Goal: Task Accomplishment & Management: Manage account settings

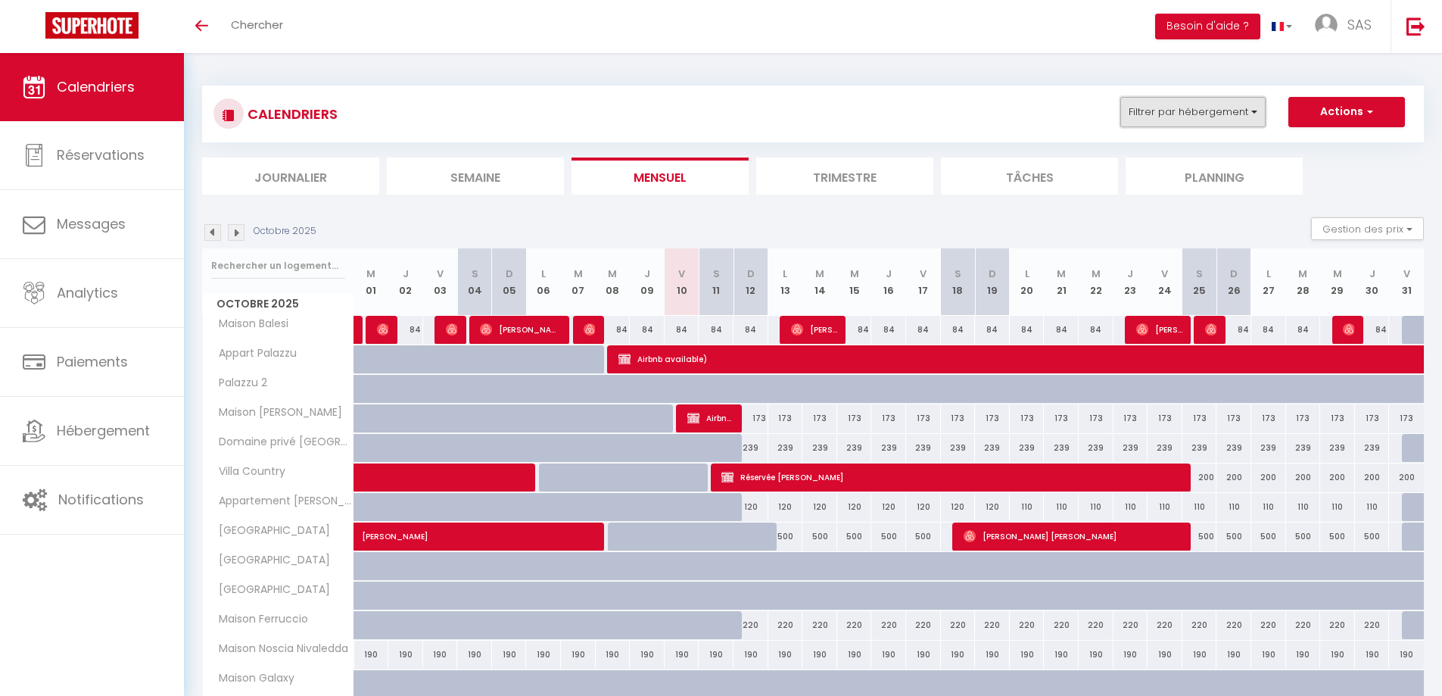
click at [1258, 117] on button "Filtrer par hébergement" at bounding box center [1193, 112] width 145 height 30
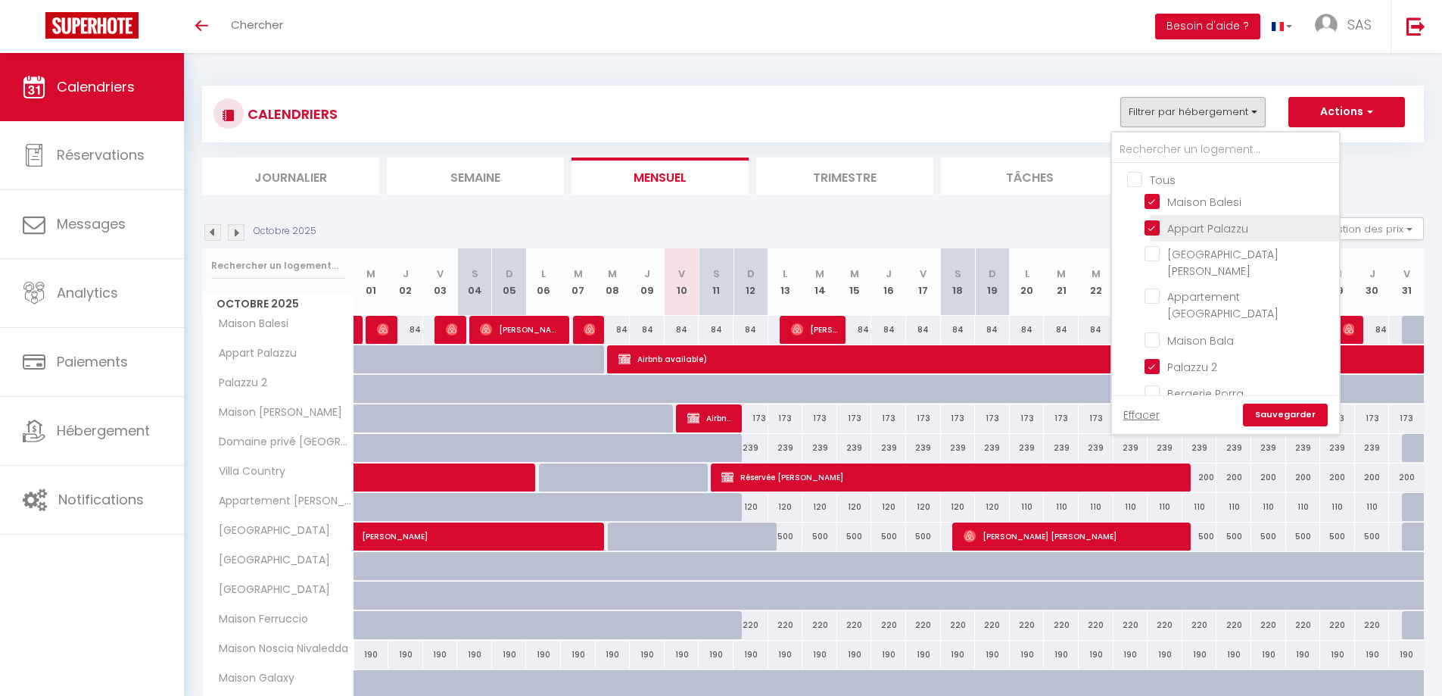
click at [1153, 230] on input "Appart Palazzu" at bounding box center [1239, 227] width 189 height 15
checkbox input "false"
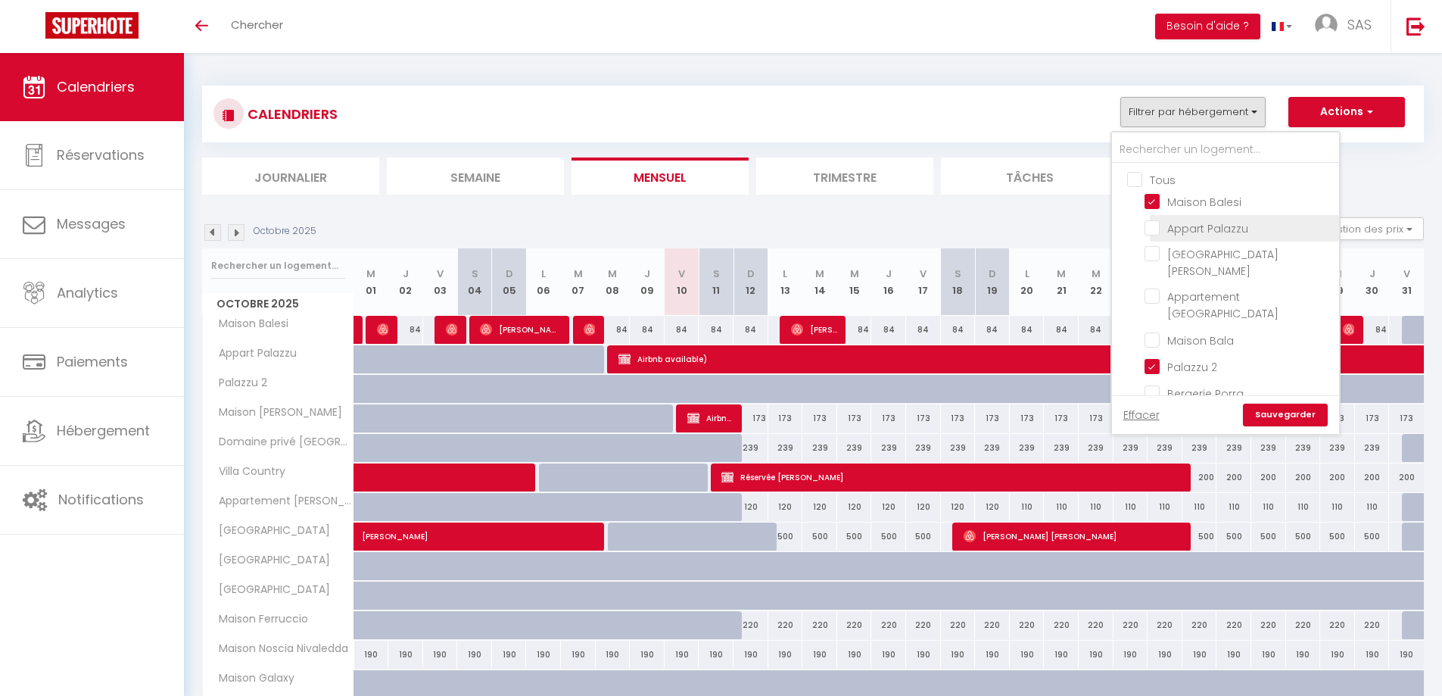
checkbox input "false"
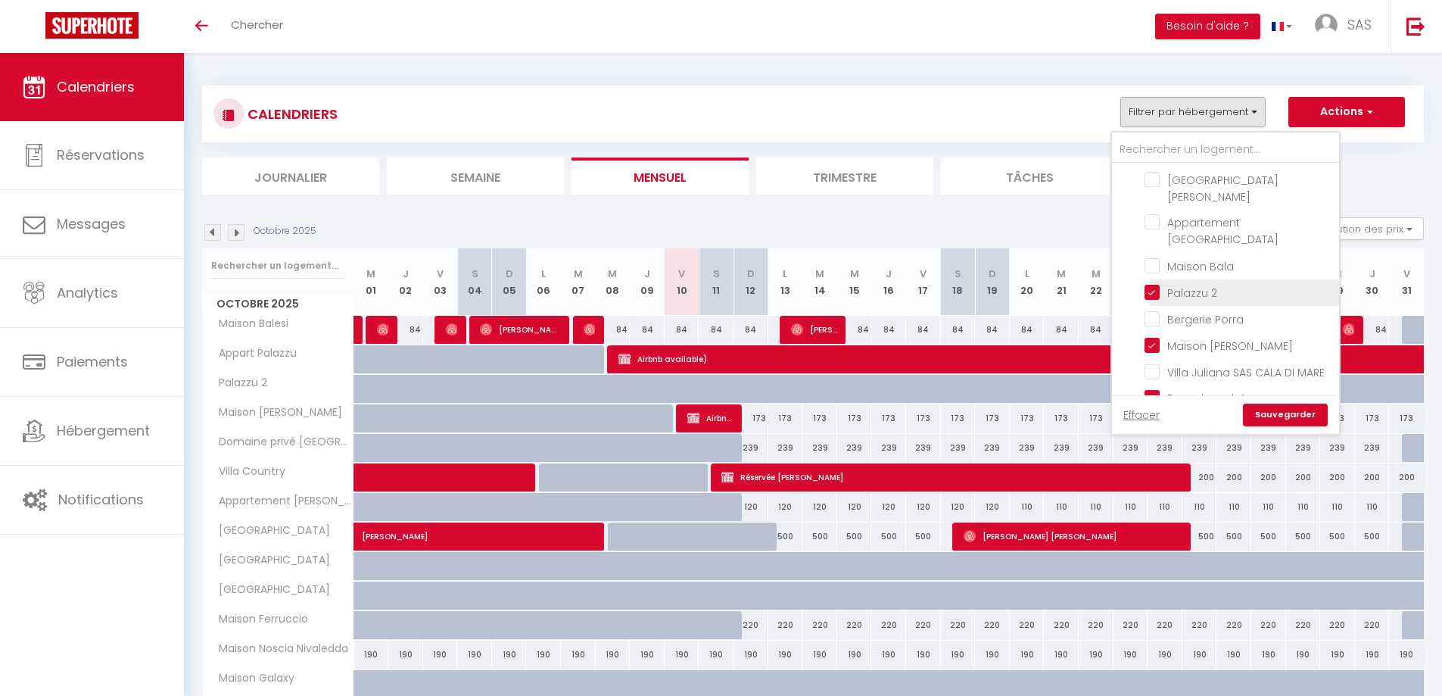
scroll to position [76, 0]
click at [1149, 335] on input "Maison Marina di [PERSON_NAME]" at bounding box center [1239, 342] width 189 height 15
checkbox input "false"
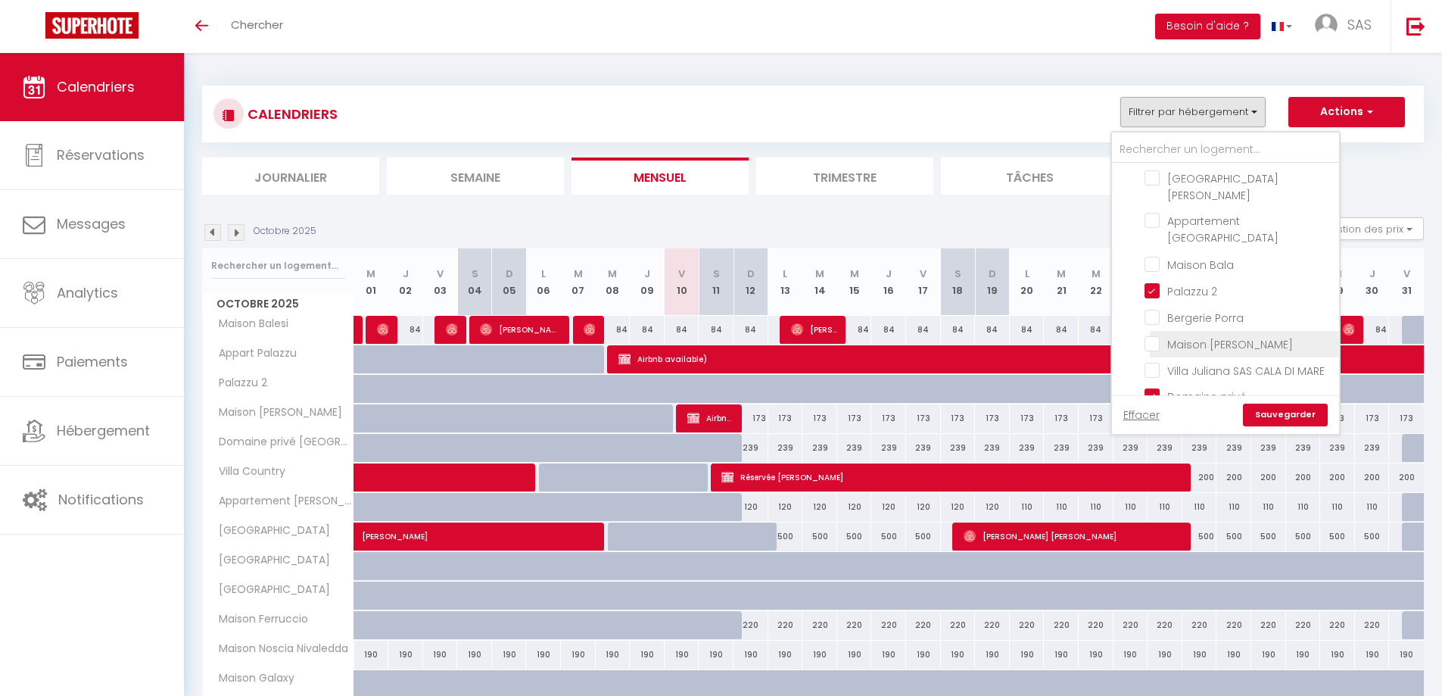
checkbox input "false"
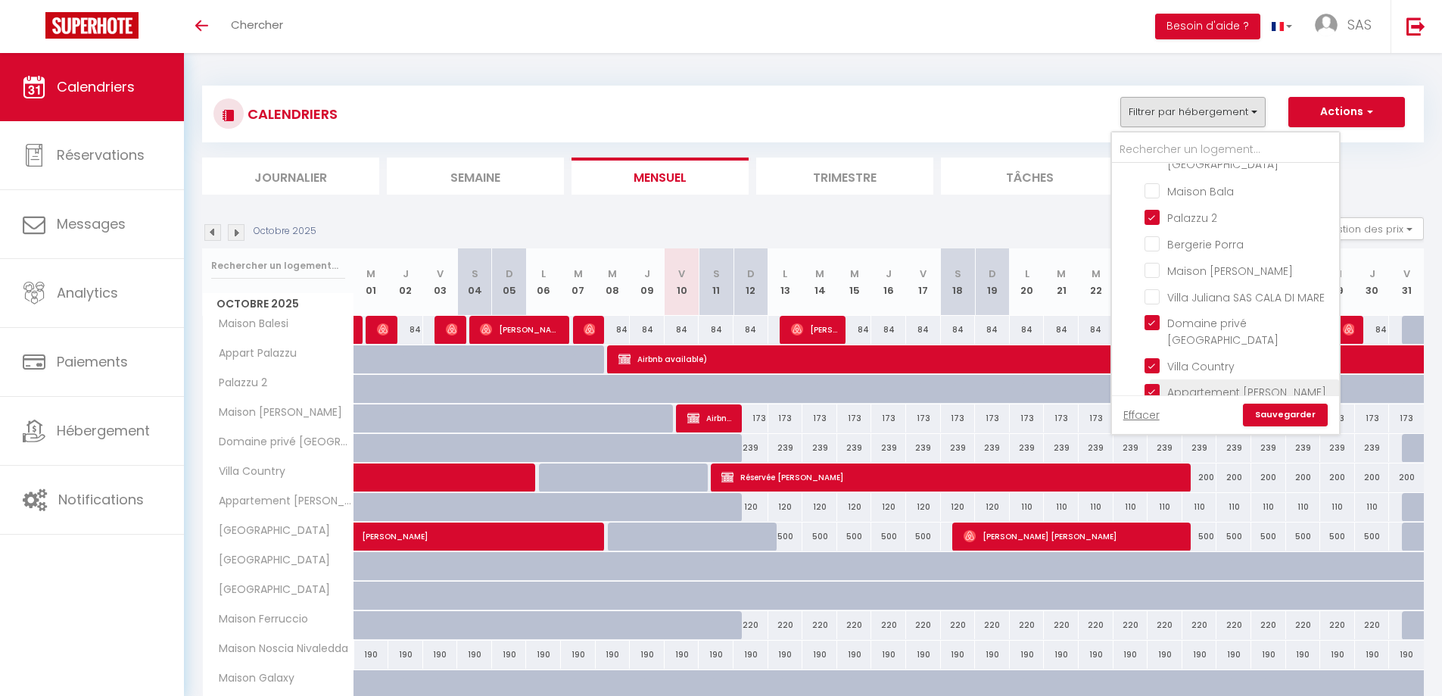
scroll to position [151, 0]
click at [1299, 410] on link "Sauvegarder" at bounding box center [1285, 415] width 85 height 23
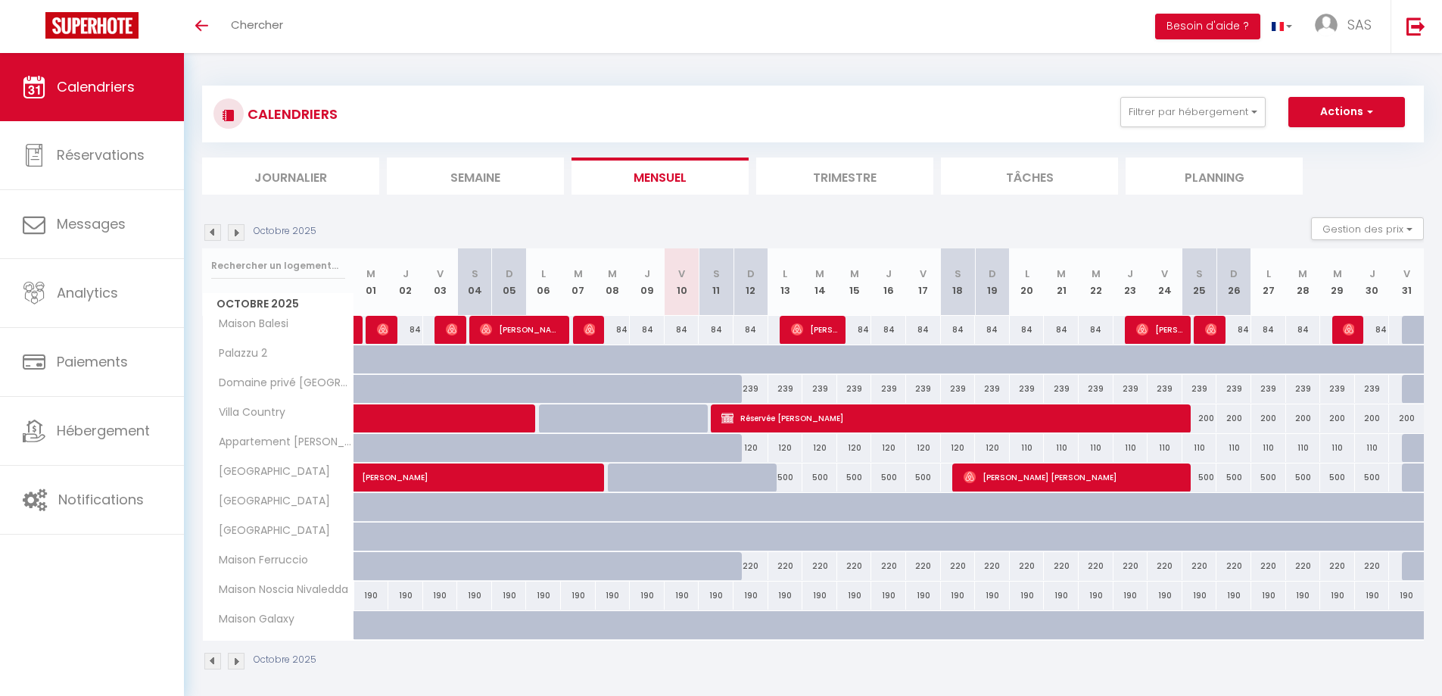
click at [207, 660] on img at bounding box center [212, 661] width 17 height 17
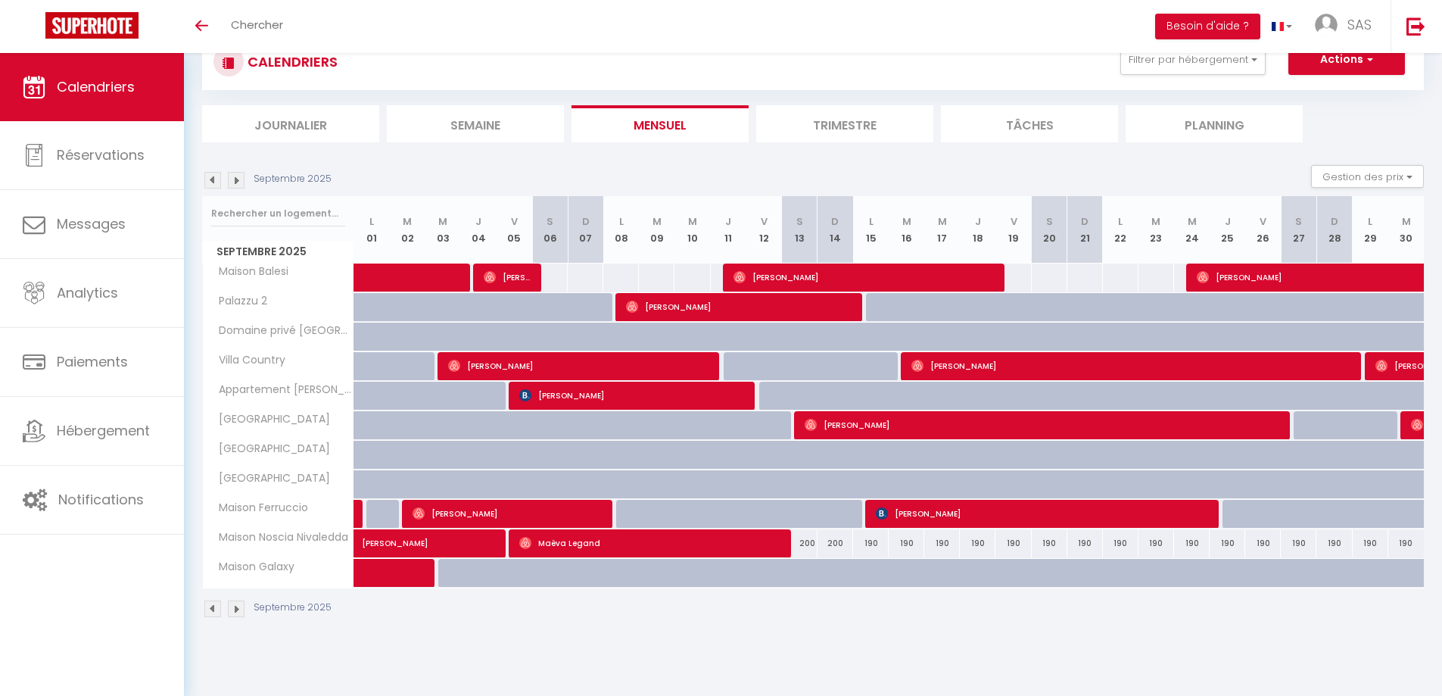
scroll to position [53, 0]
click at [406, 547] on span "Jürgen Maurer" at bounding box center [431, 534] width 139 height 29
select select "OK"
select select "0"
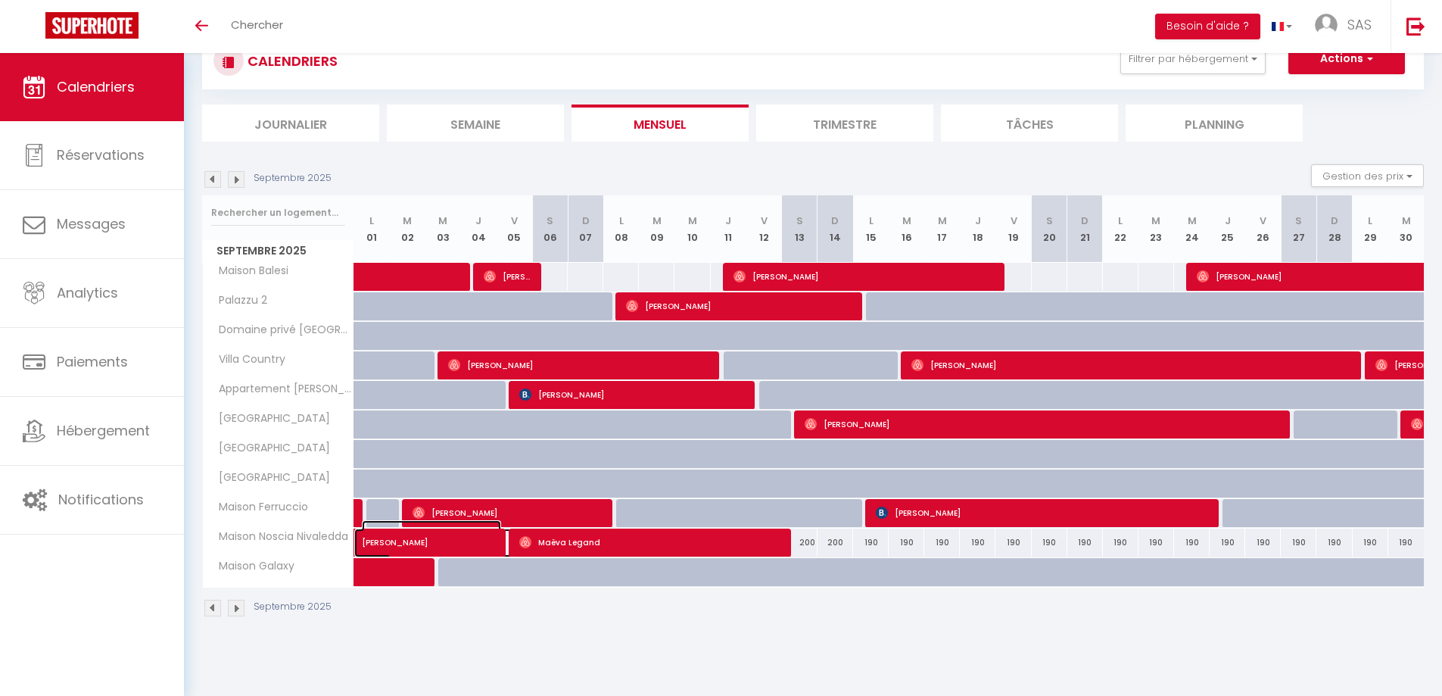
select select "0"
select select "1"
select select
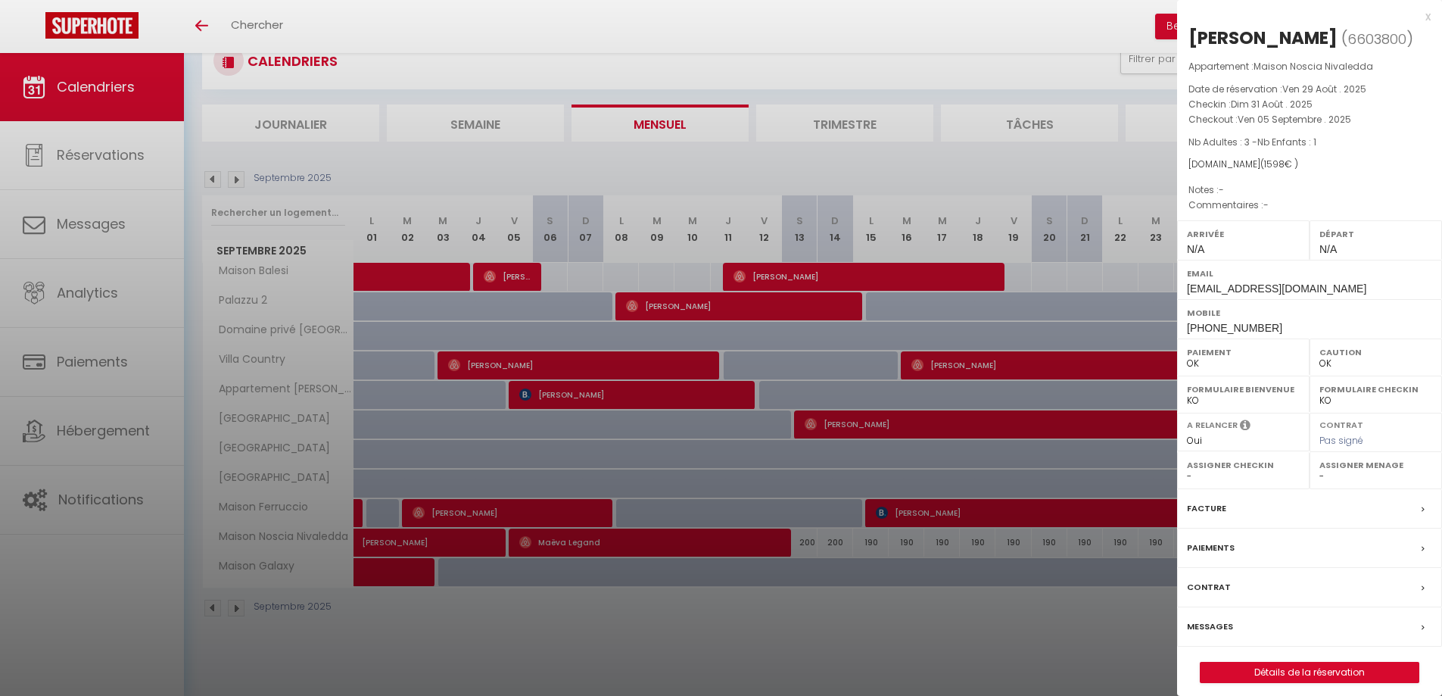
click at [1027, 173] on div at bounding box center [721, 348] width 1442 height 696
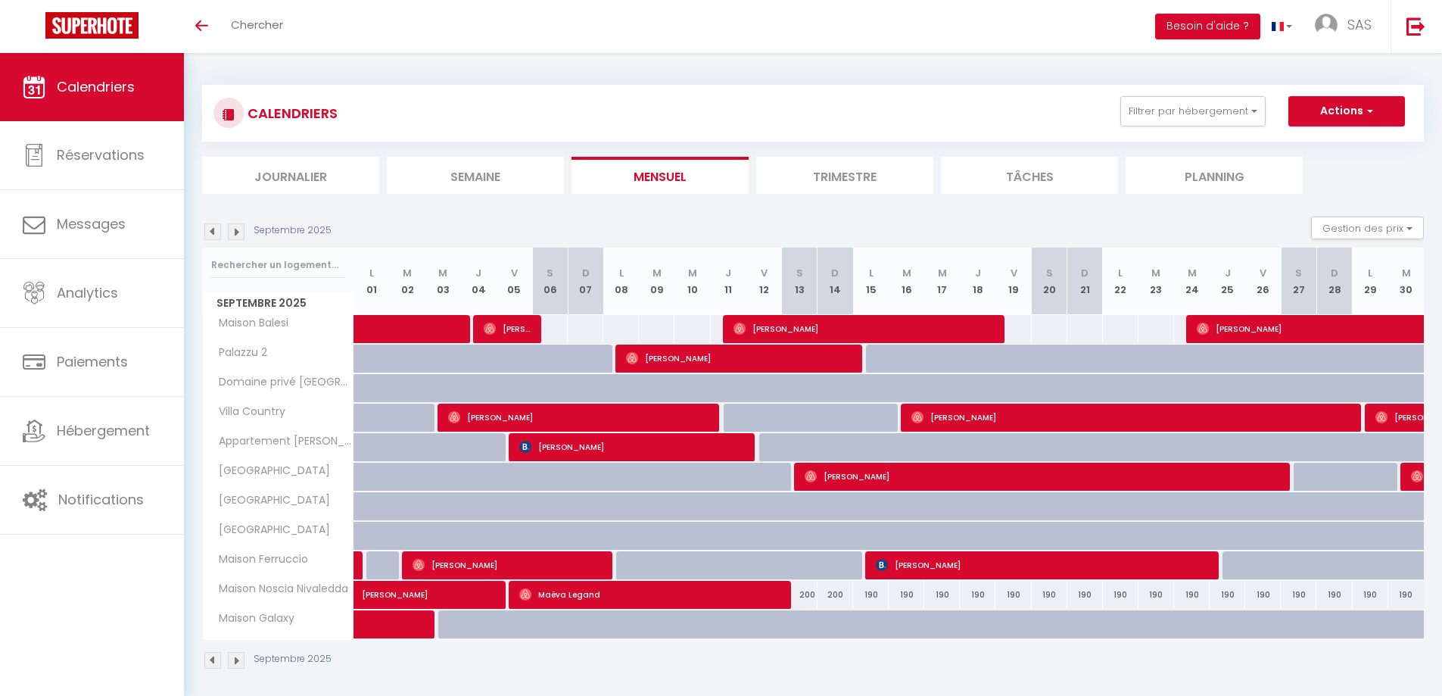
scroll to position [0, 0]
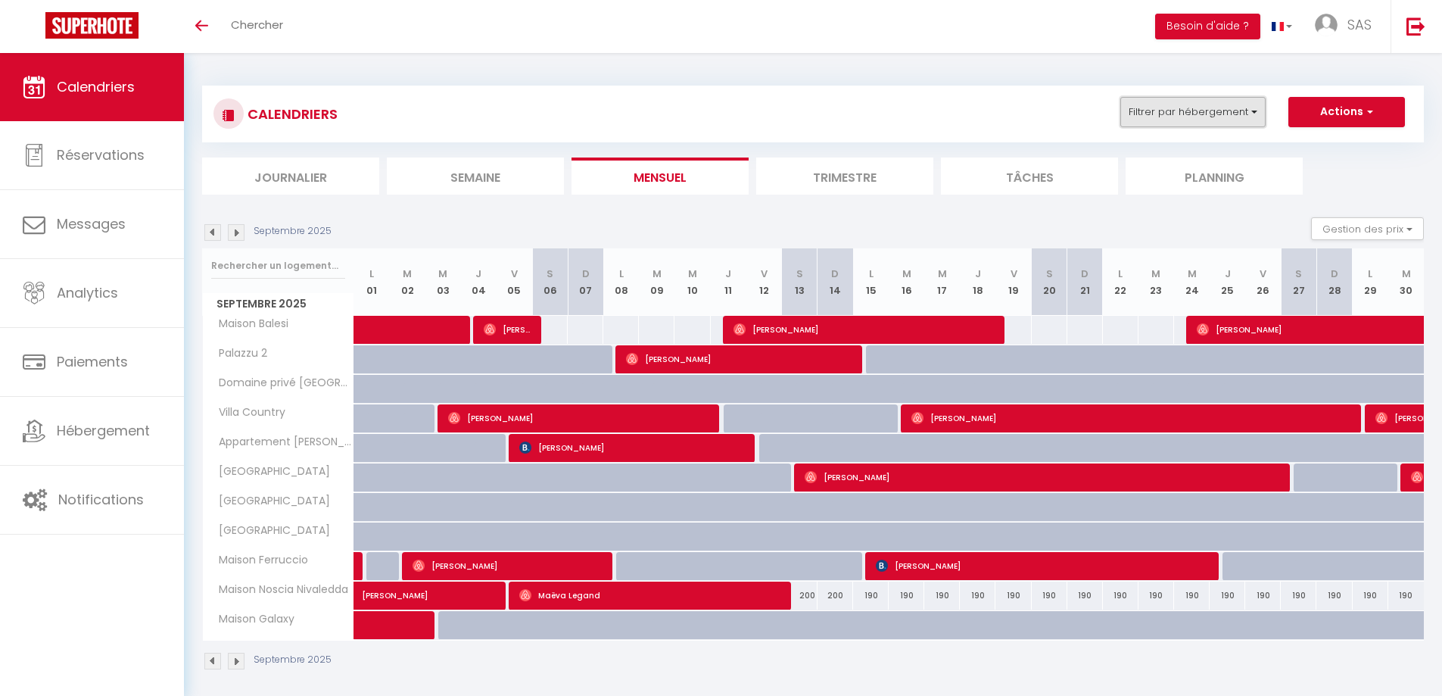
click at [1226, 114] on button "Filtrer par hébergement" at bounding box center [1193, 112] width 145 height 30
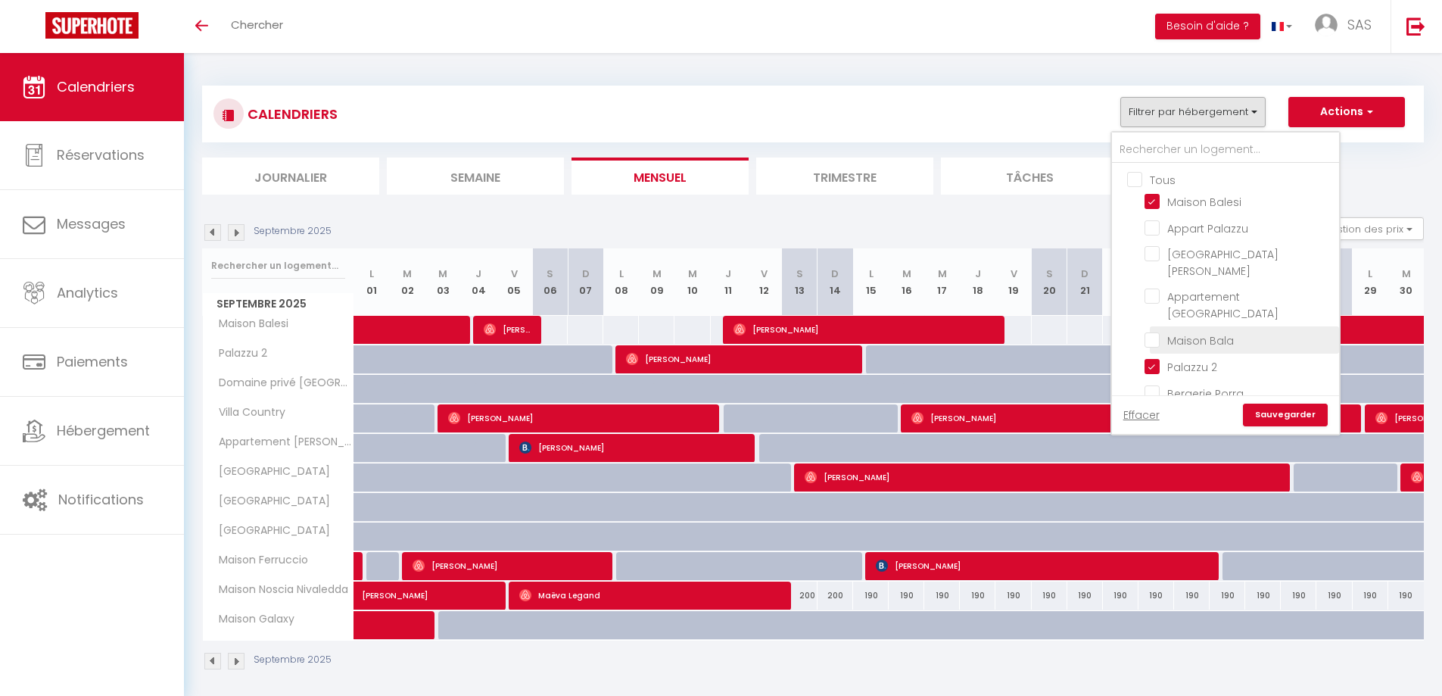
click at [1231, 331] on input "Maison Bala" at bounding box center [1239, 338] width 189 height 15
checkbox input "true"
checkbox input "false"
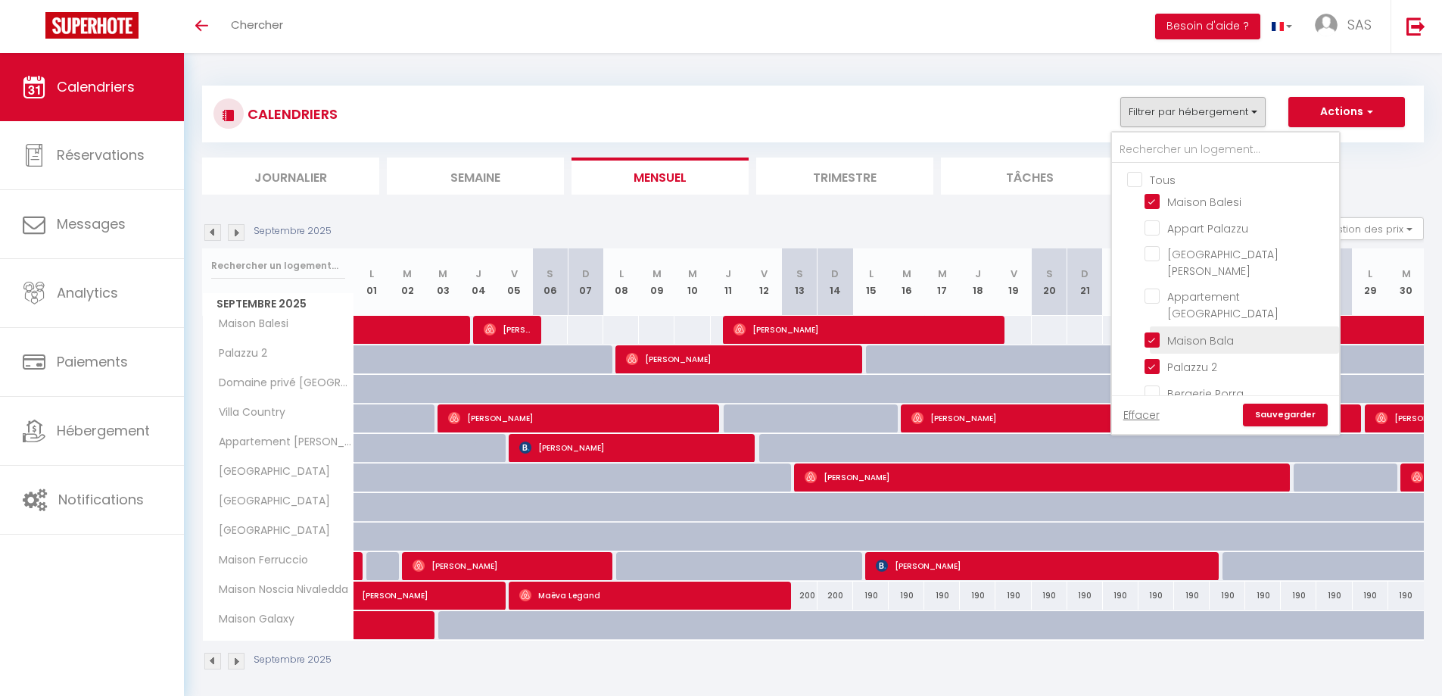
checkbox input "false"
click at [1306, 411] on link "Sauvegarder" at bounding box center [1285, 415] width 85 height 23
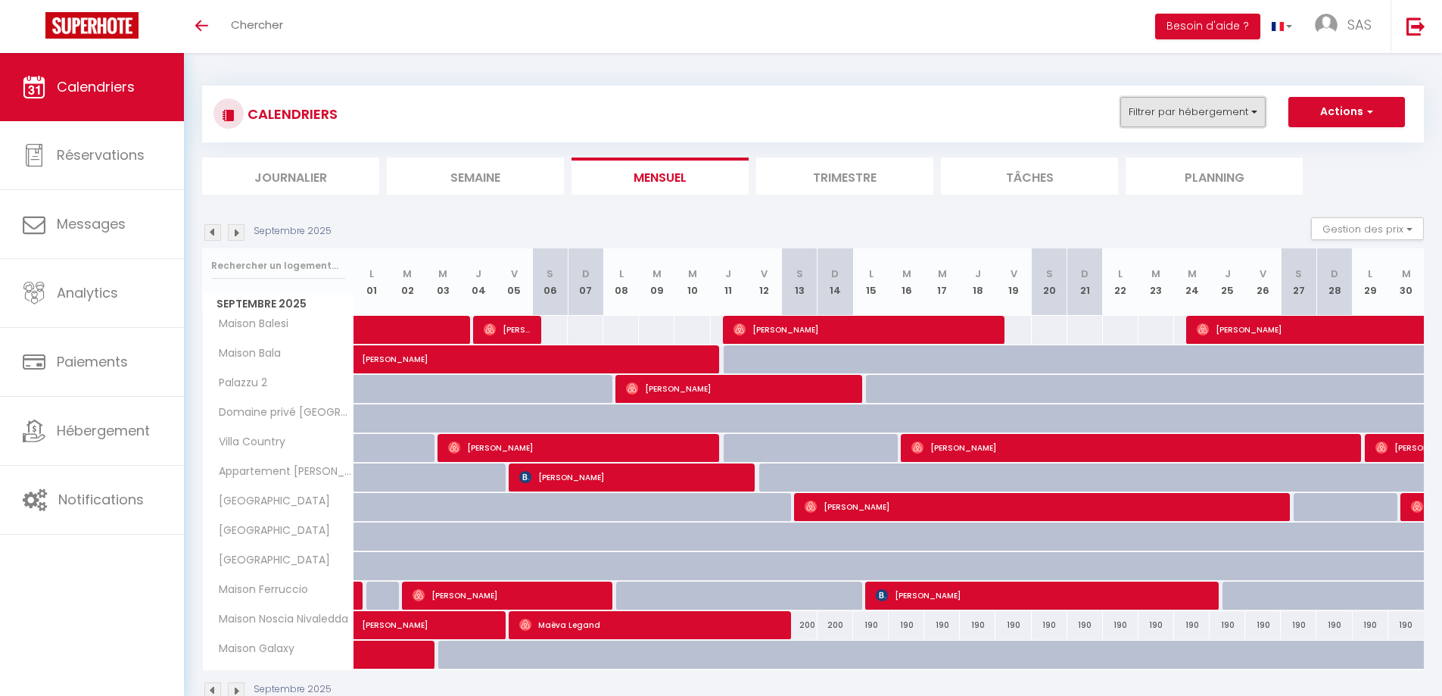
click at [1196, 123] on button "Filtrer par hébergement" at bounding box center [1193, 112] width 145 height 30
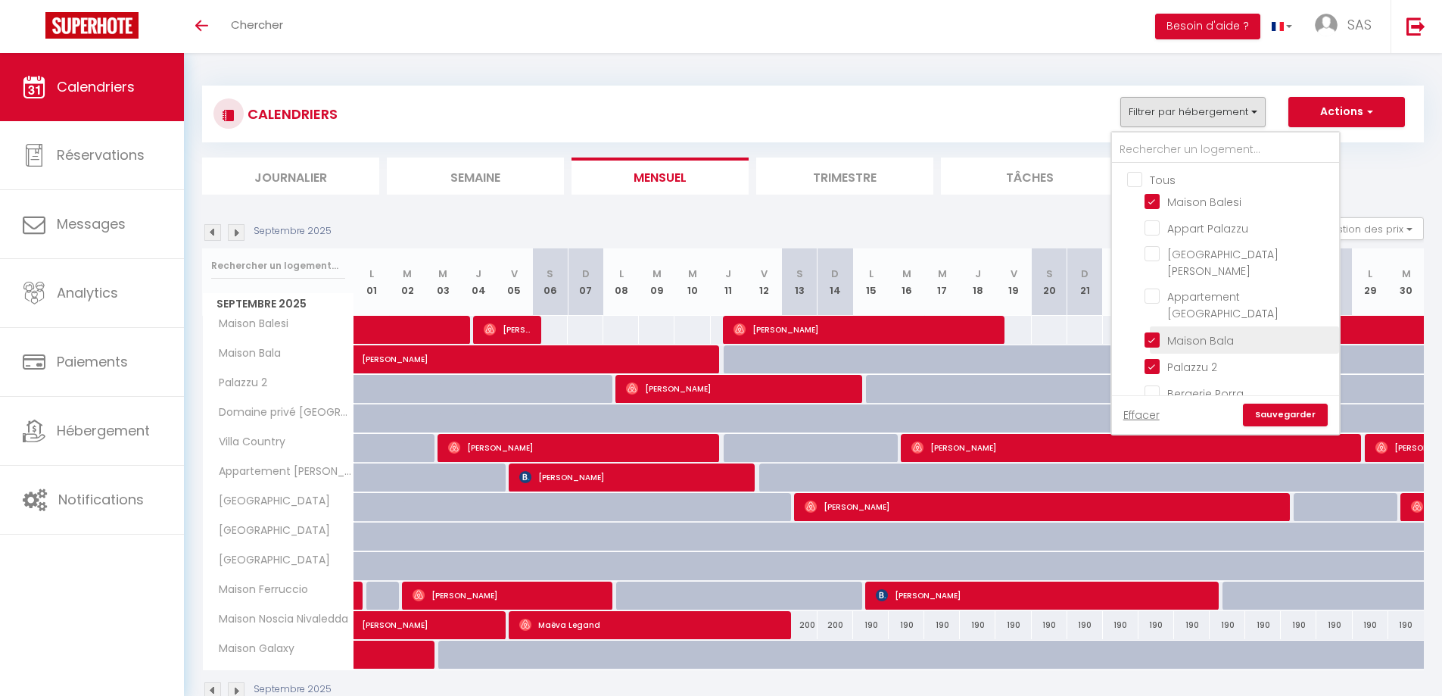
click at [1149, 331] on input "Maison Bala" at bounding box center [1239, 338] width 189 height 15
checkbox input "false"
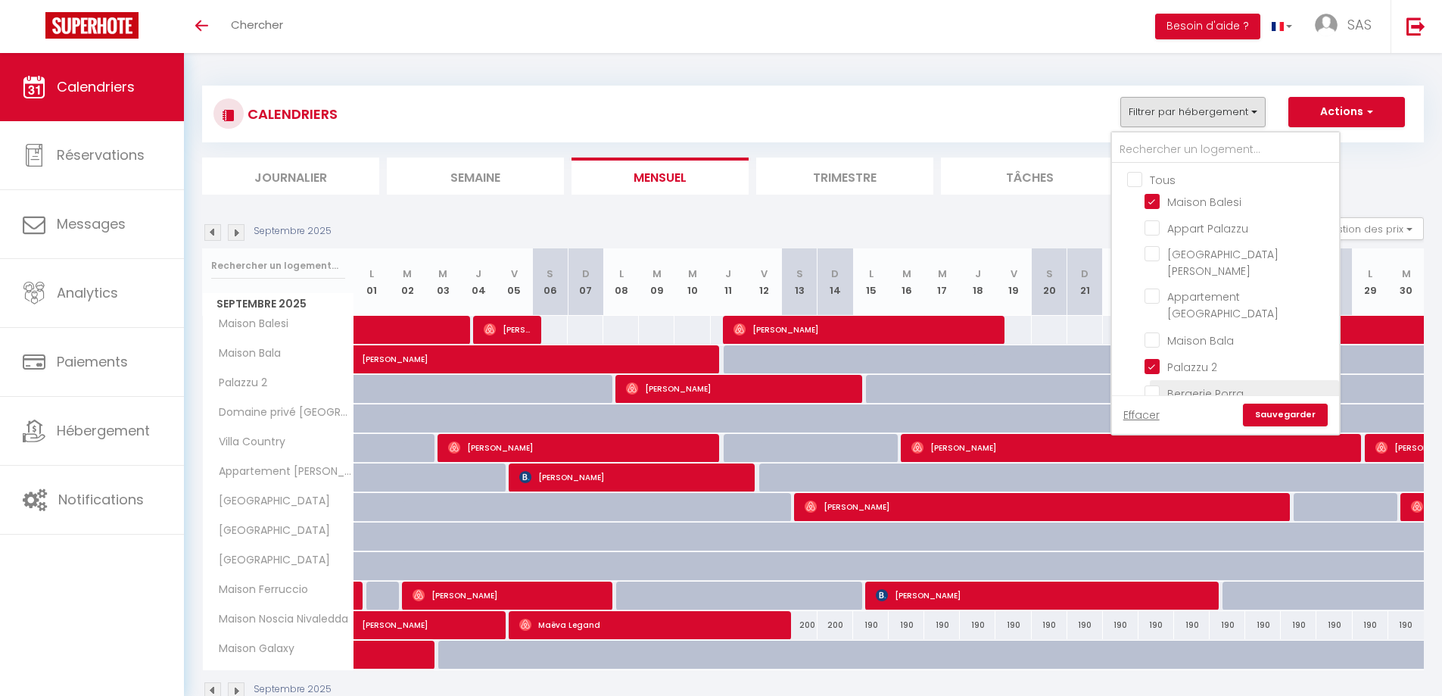
checkbox input "false"
click at [1296, 404] on link "Sauvegarder" at bounding box center [1285, 415] width 85 height 23
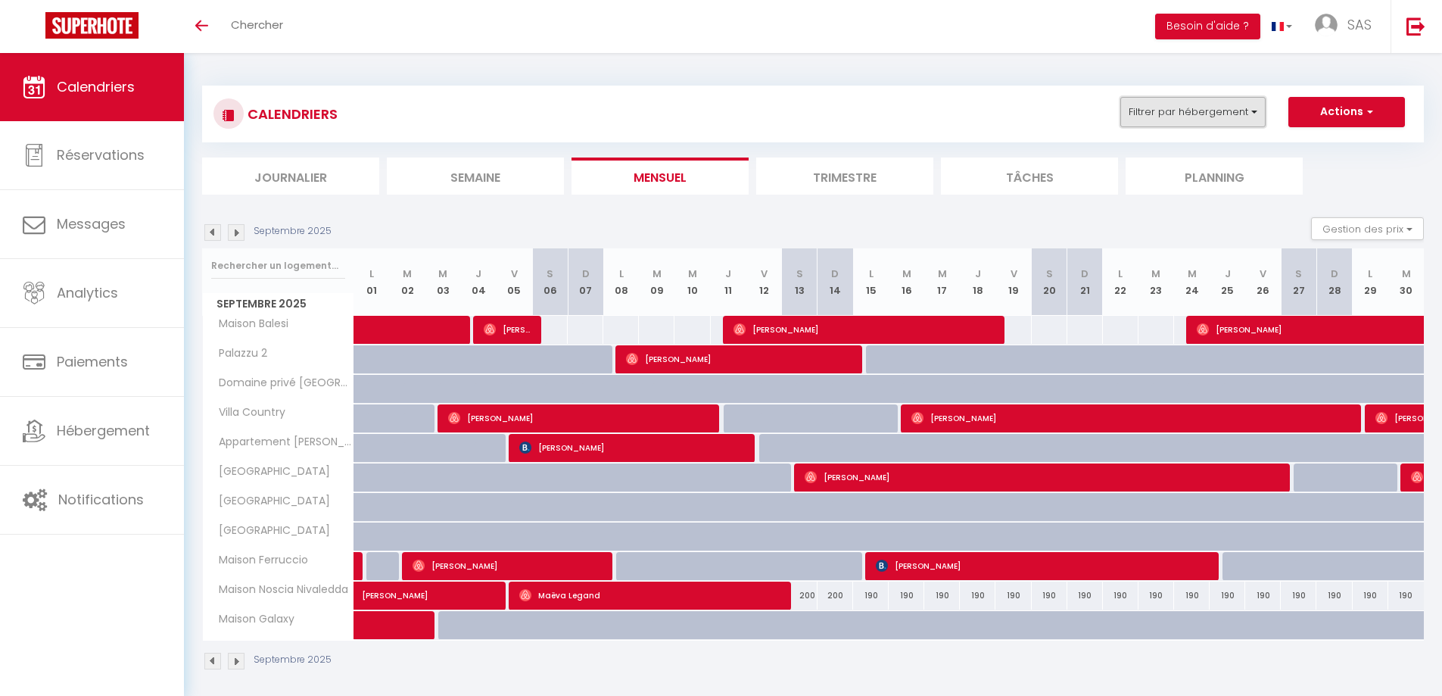
click at [1228, 106] on button "Filtrer par hébergement" at bounding box center [1193, 112] width 145 height 30
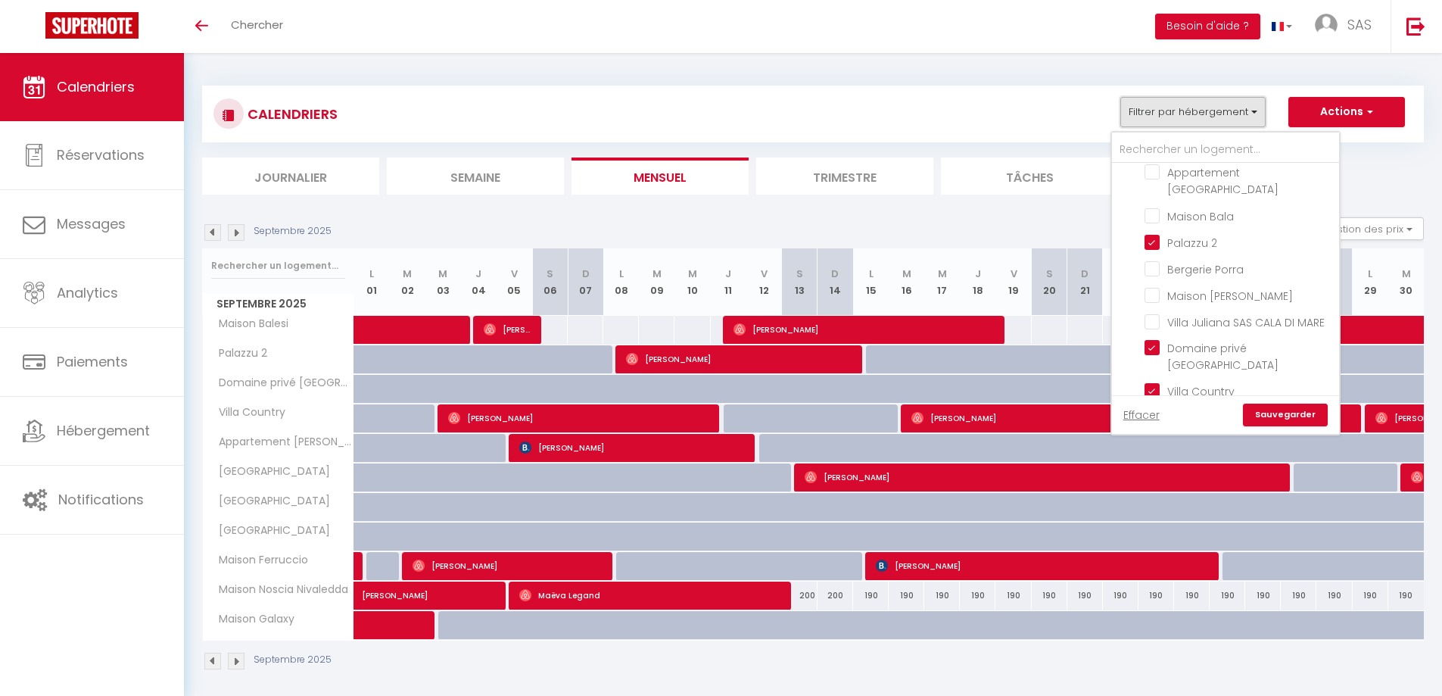
scroll to position [95, 0]
click at [1191, 258] on li "Palazzu 2" at bounding box center [1244, 271] width 189 height 27
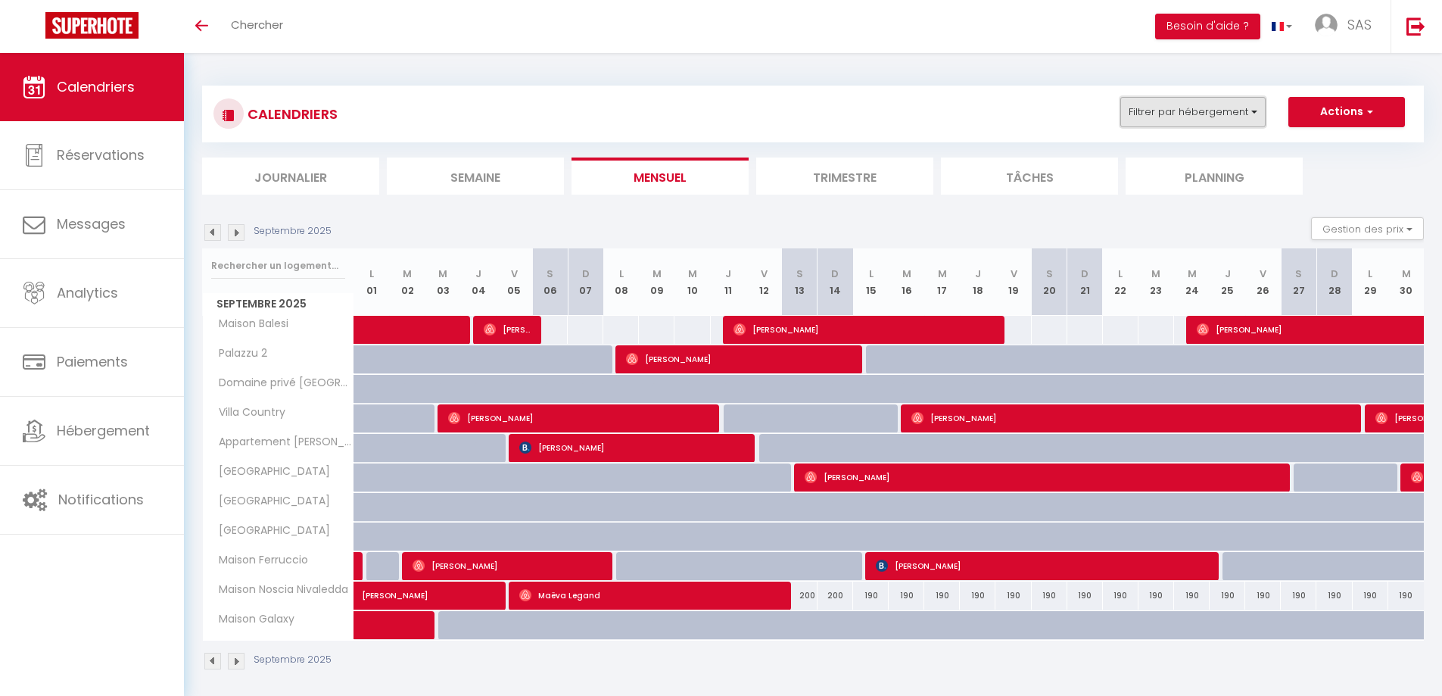
click at [1228, 109] on button "Filtrer par hébergement" at bounding box center [1193, 112] width 145 height 30
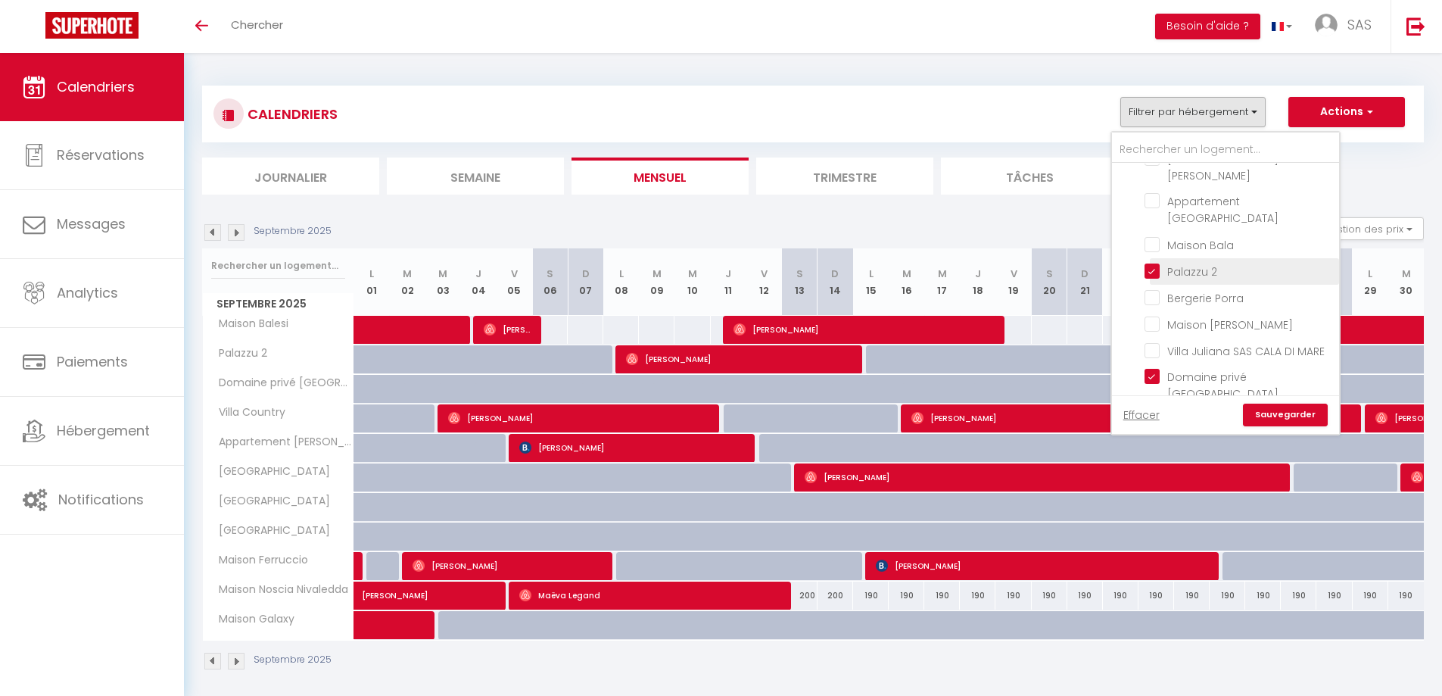
click at [1155, 263] on input "Palazzu 2" at bounding box center [1239, 270] width 189 height 15
checkbox input "false"
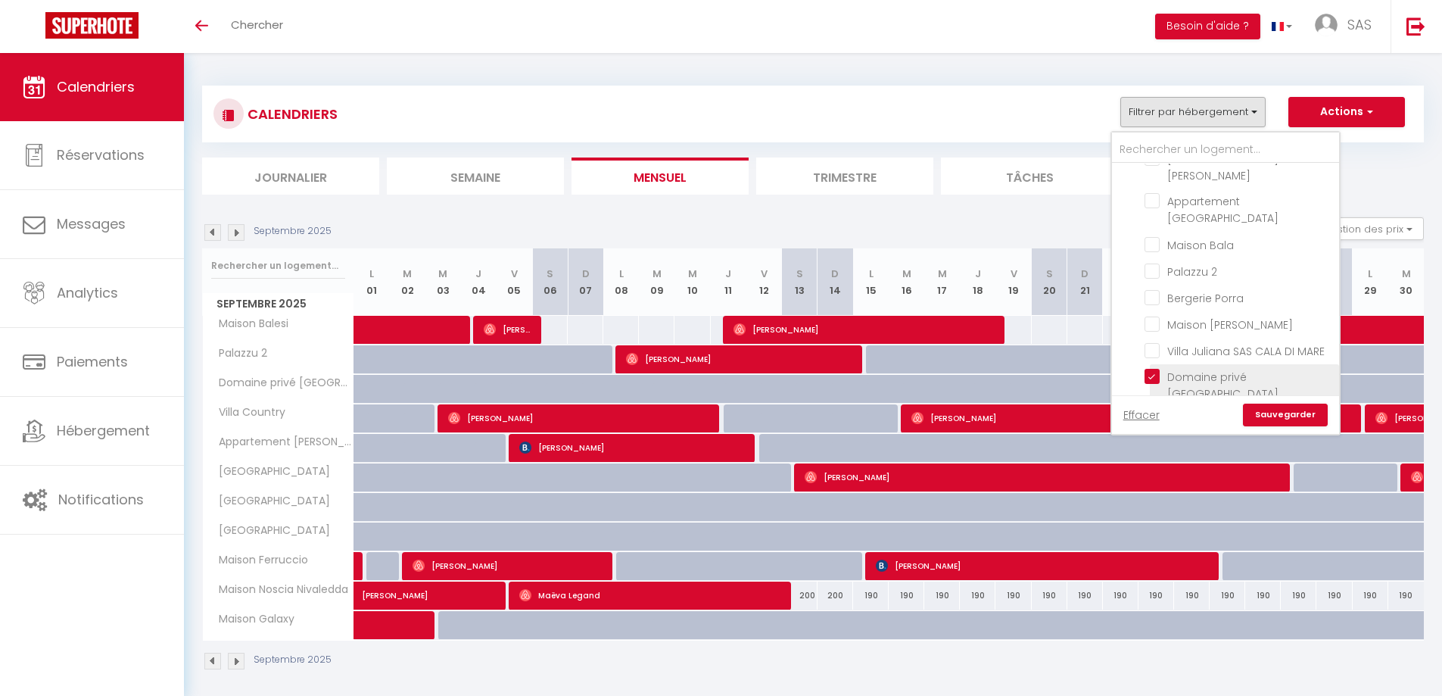
checkbox input "false"
click at [1302, 408] on link "Sauvegarder" at bounding box center [1285, 415] width 85 height 23
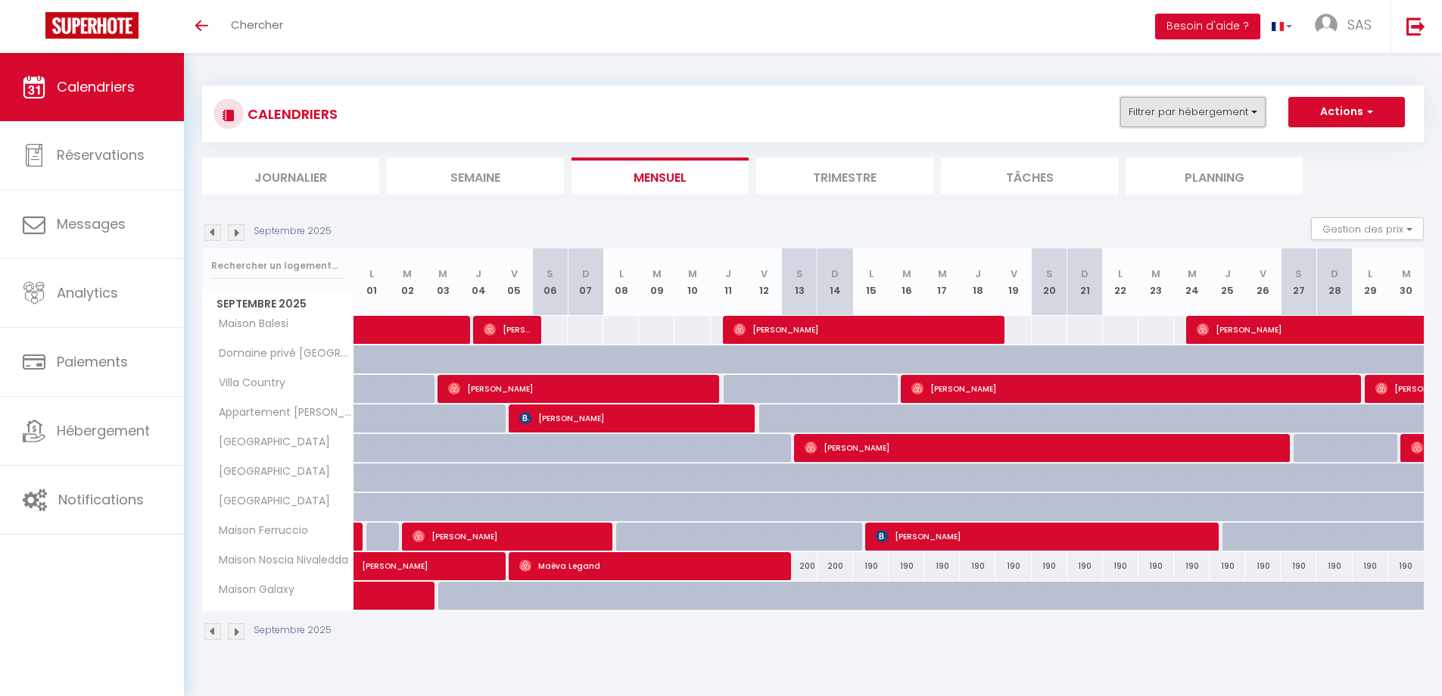
click at [1250, 125] on button "Filtrer par hébergement" at bounding box center [1193, 112] width 145 height 30
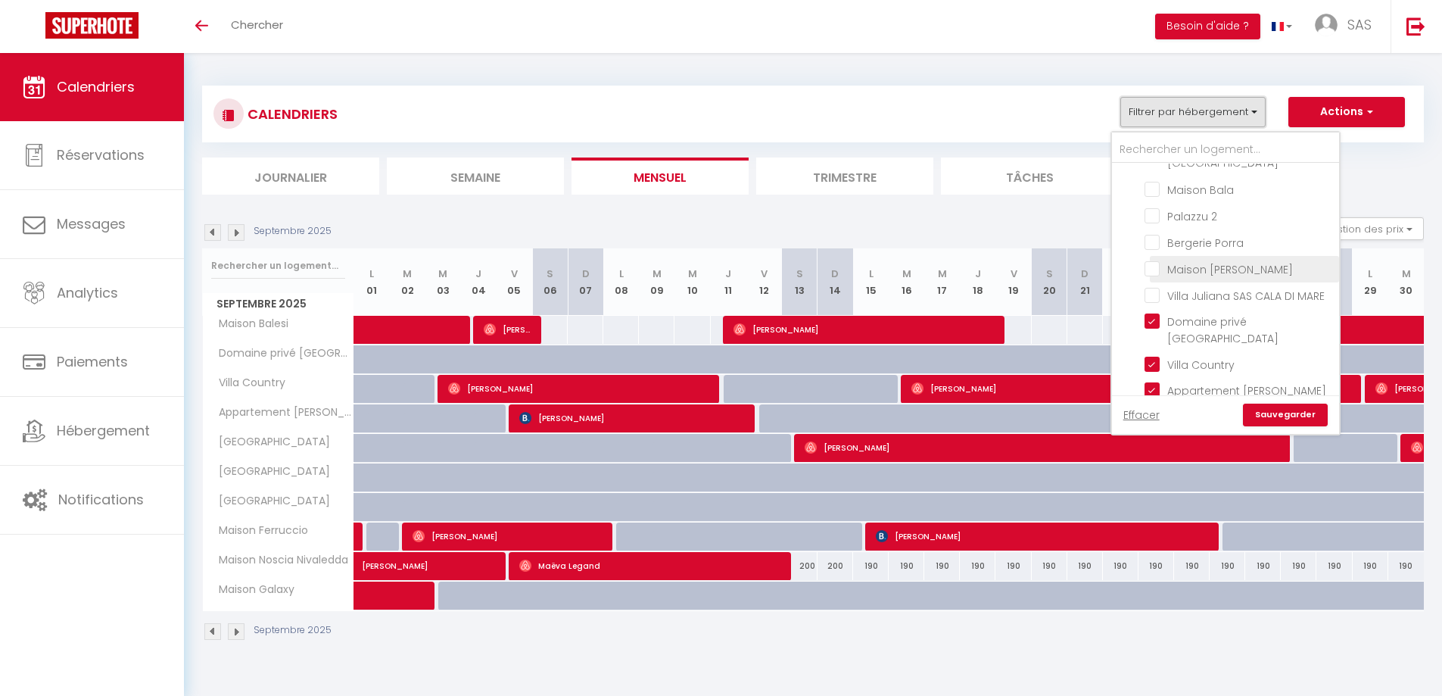
scroll to position [151, 0]
click at [1155, 313] on input "Domaine privé [PERSON_NAME]" at bounding box center [1239, 320] width 189 height 15
checkbox input "false"
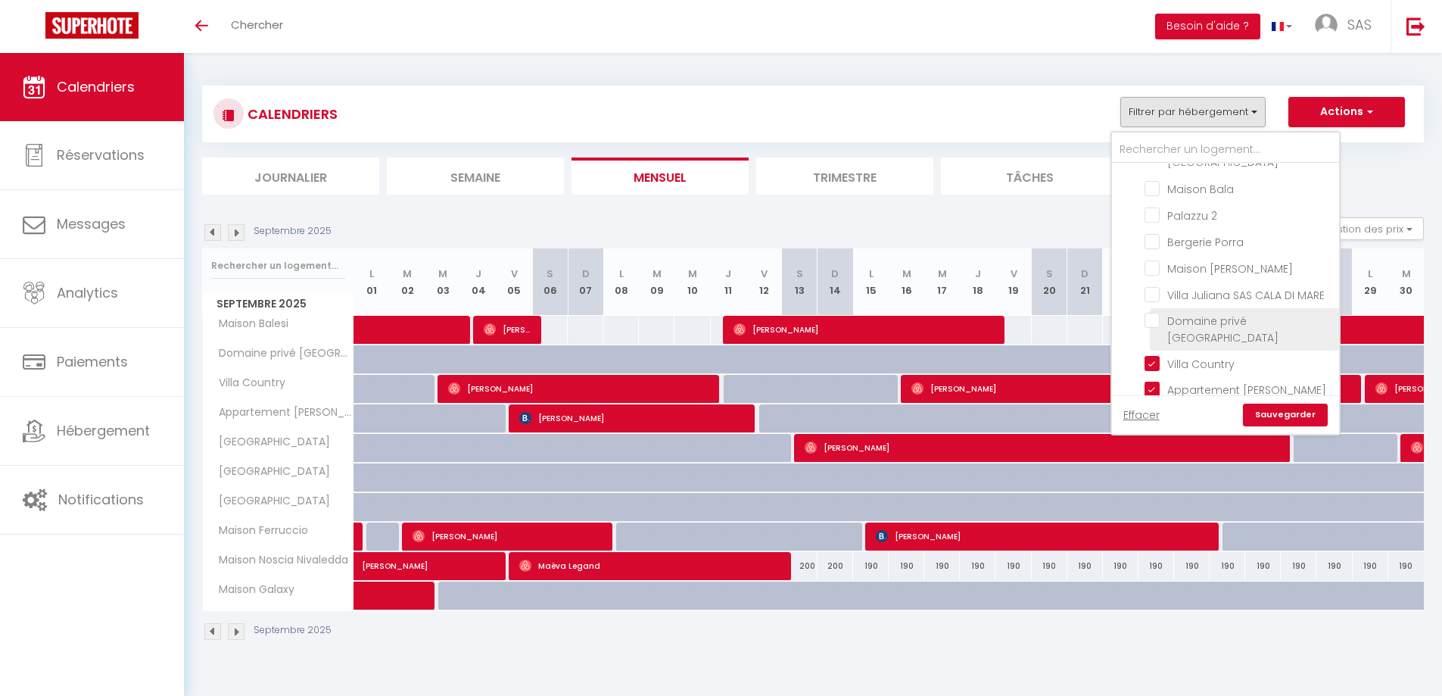
checkbox input "false"
click at [1306, 405] on link "Sauvegarder" at bounding box center [1285, 415] width 85 height 23
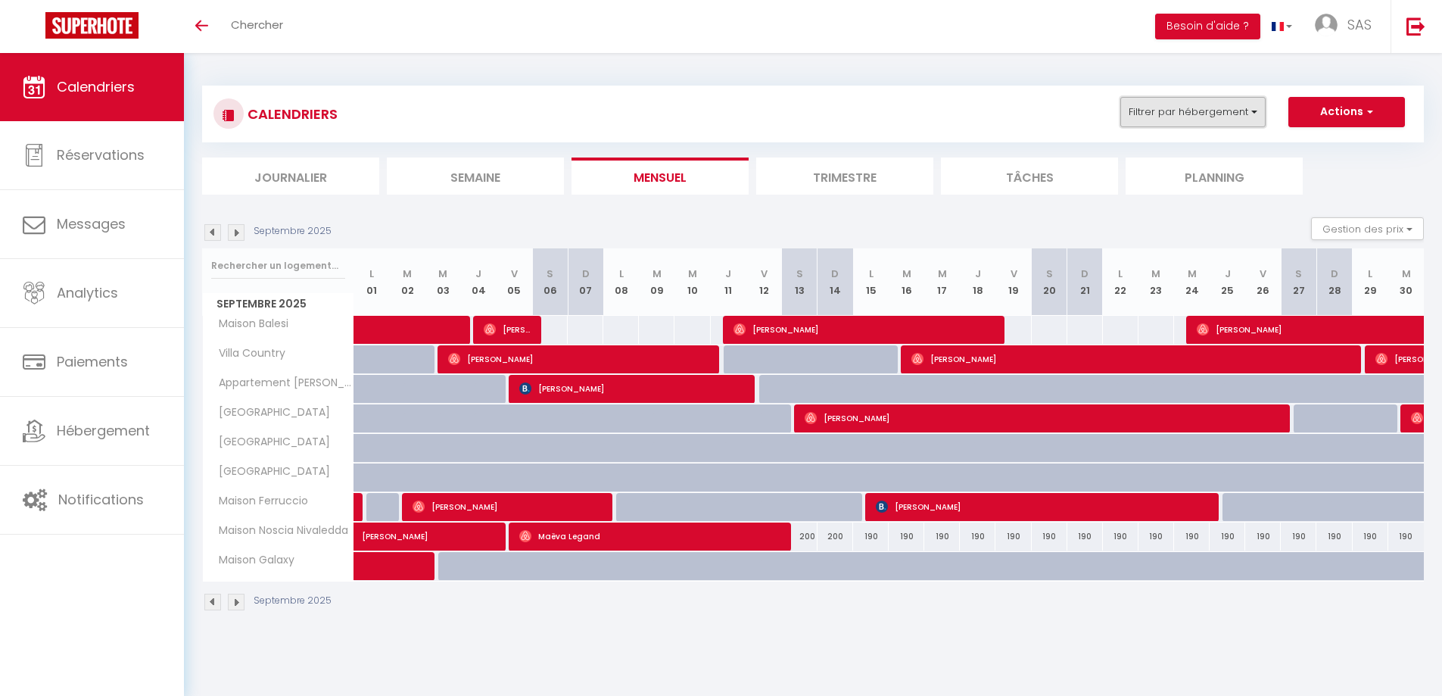
click at [1215, 114] on button "Filtrer par hébergement" at bounding box center [1193, 112] width 145 height 30
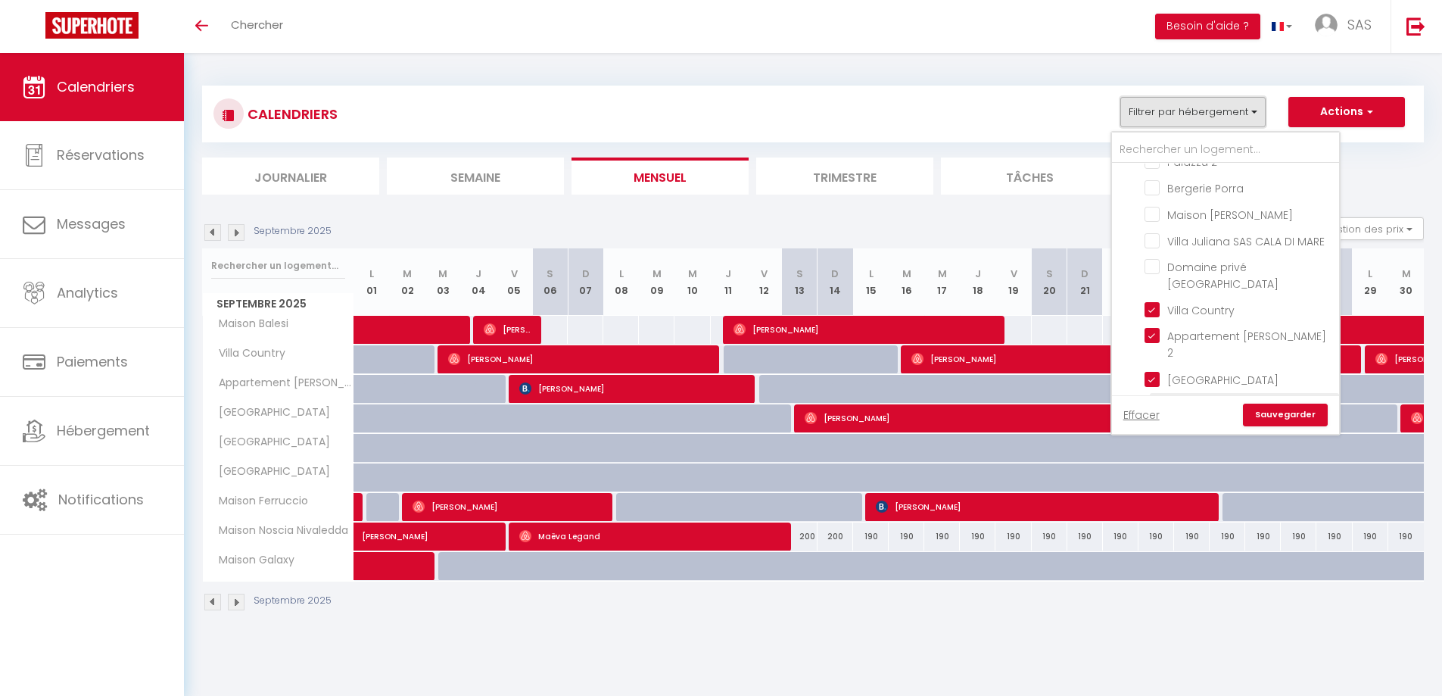
scroll to position [227, 0]
click at [1239, 279] on input "Villa Country" at bounding box center [1239, 286] width 189 height 15
checkbox input "false"
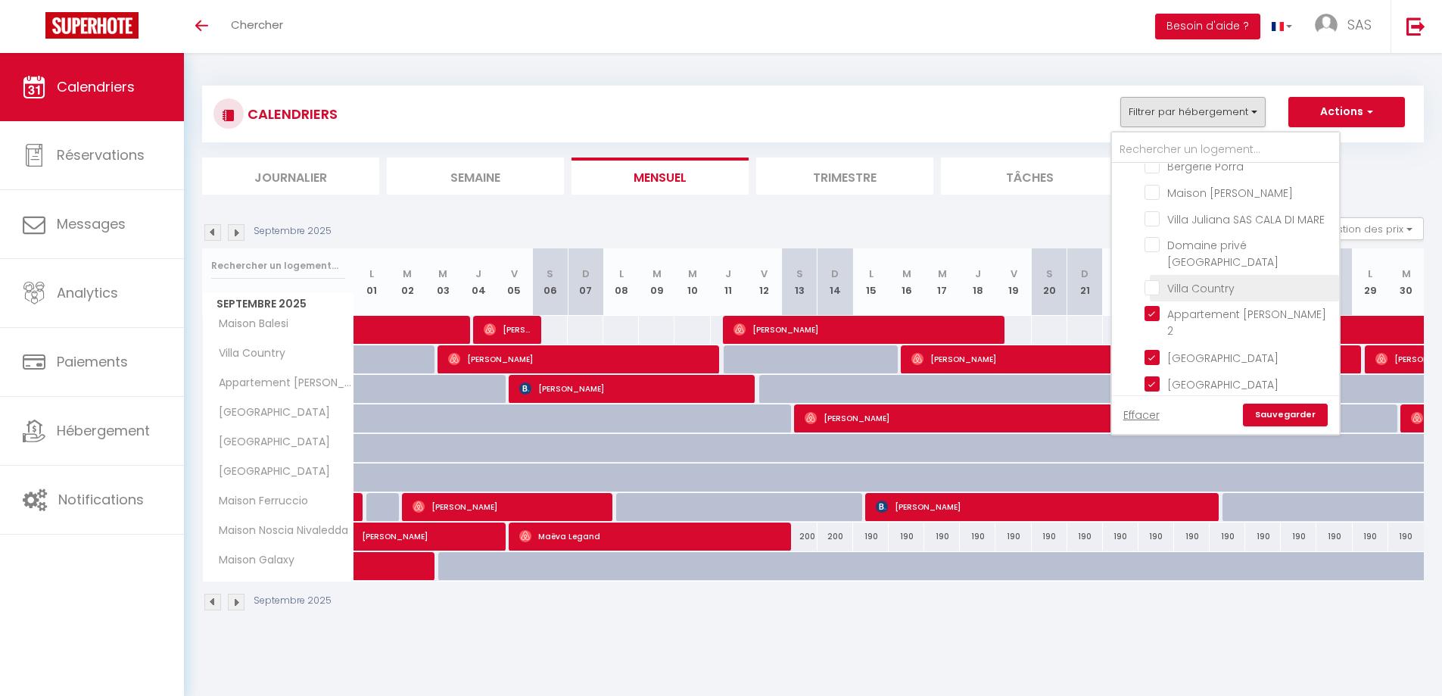
checkbox input "false"
click at [1187, 279] on input "Villa Country" at bounding box center [1239, 286] width 189 height 15
checkbox input "true"
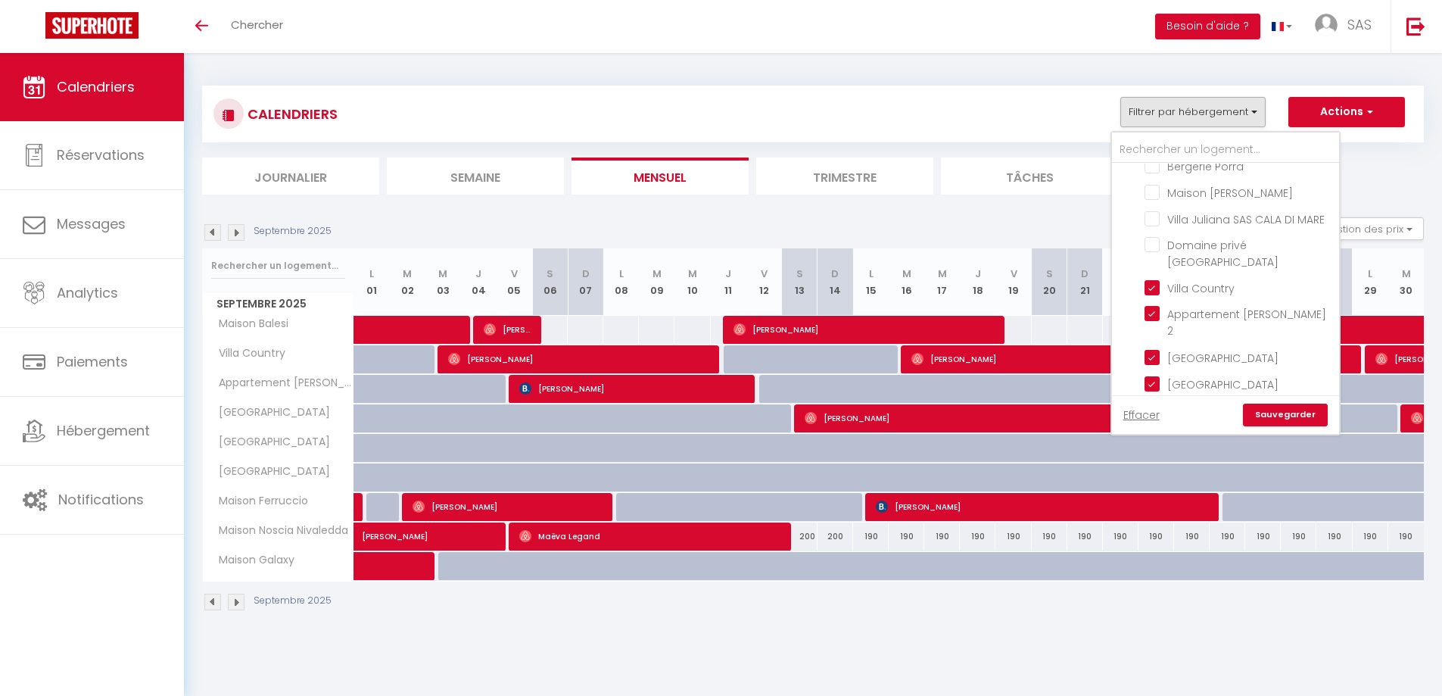
checkbox input "false"
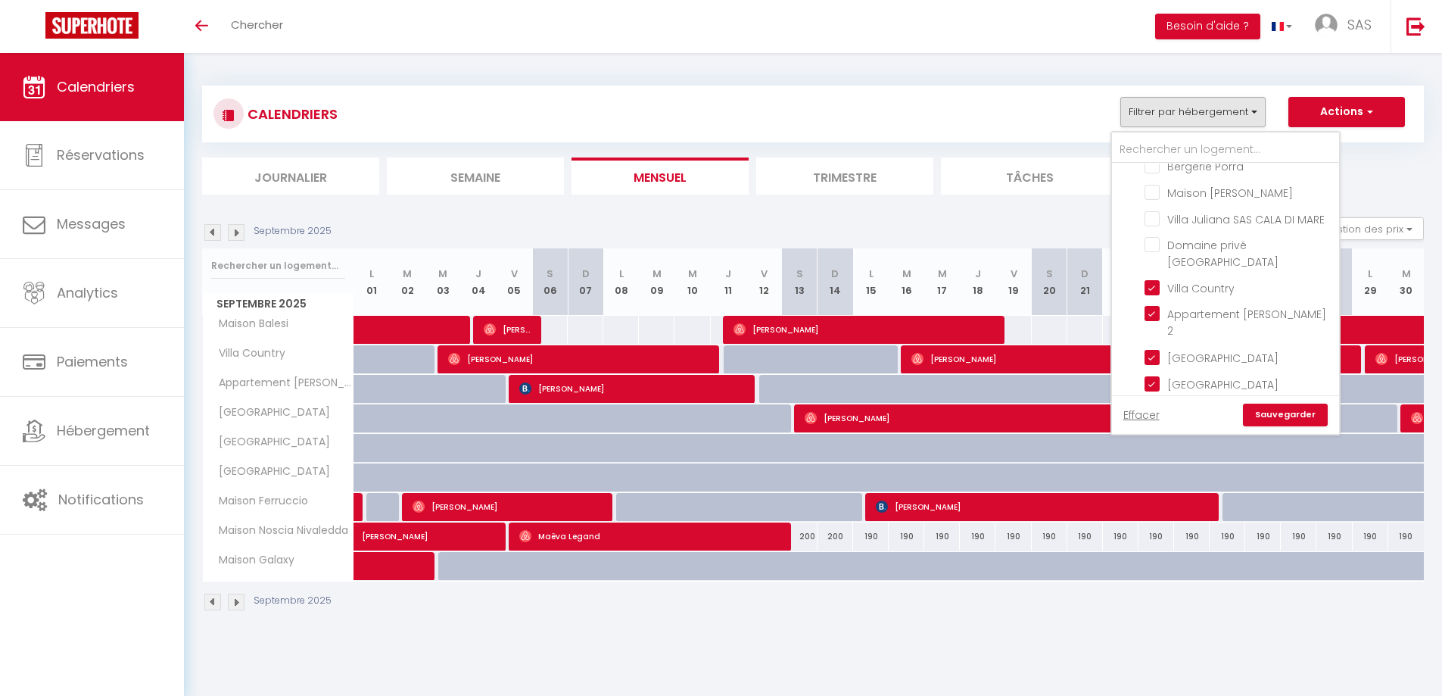
click at [1299, 411] on link "Sauvegarder" at bounding box center [1285, 415] width 85 height 23
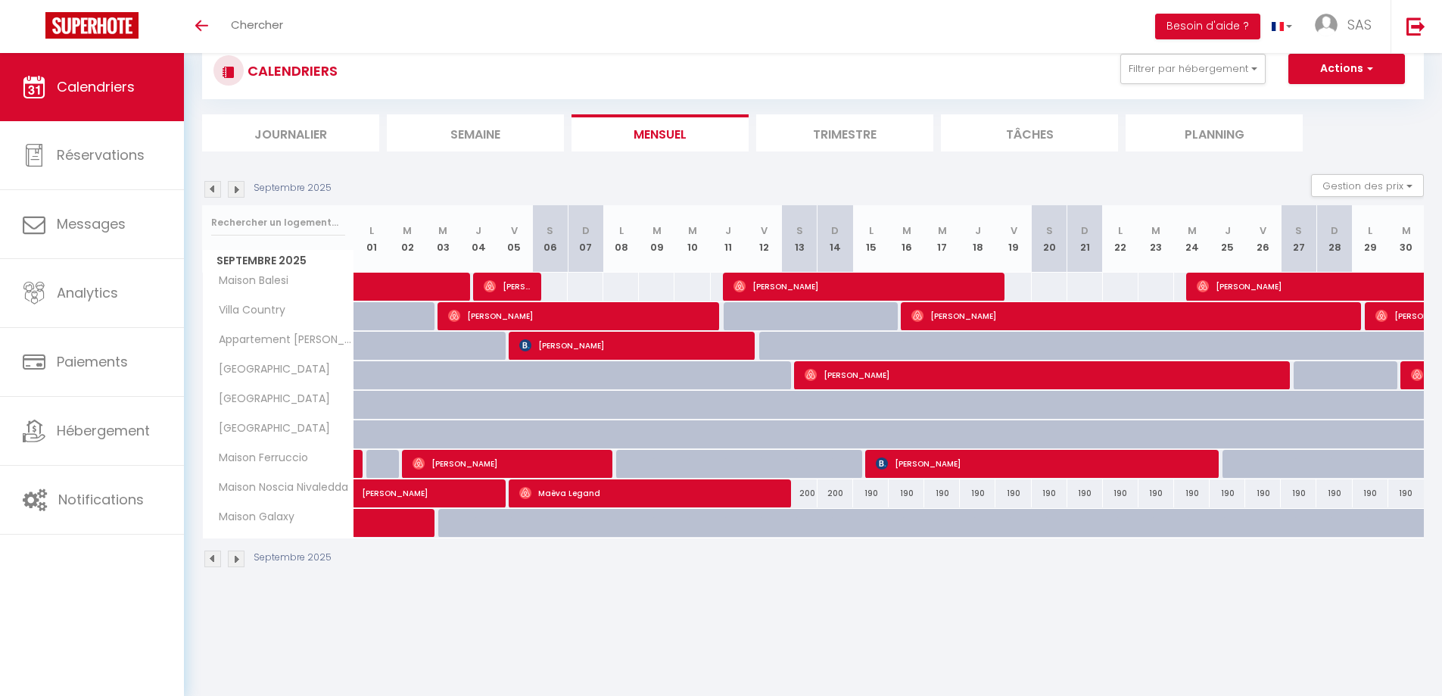
scroll to position [53, 0]
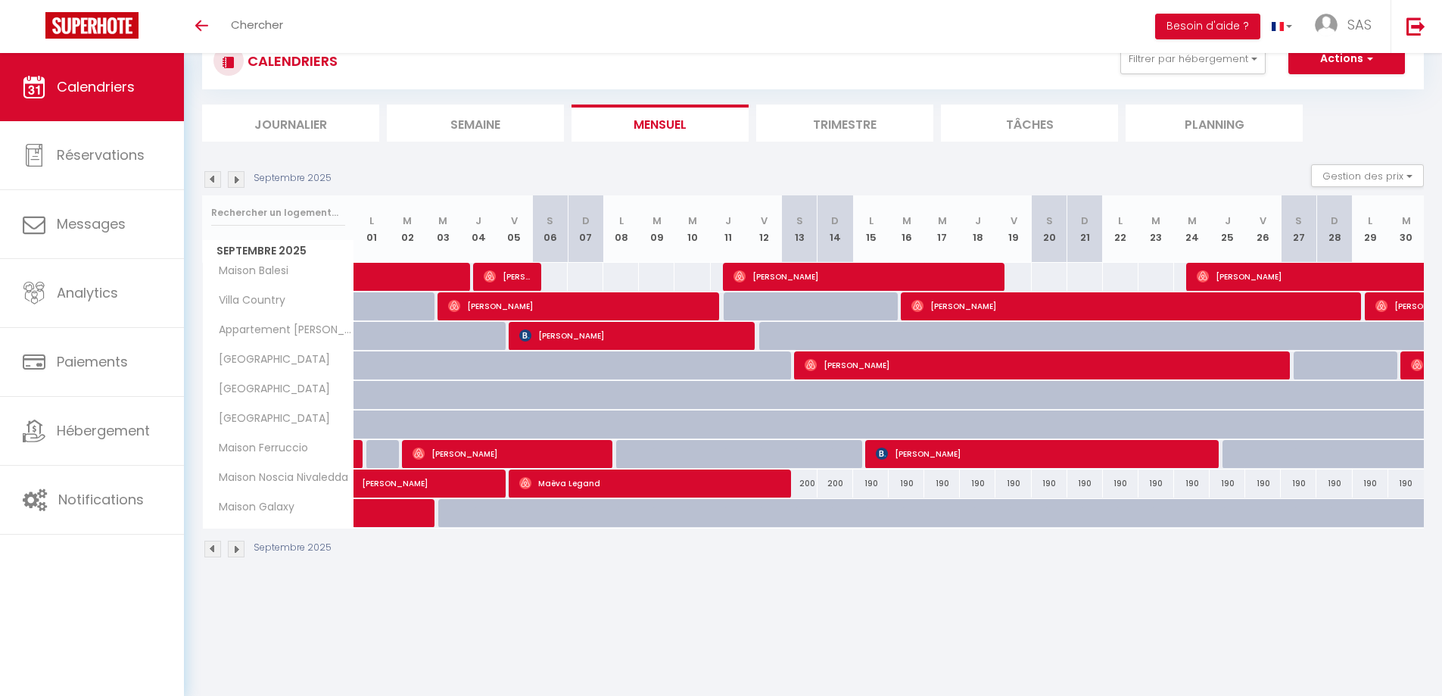
click at [214, 545] on img at bounding box center [212, 549] width 17 height 17
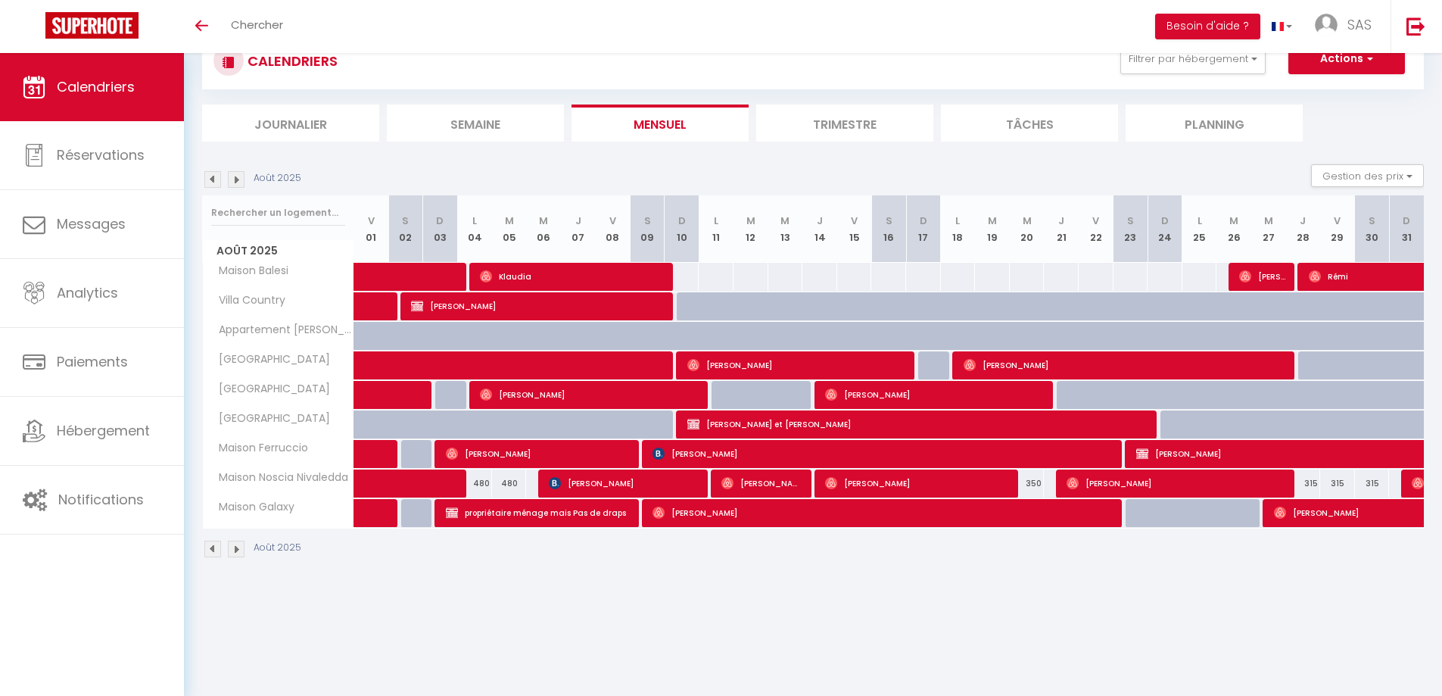
click at [238, 545] on img at bounding box center [236, 549] width 17 height 17
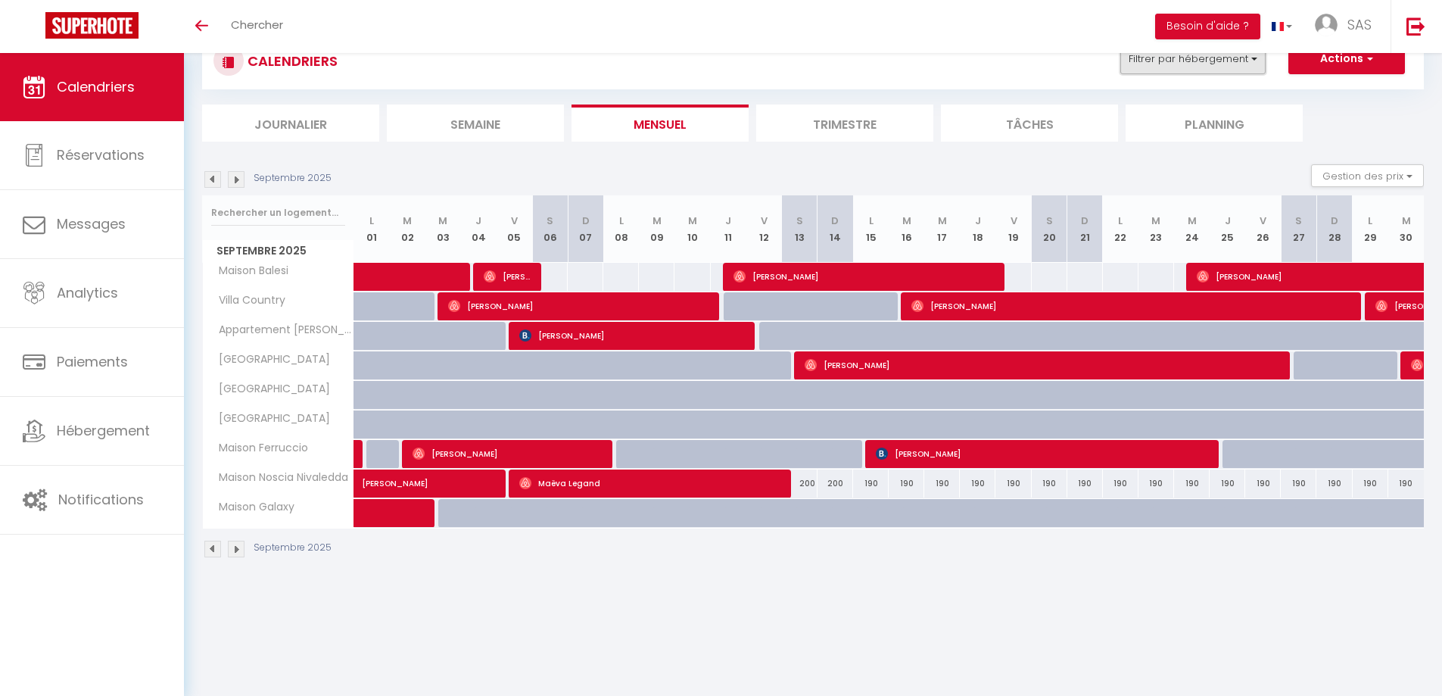
click at [1240, 65] on button "Filtrer par hébergement" at bounding box center [1193, 59] width 145 height 30
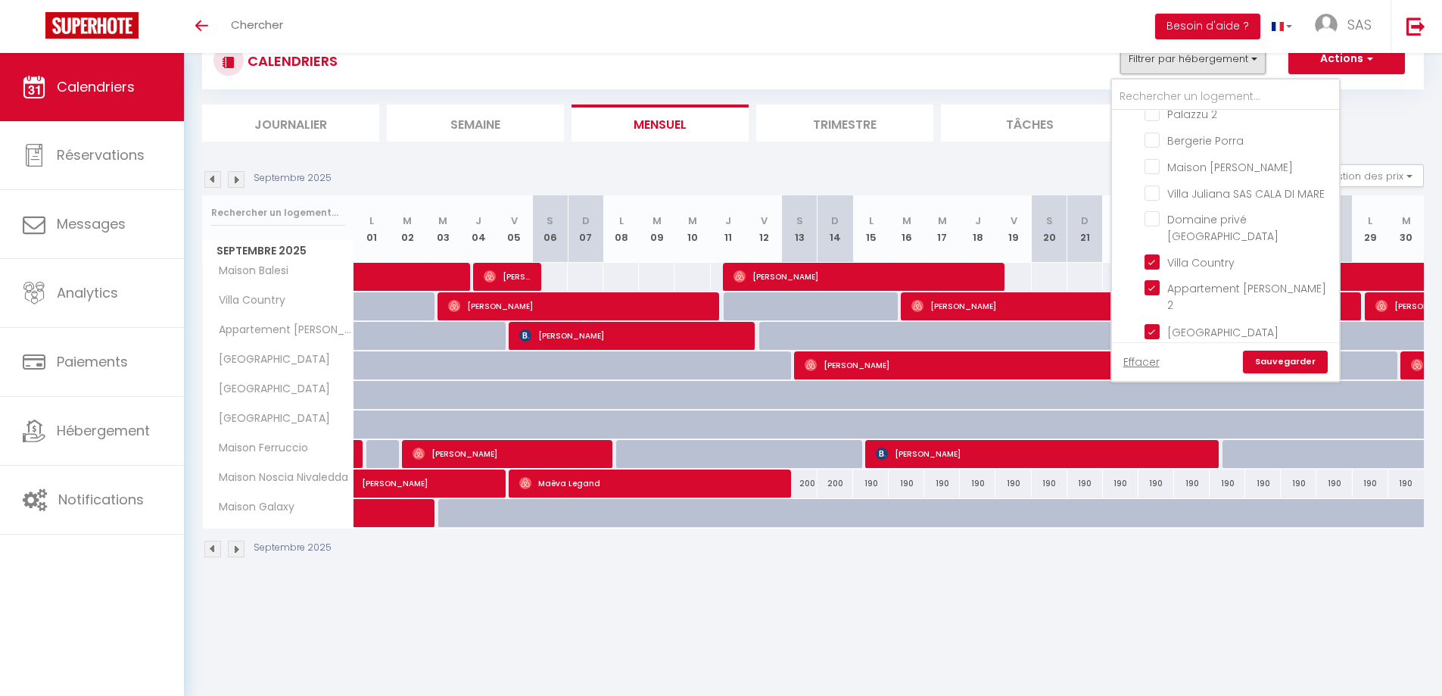
scroll to position [227, 0]
click at [1153, 226] on input "Villa Country" at bounding box center [1239, 233] width 189 height 15
checkbox input "false"
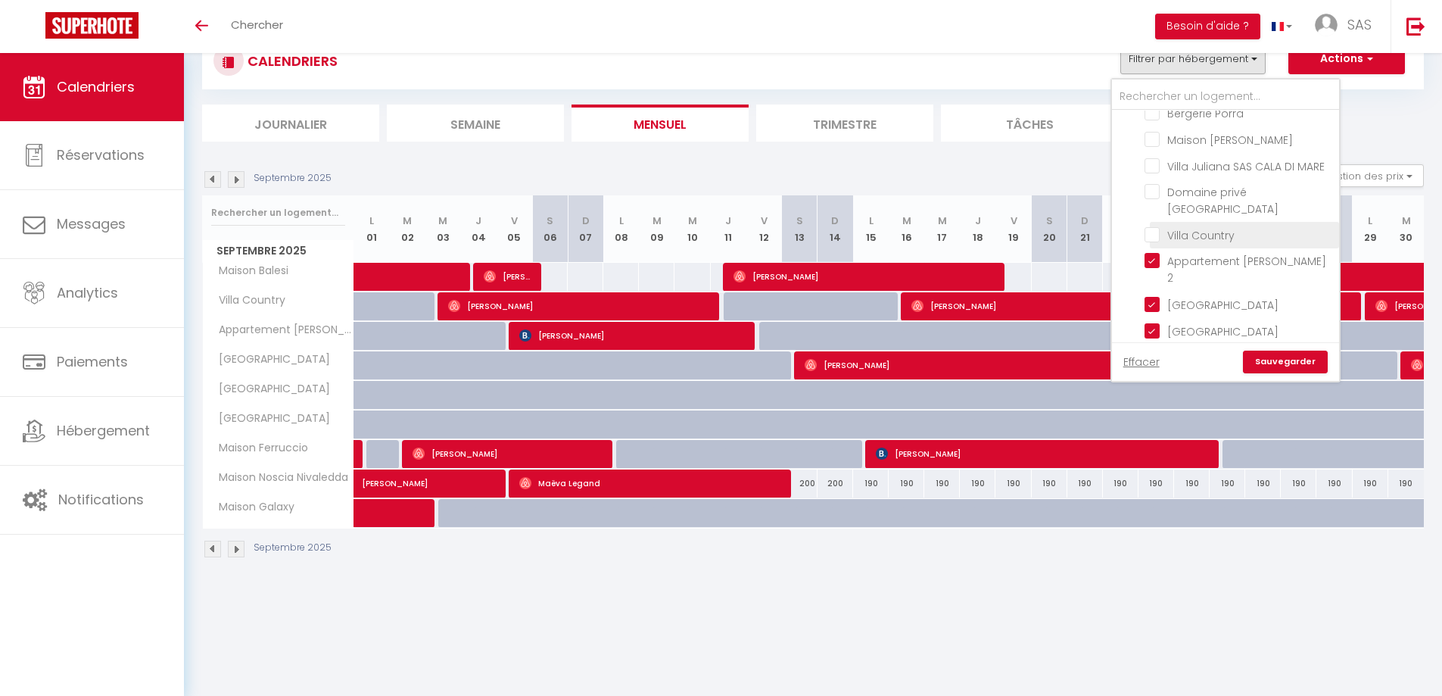
checkbox input "false"
click at [1309, 365] on link "Sauvegarder" at bounding box center [1285, 362] width 85 height 23
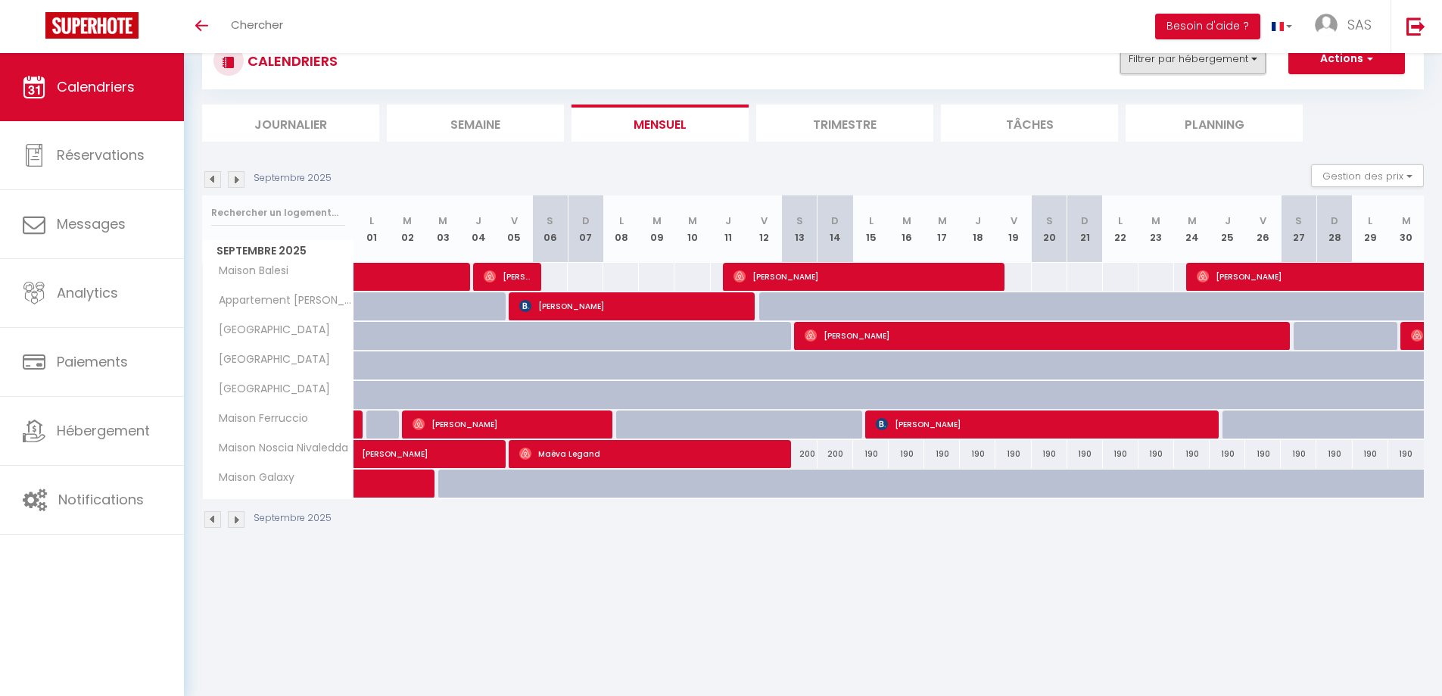
click at [1240, 68] on button "Filtrer par hébergement" at bounding box center [1193, 59] width 145 height 30
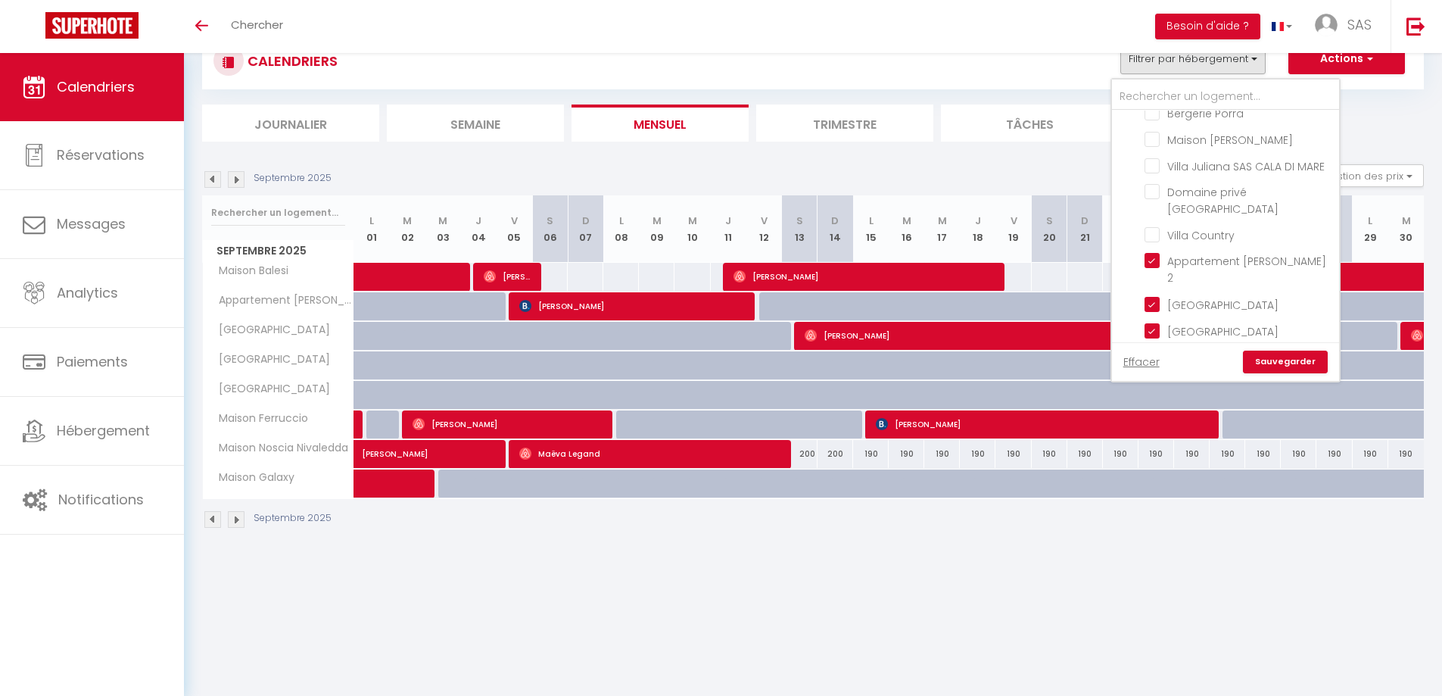
click at [1152, 349] on input "[GEOGRAPHIC_DATA]" at bounding box center [1239, 356] width 189 height 15
checkbox input "false"
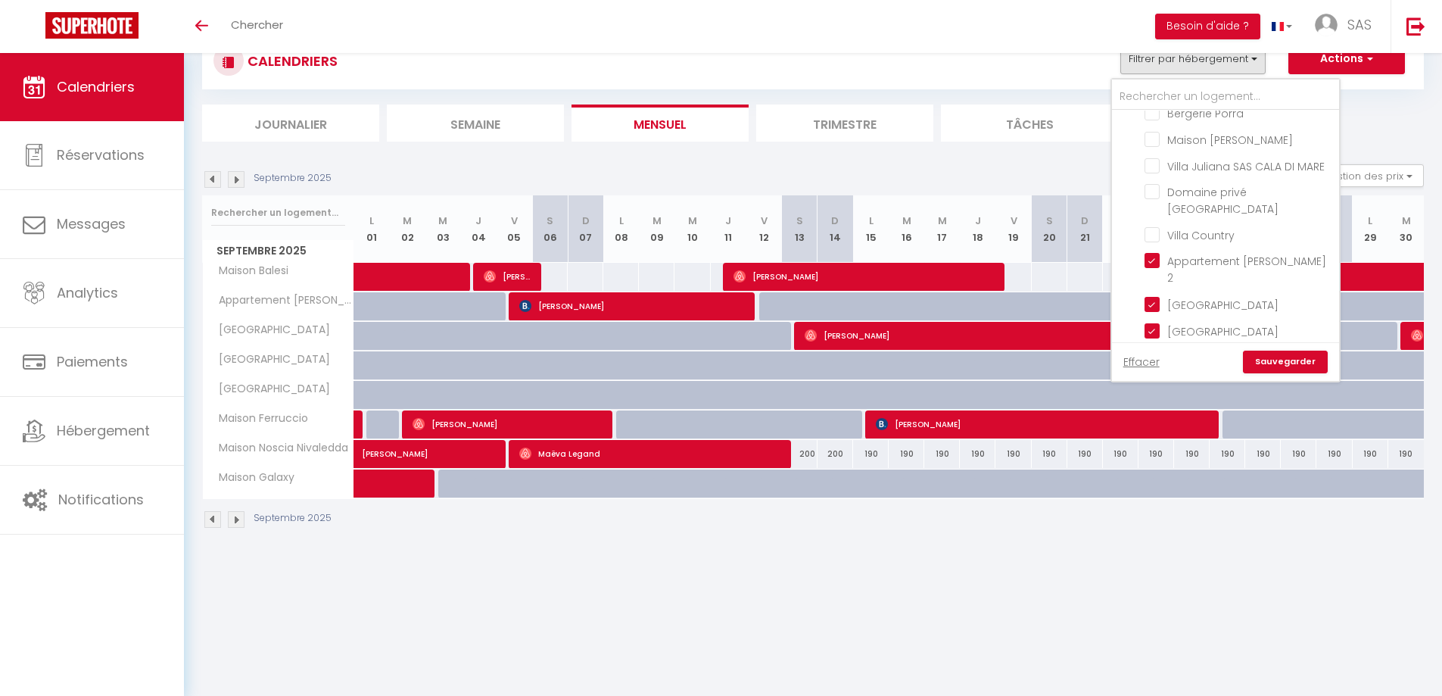
checkbox input "false"
click at [1150, 323] on input "[GEOGRAPHIC_DATA]" at bounding box center [1239, 330] width 189 height 15
checkbox input "false"
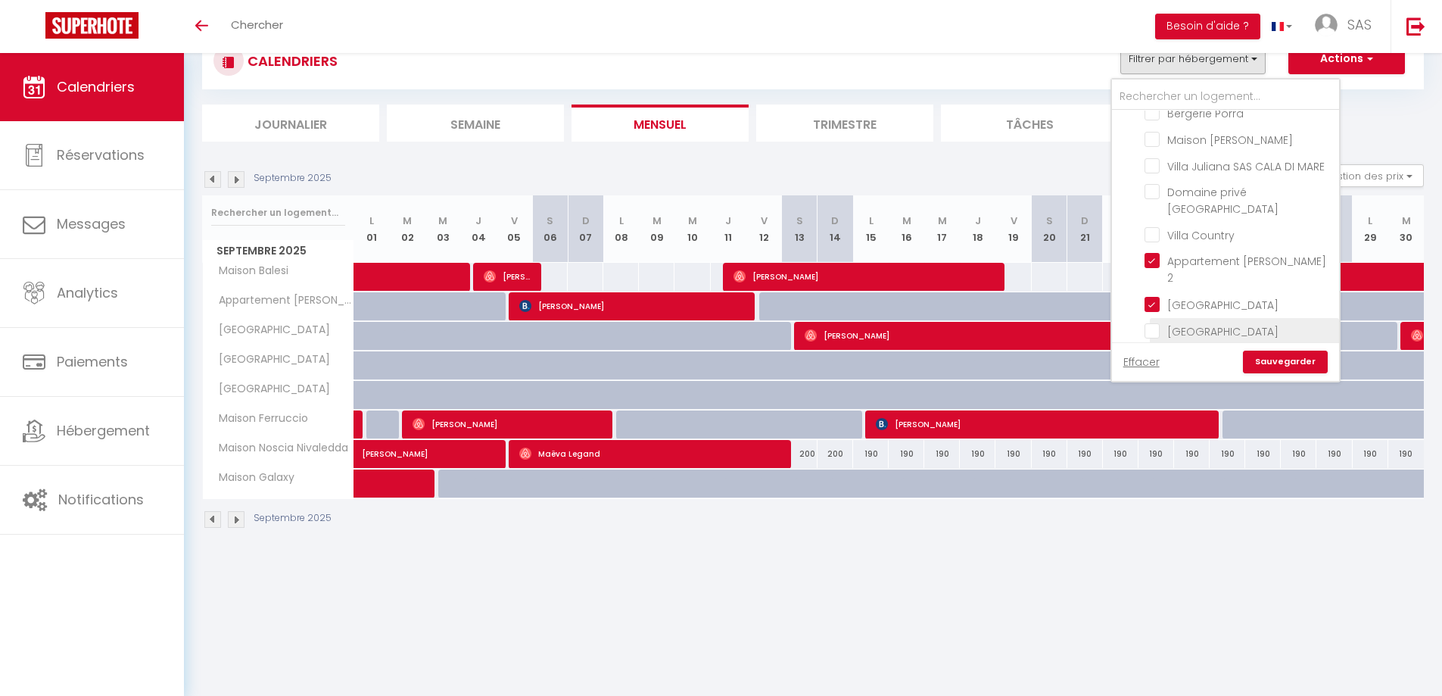
checkbox input "false"
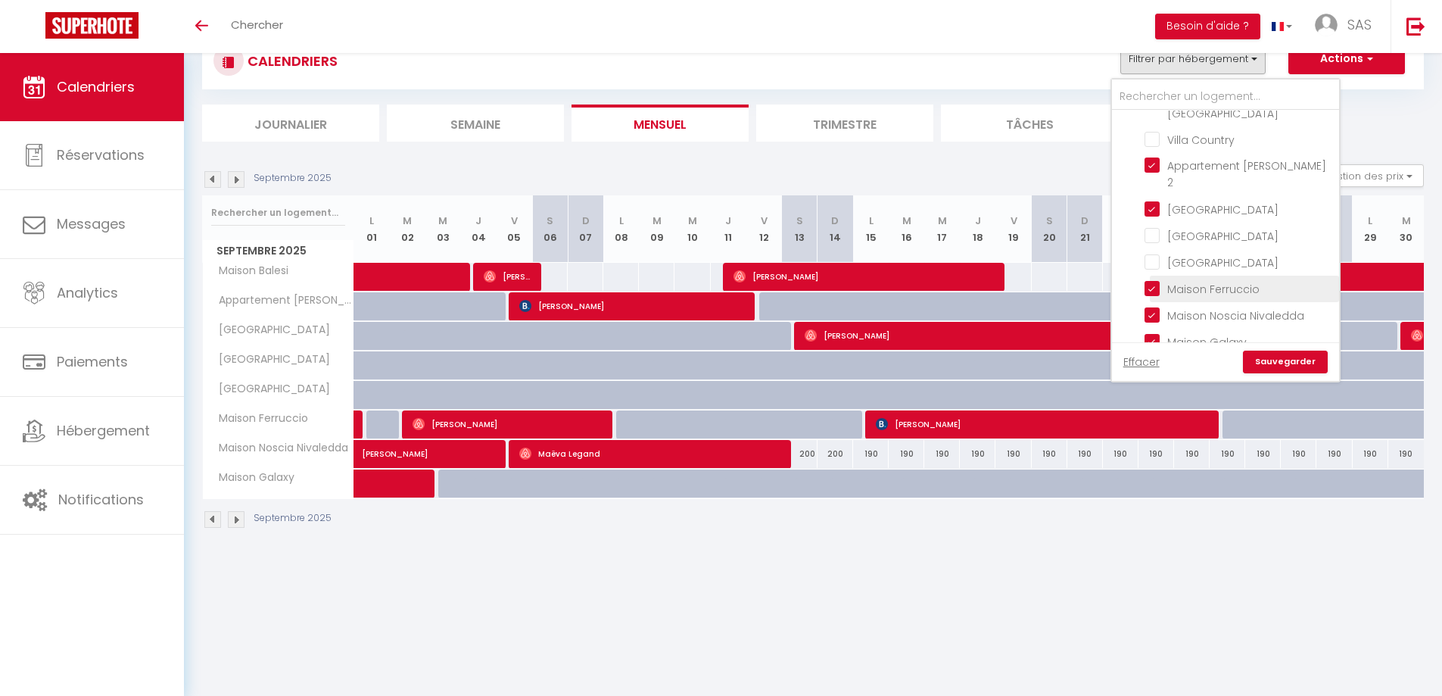
click at [1159, 280] on input "Maison Ferruccio" at bounding box center [1239, 287] width 189 height 15
checkbox input "false"
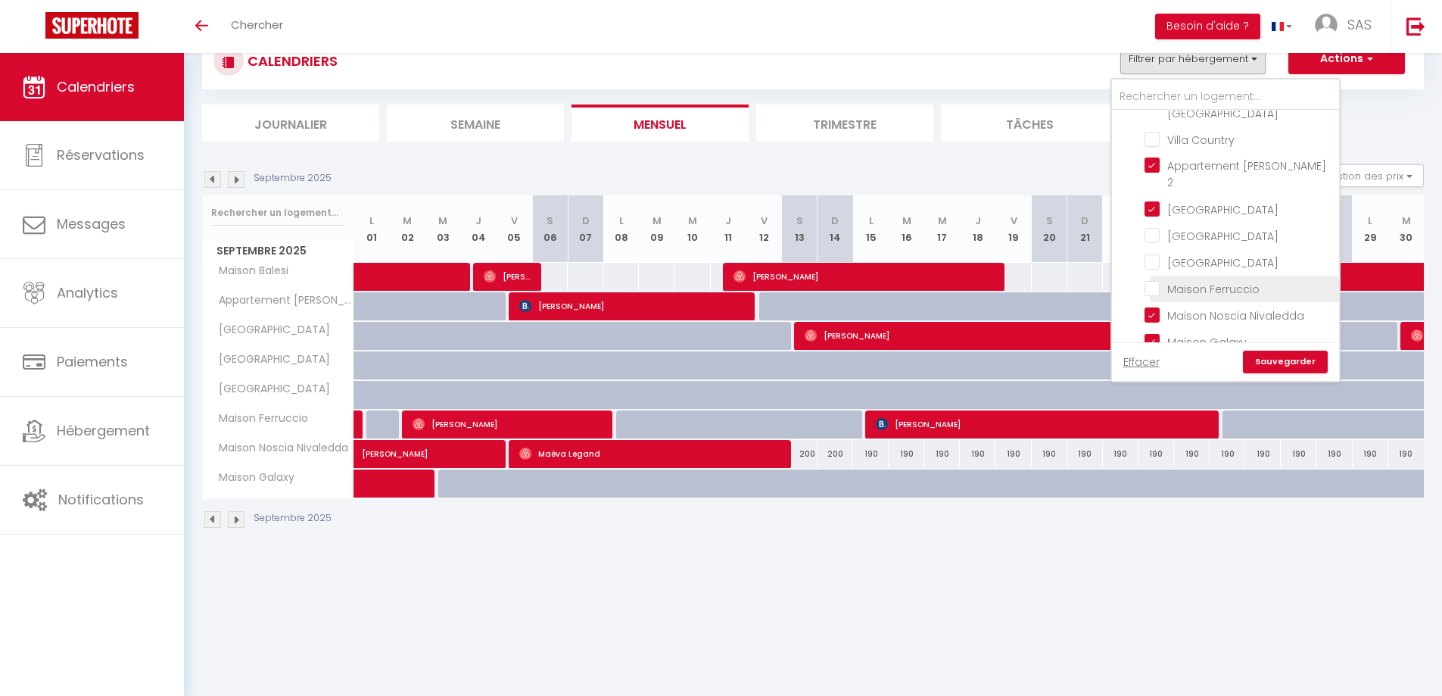
checkbox input "false"
click at [1290, 363] on link "Sauvegarder" at bounding box center [1285, 362] width 85 height 23
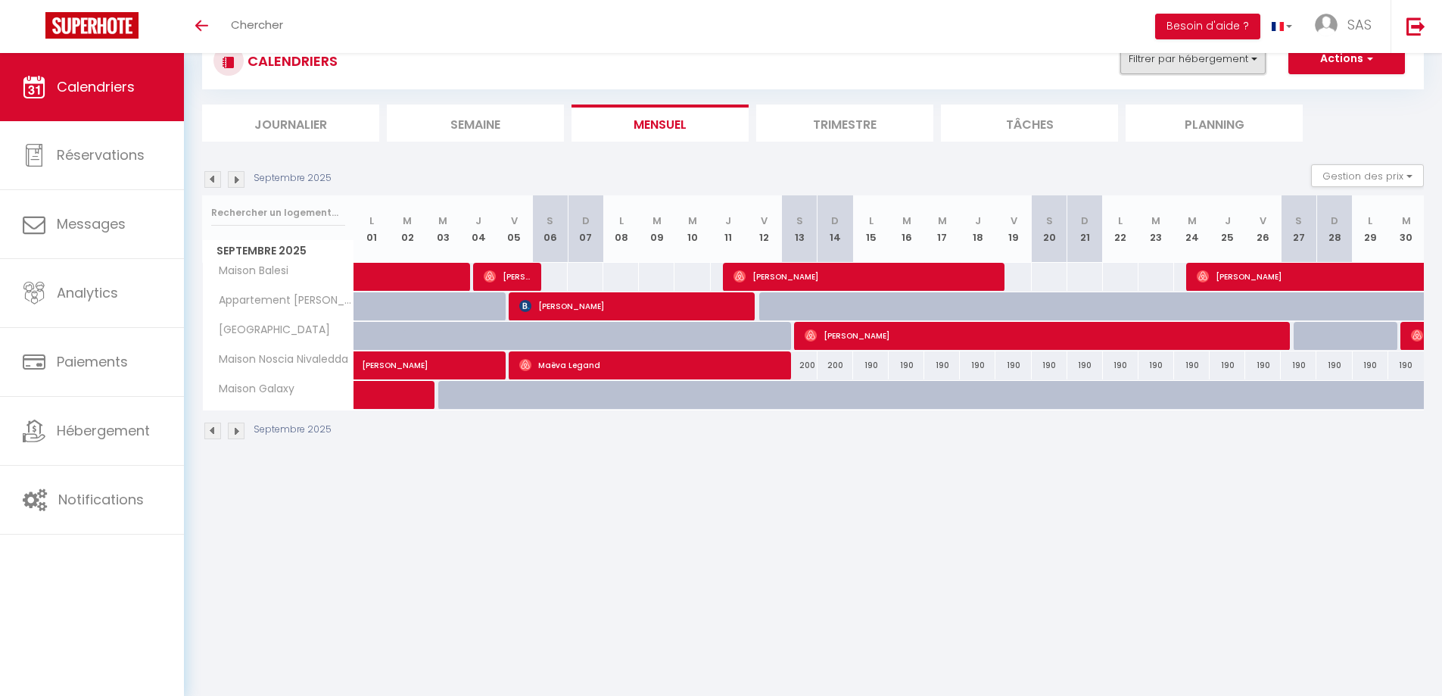
click at [1242, 61] on button "Filtrer par hébergement" at bounding box center [1193, 59] width 145 height 30
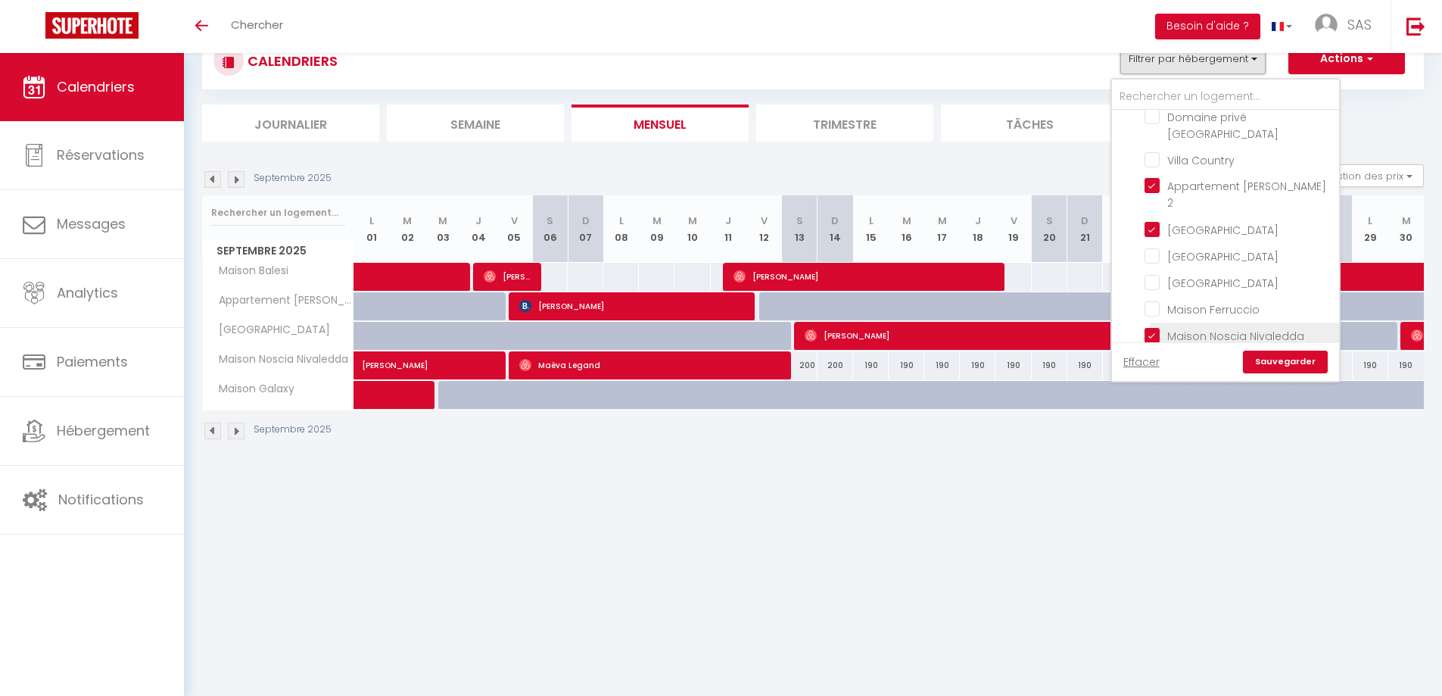
scroll to position [303, 0]
click at [1194, 300] on input "Maison Ferruccio" at bounding box center [1239, 307] width 189 height 15
checkbox input "true"
checkbox input "false"
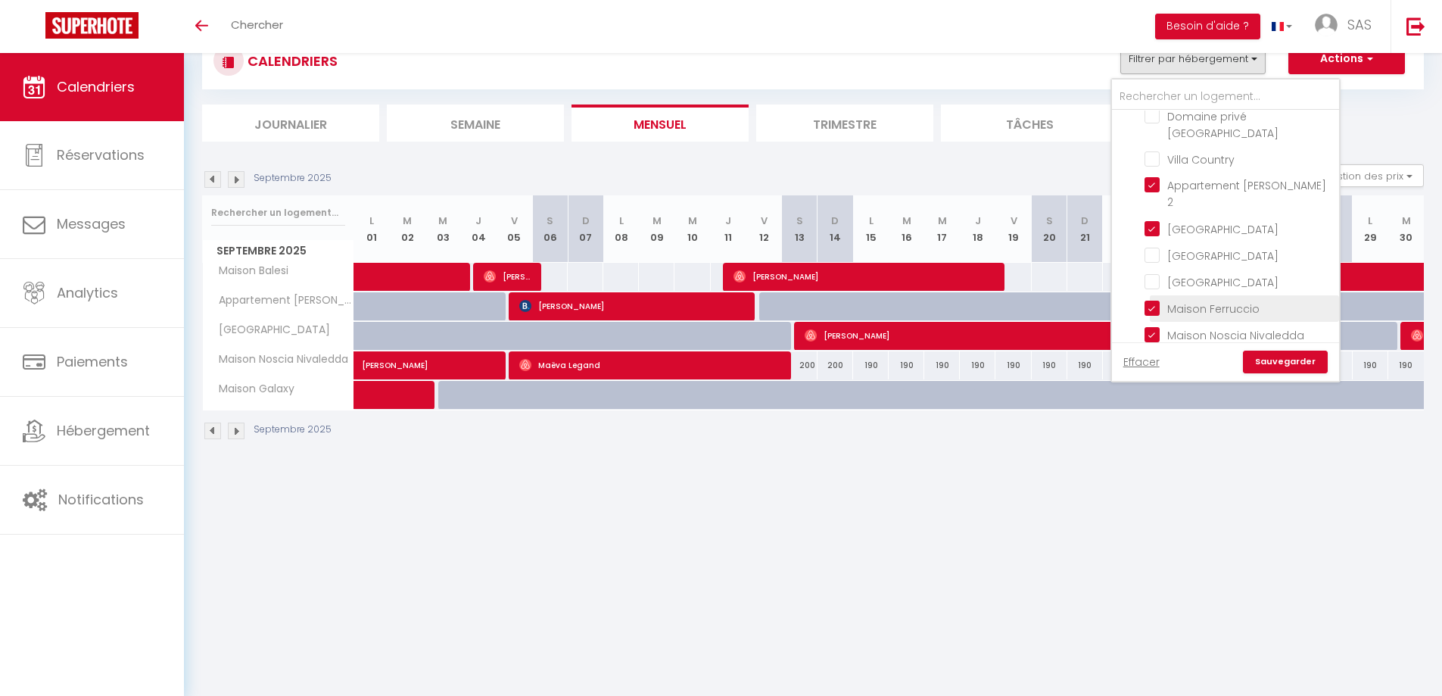
checkbox input "false"
click at [1205, 326] on input "Maison Noscia Nivaledda" at bounding box center [1239, 333] width 189 height 15
checkbox input "false"
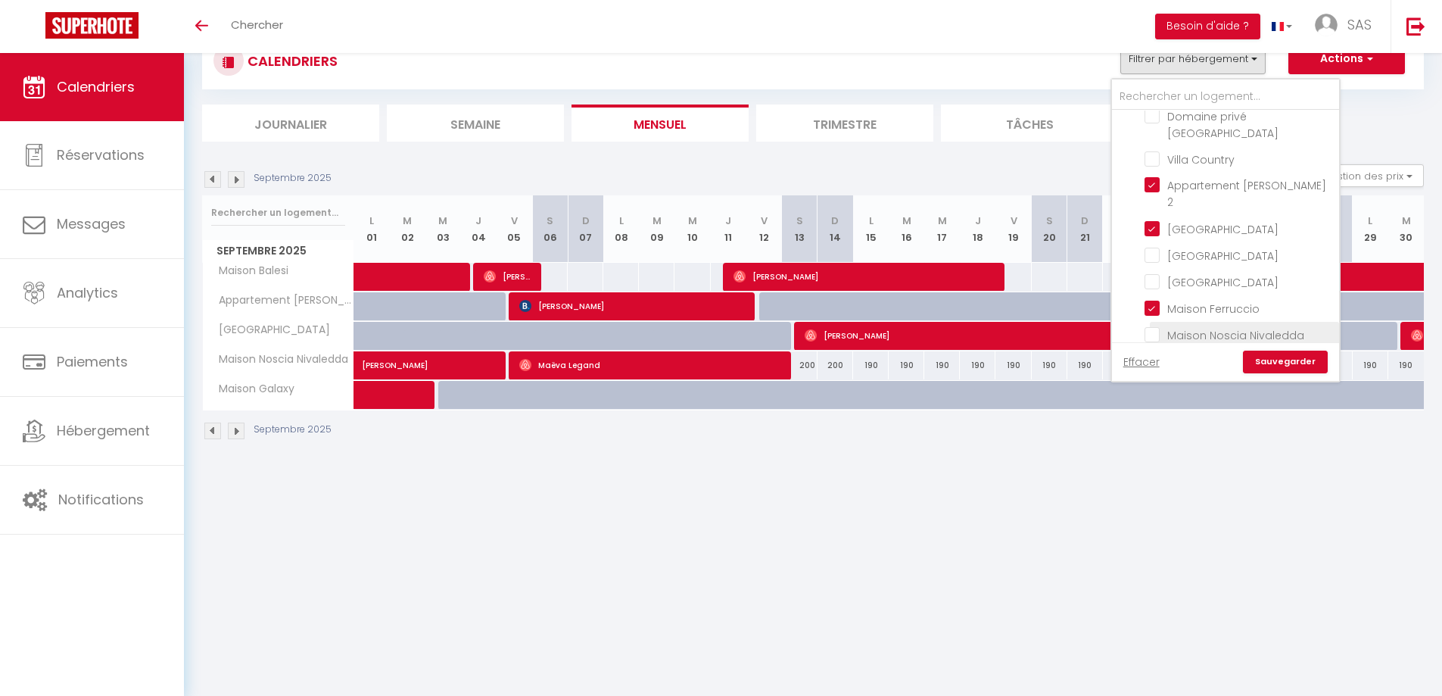
checkbox input "false"
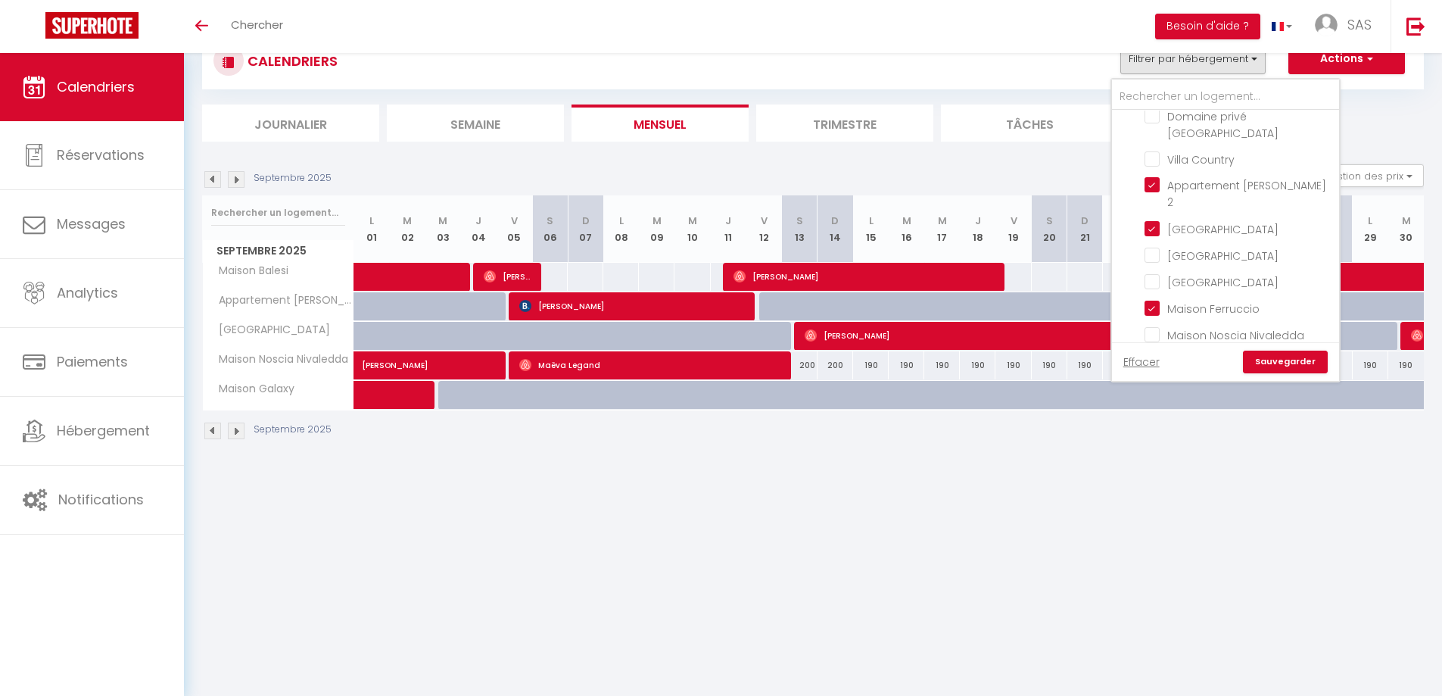
click at [1289, 365] on link "Sauvegarder" at bounding box center [1285, 362] width 85 height 23
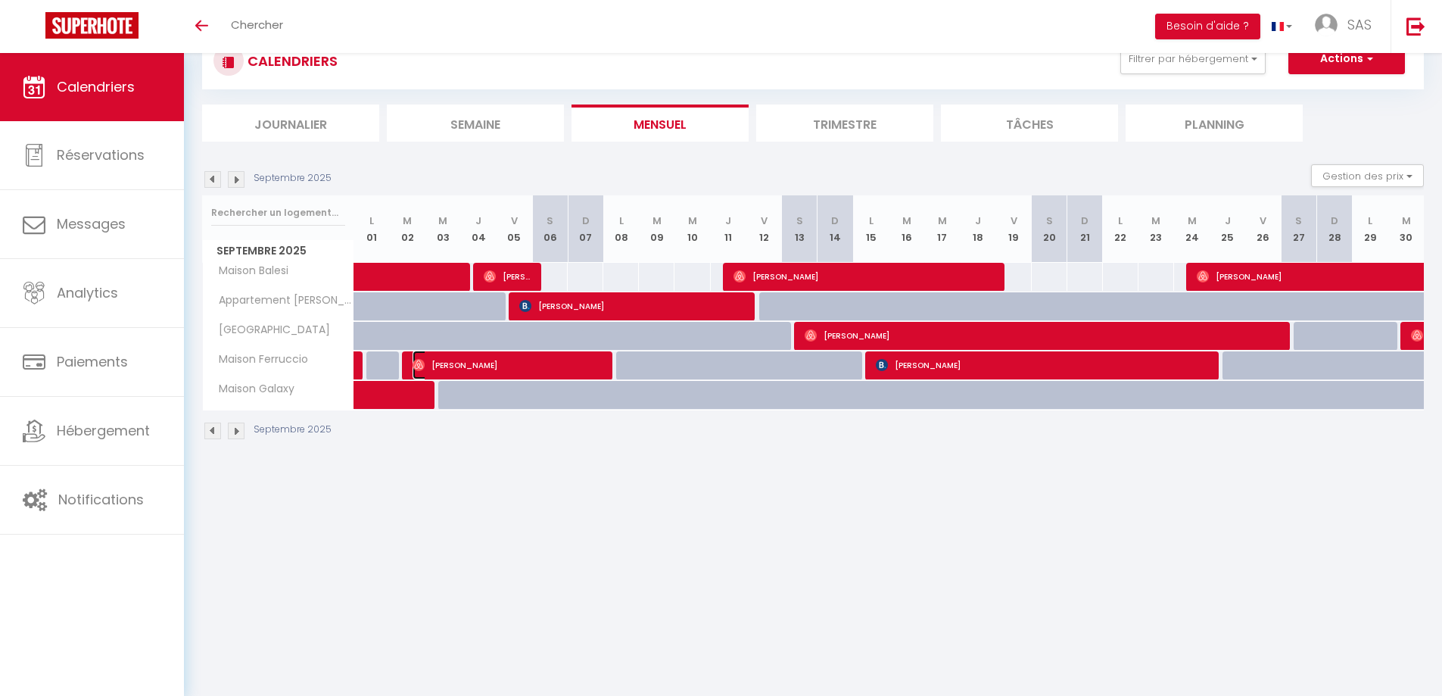
click at [541, 369] on span "Ana Barral" at bounding box center [508, 365] width 190 height 29
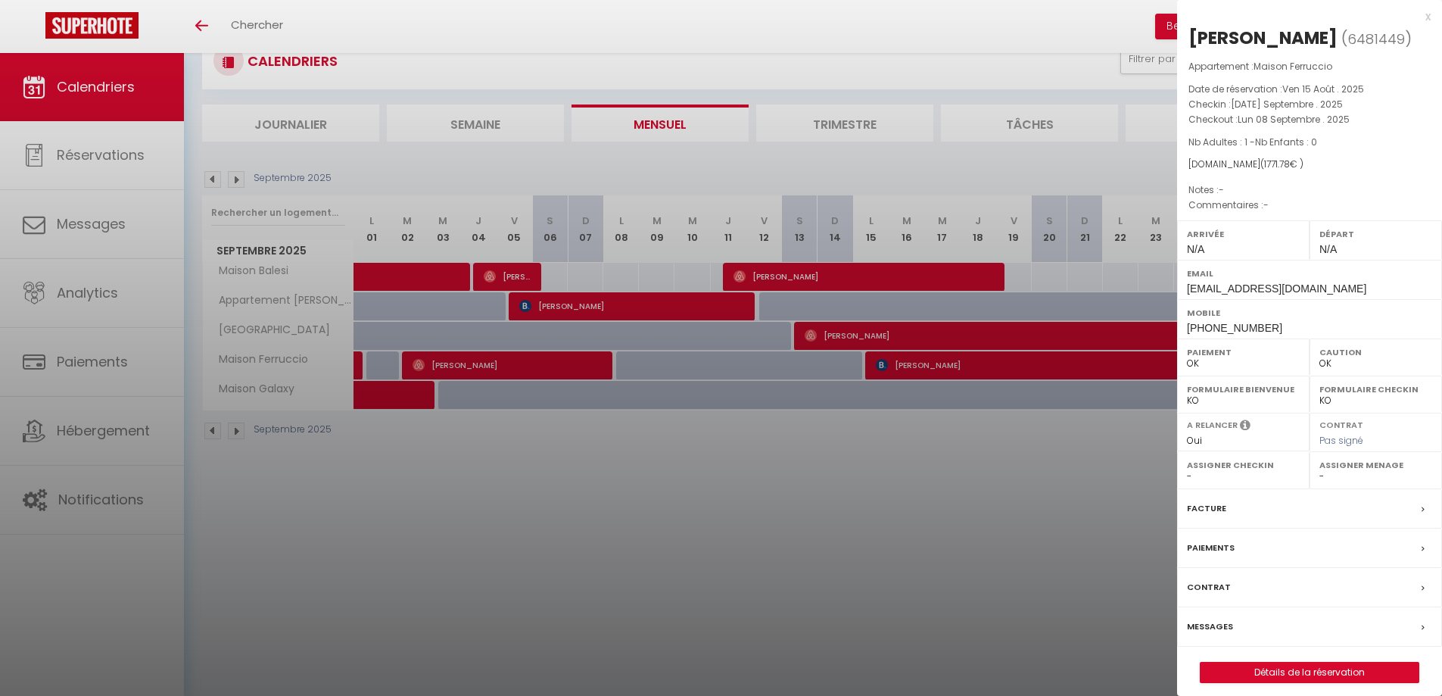
click at [649, 488] on div at bounding box center [721, 348] width 1442 height 696
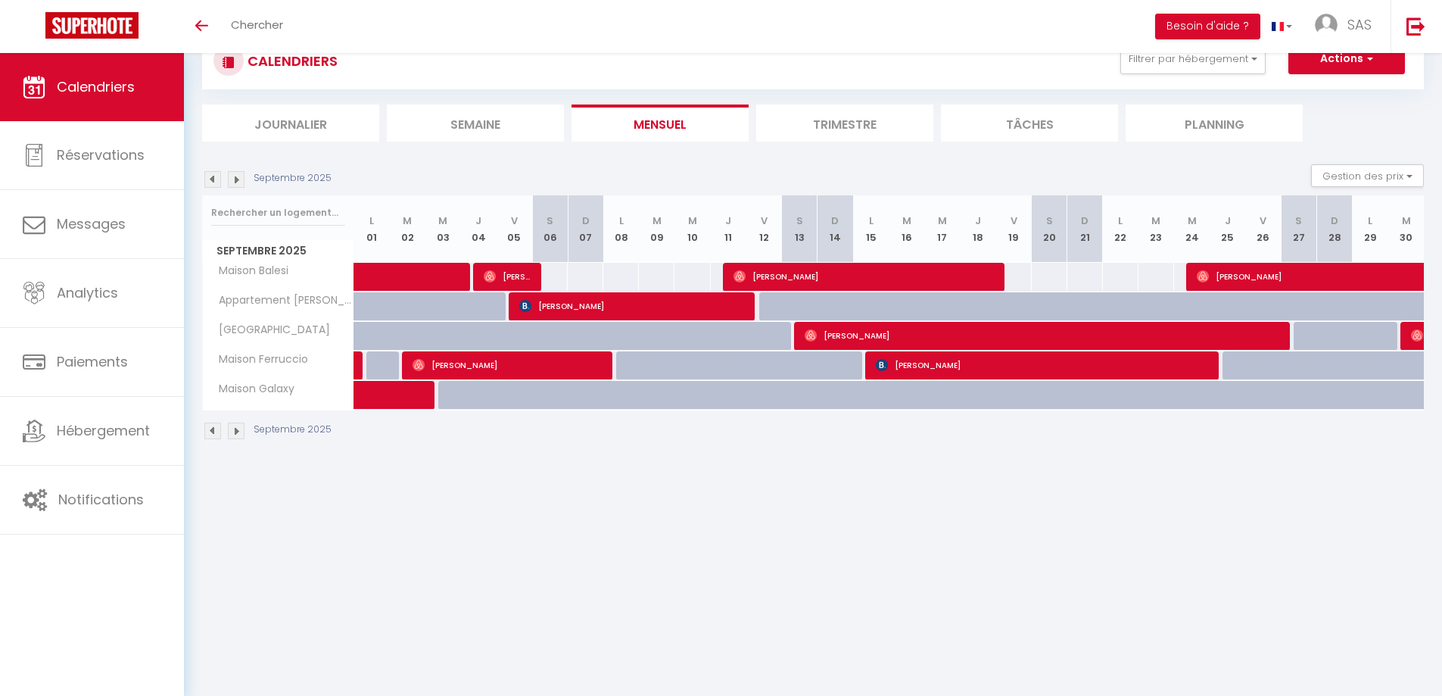
click at [207, 444] on div "Septembre 2025" at bounding box center [813, 432] width 1222 height 45
click at [211, 430] on img at bounding box center [212, 431] width 17 height 17
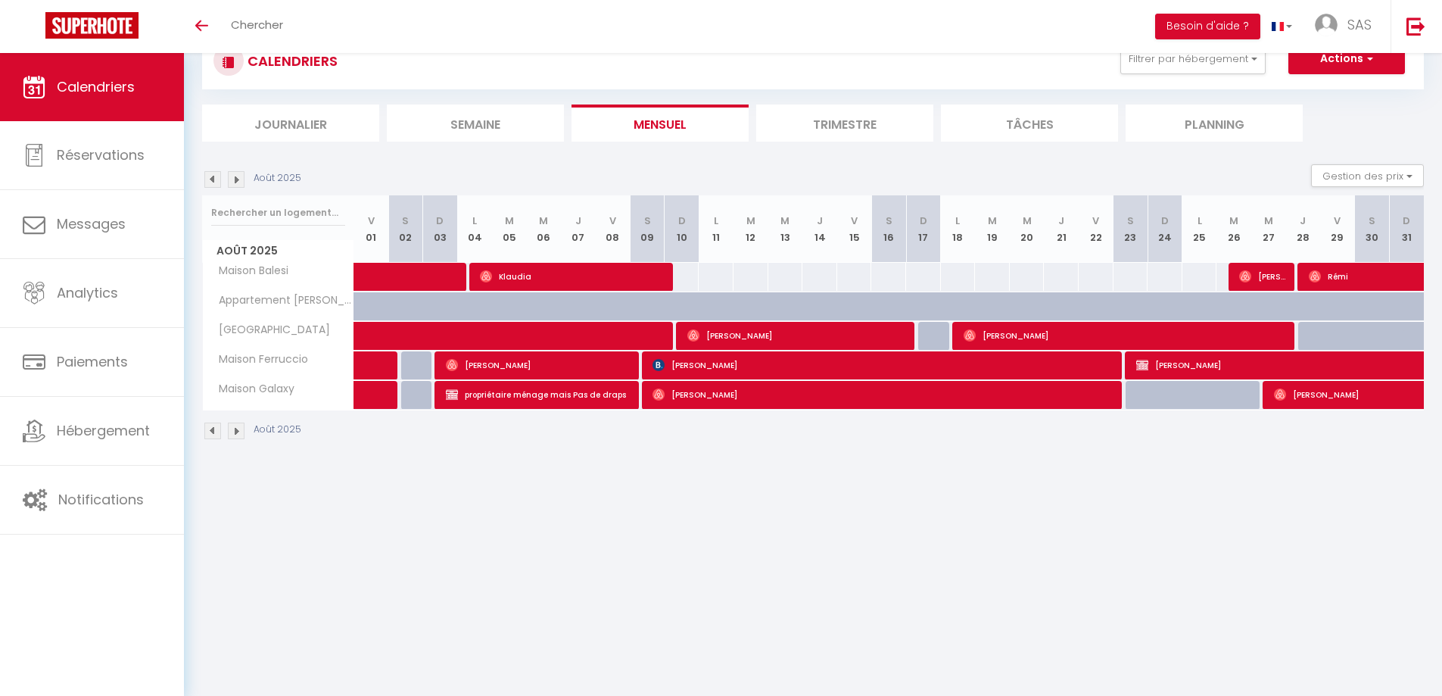
click at [208, 436] on img at bounding box center [212, 431] width 17 height 17
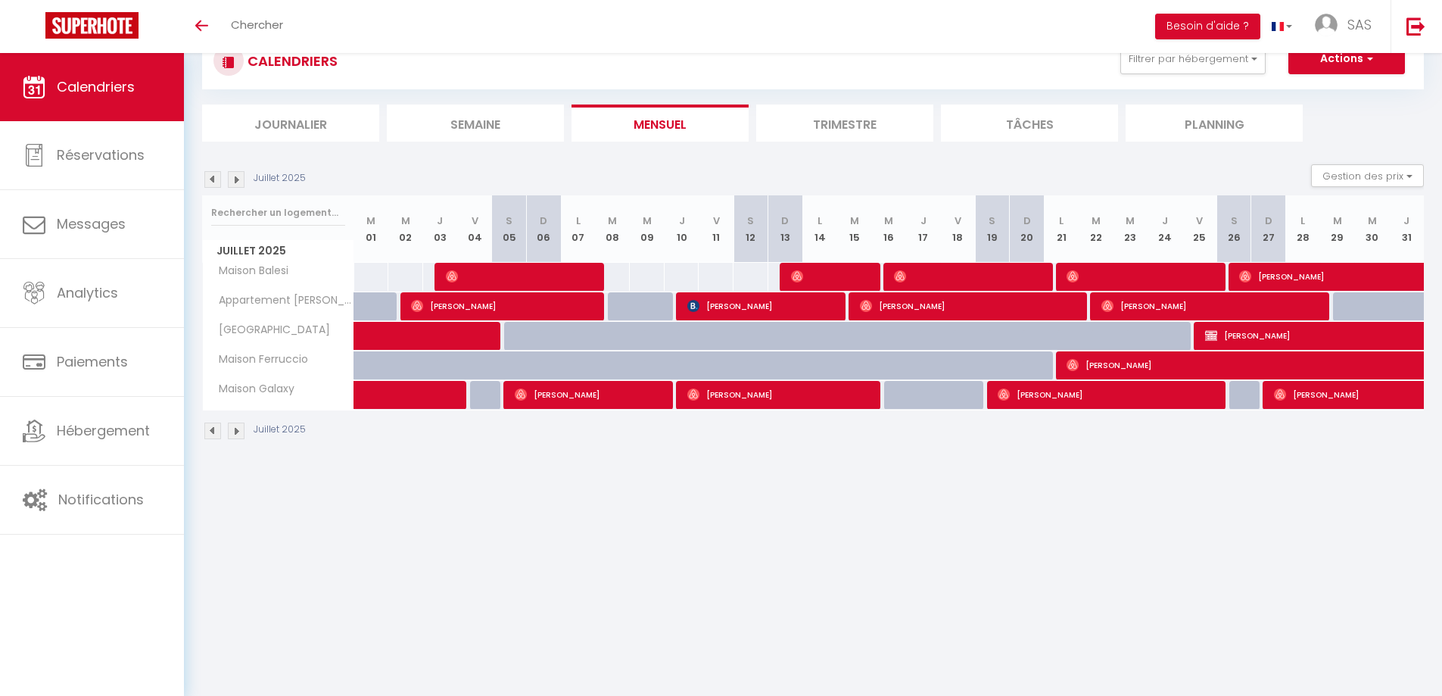
click at [215, 435] on img at bounding box center [212, 431] width 17 height 17
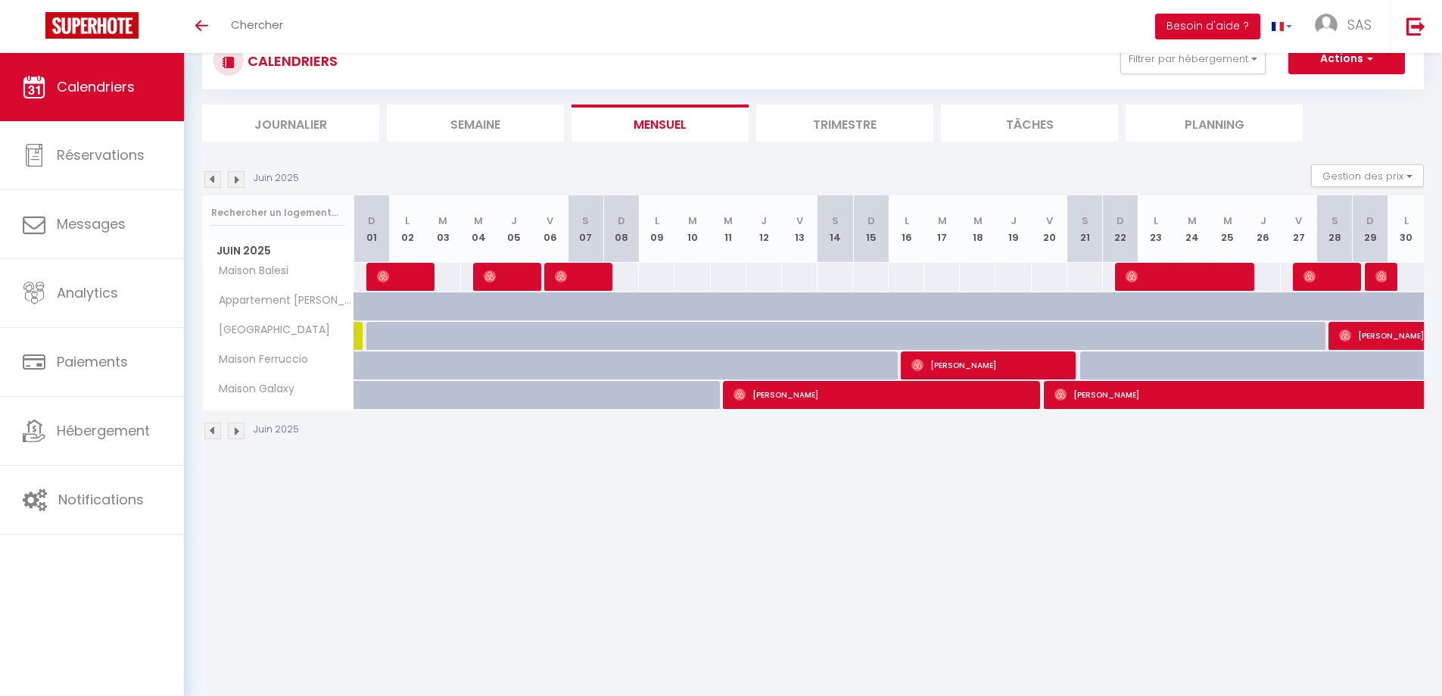
click at [230, 430] on img at bounding box center [236, 431] width 17 height 17
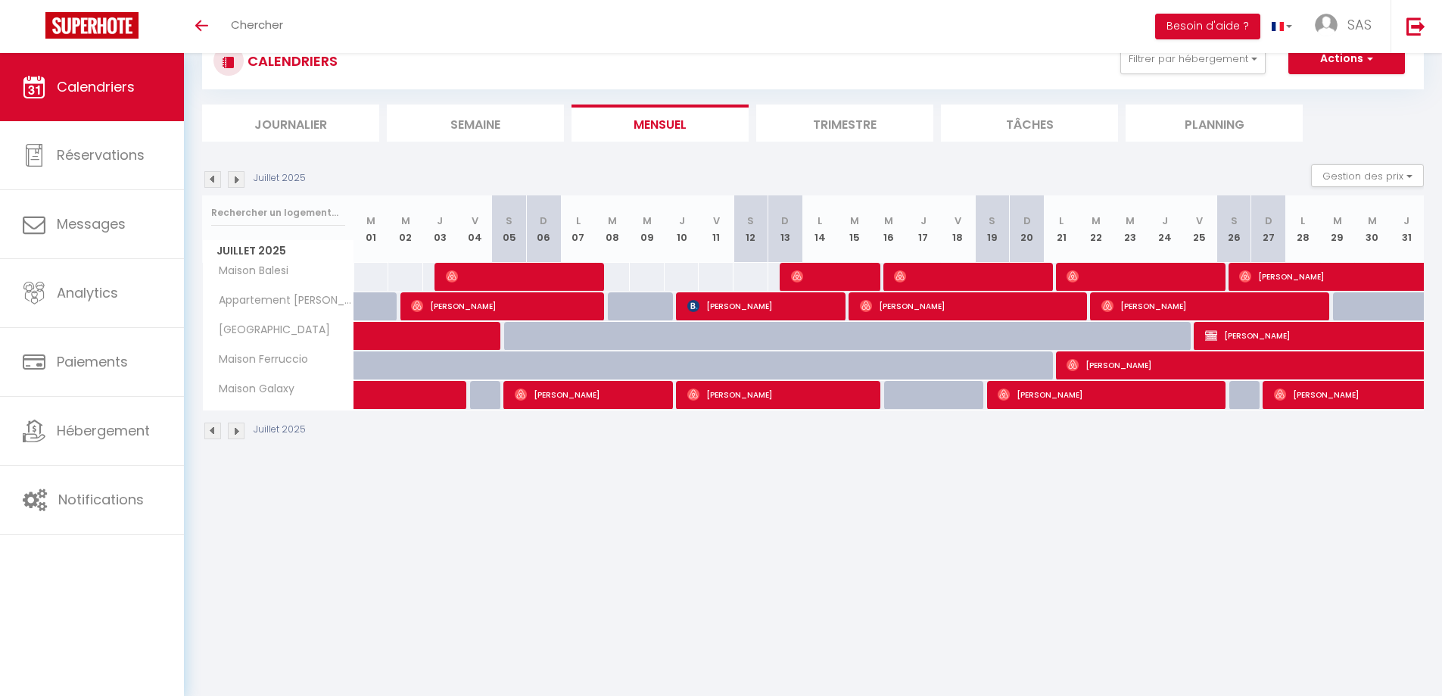
click at [234, 432] on img at bounding box center [236, 431] width 17 height 17
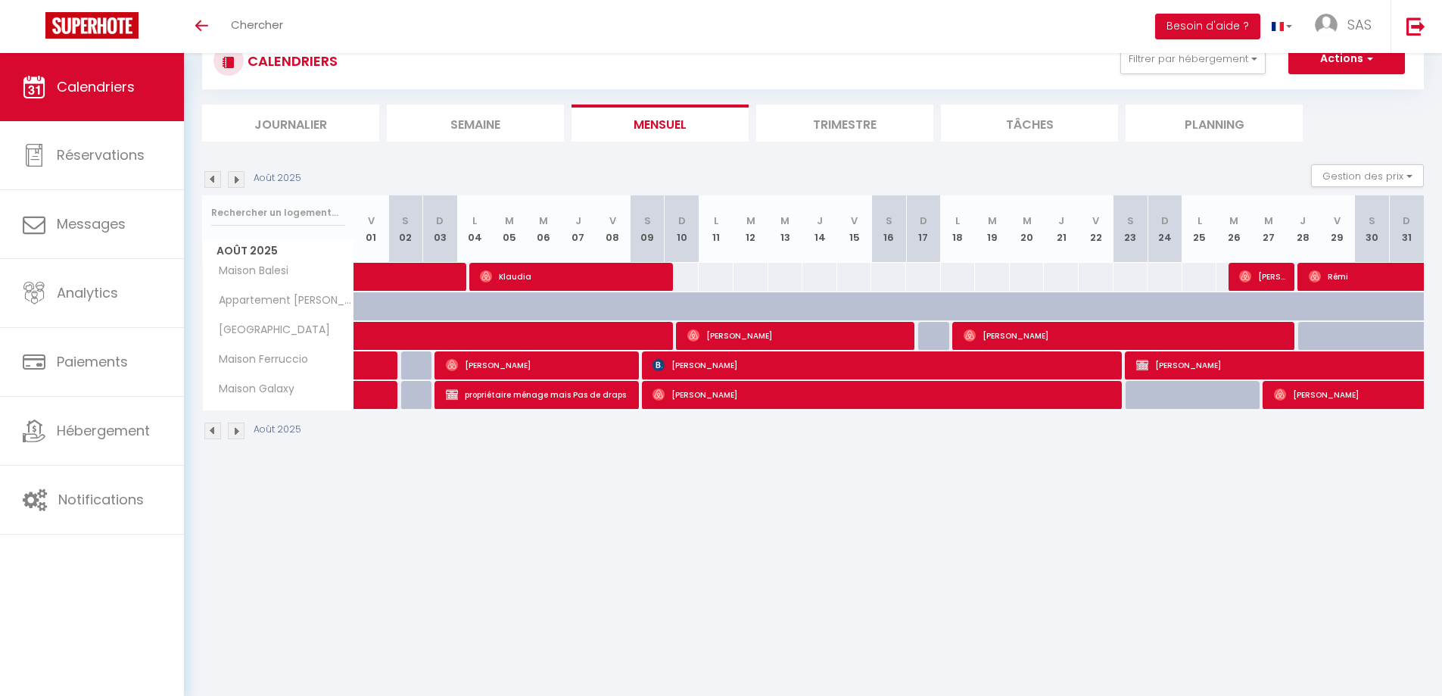
click at [242, 433] on img at bounding box center [236, 431] width 17 height 17
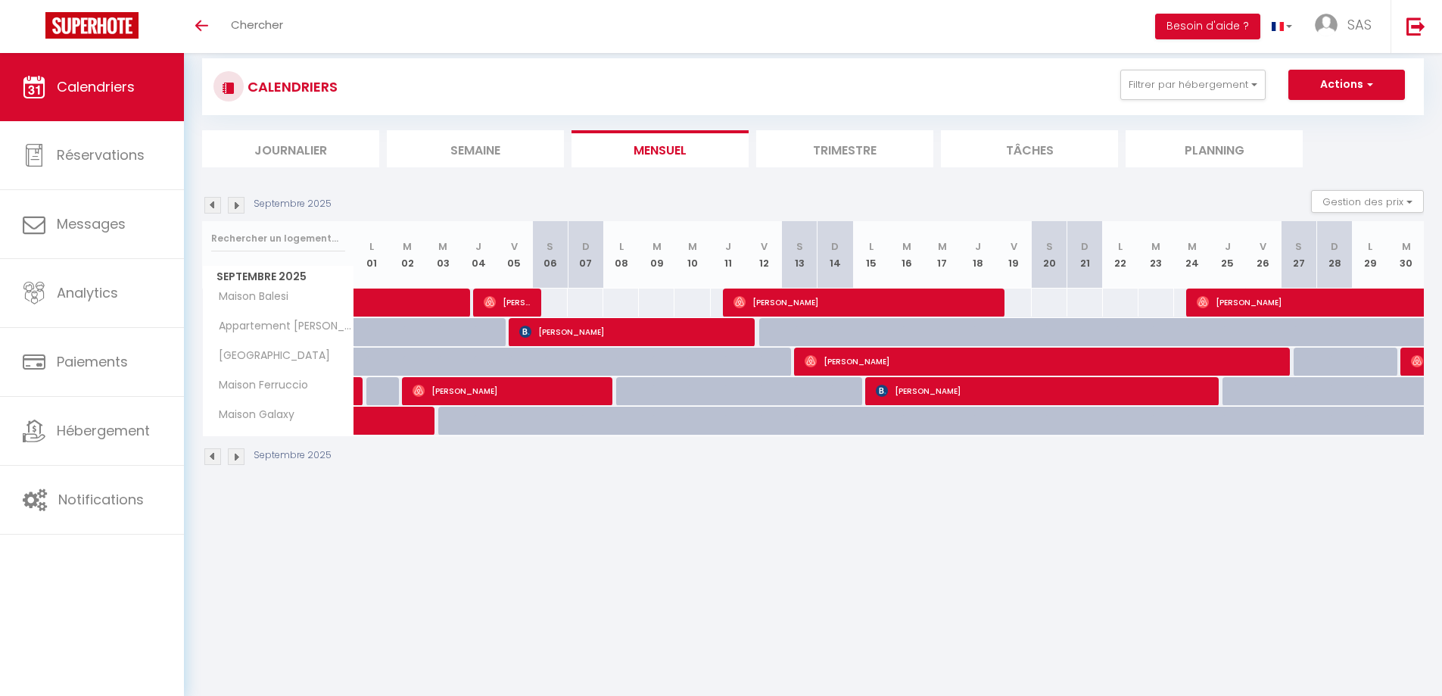
scroll to position [0, 0]
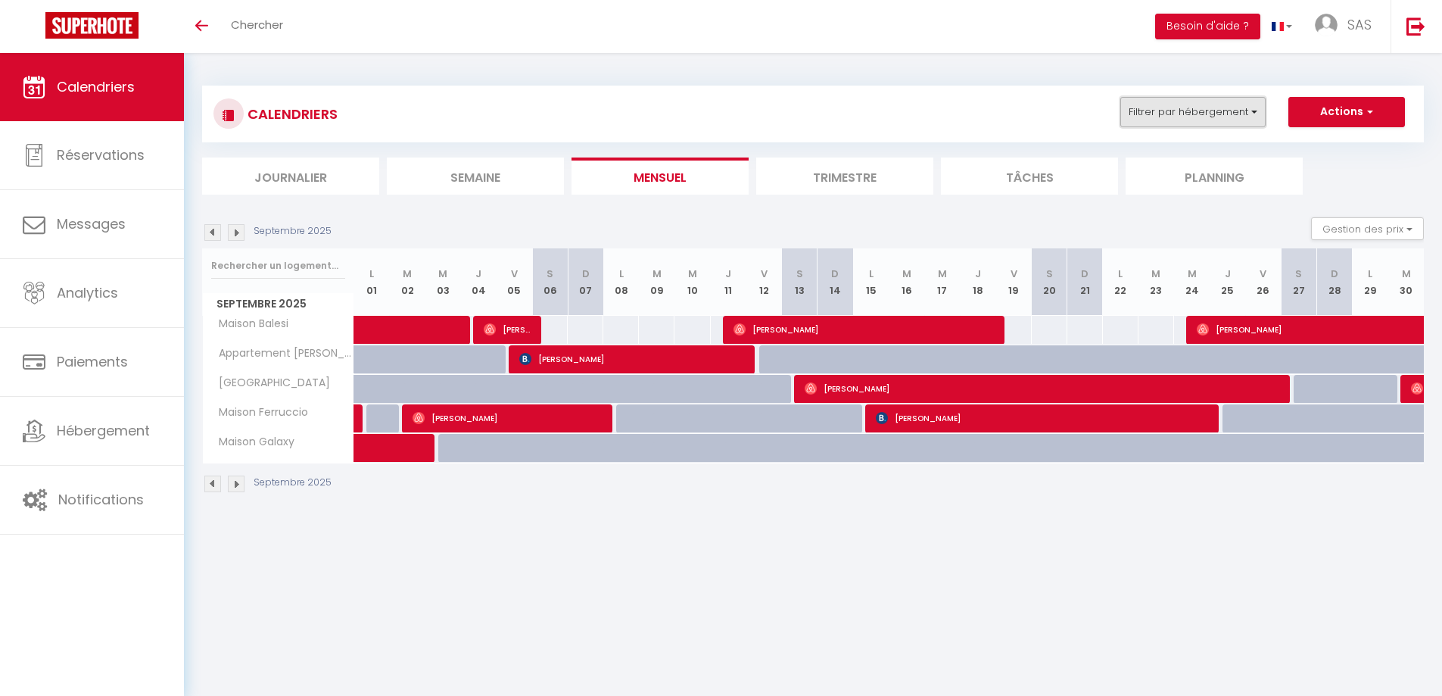
click at [1251, 117] on button "Filtrer par hébergement" at bounding box center [1193, 112] width 145 height 30
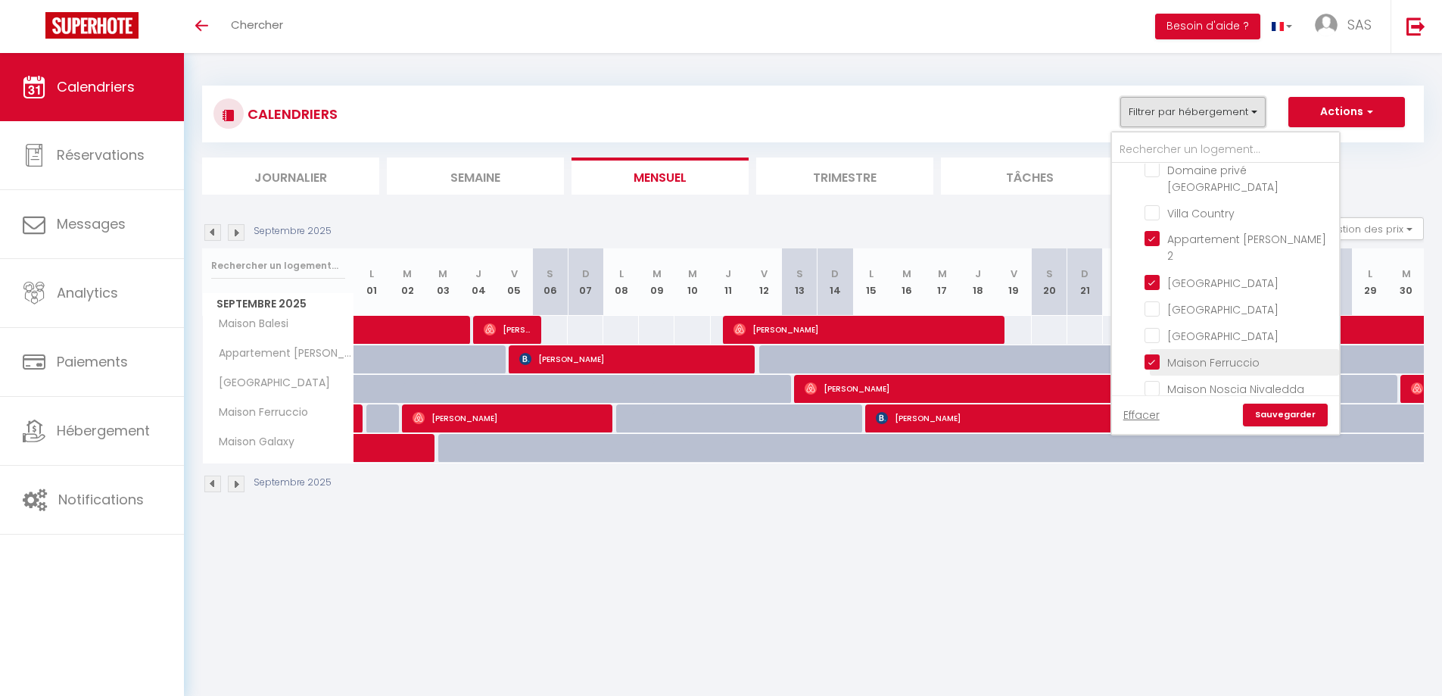
scroll to position [303, 0]
click at [1155, 353] on input "Maison Ferruccio" at bounding box center [1239, 360] width 189 height 15
checkbox input "false"
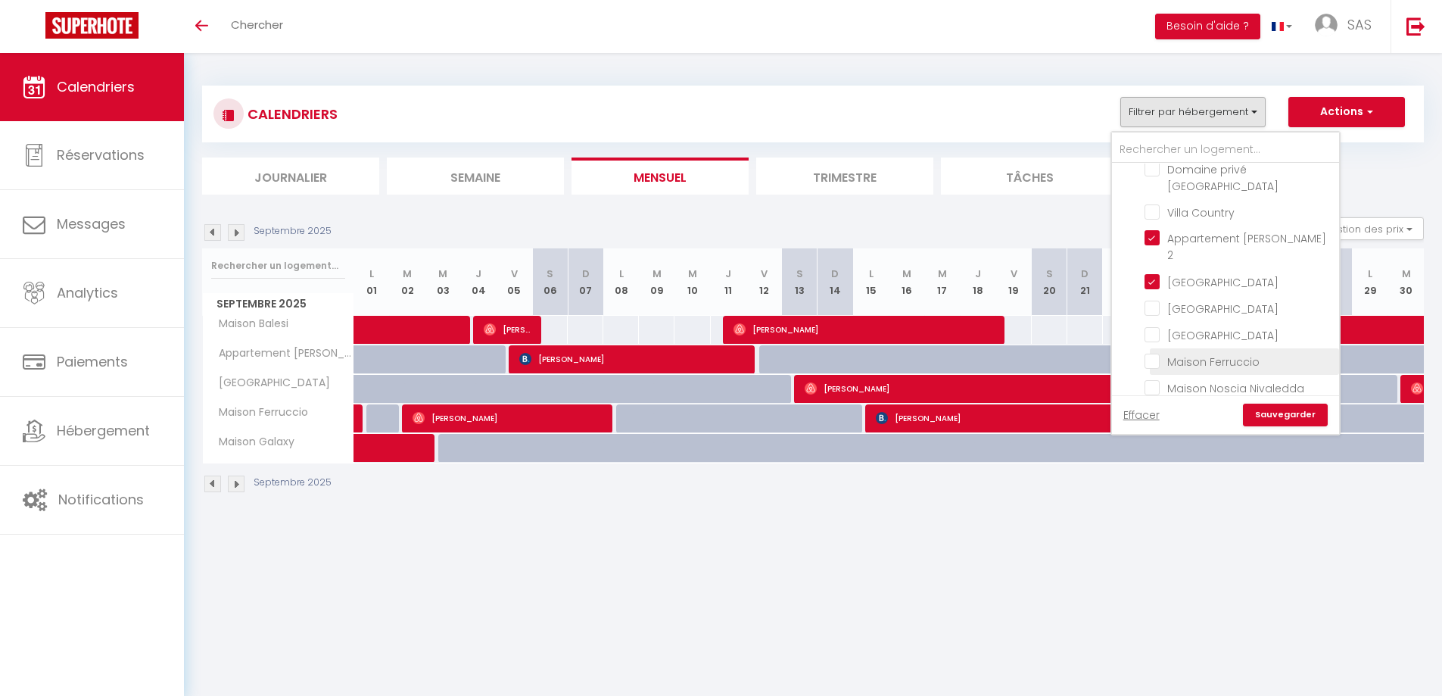
checkbox input "false"
click at [1316, 415] on link "Sauvegarder" at bounding box center [1285, 415] width 85 height 23
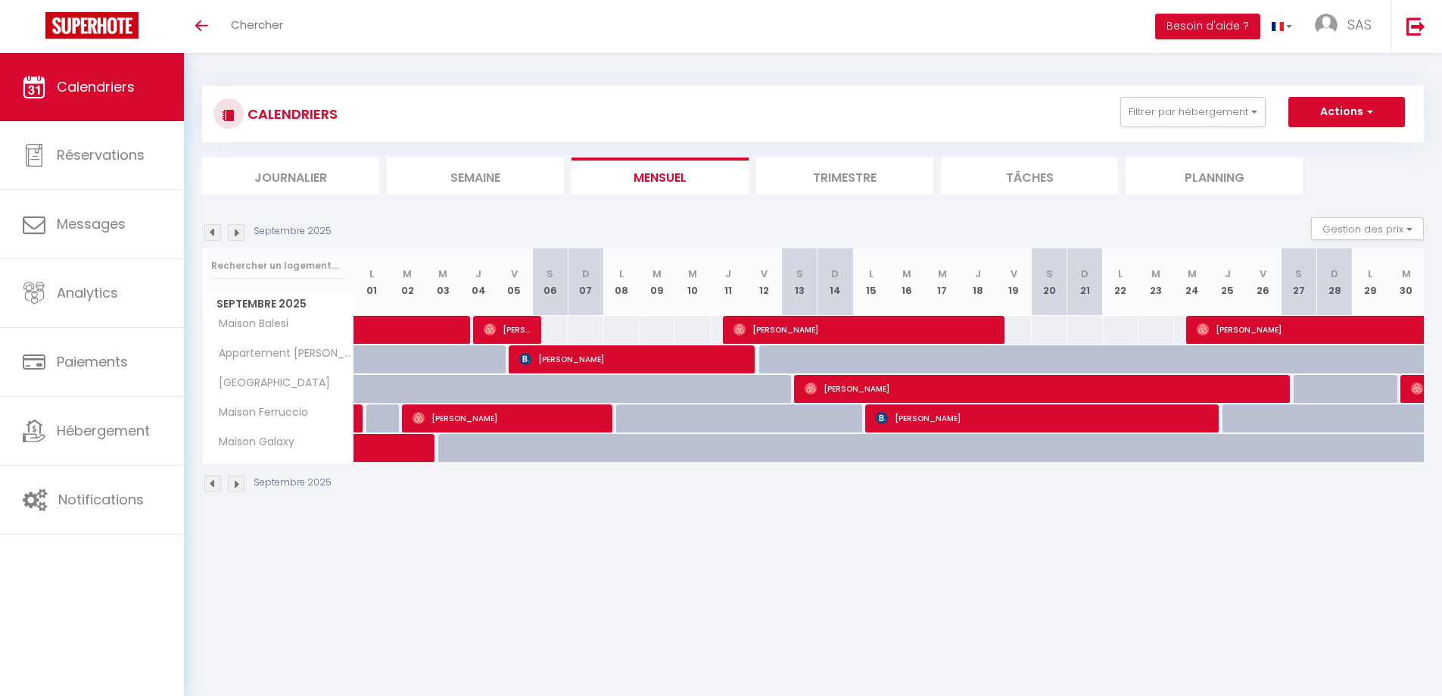
select select "0"
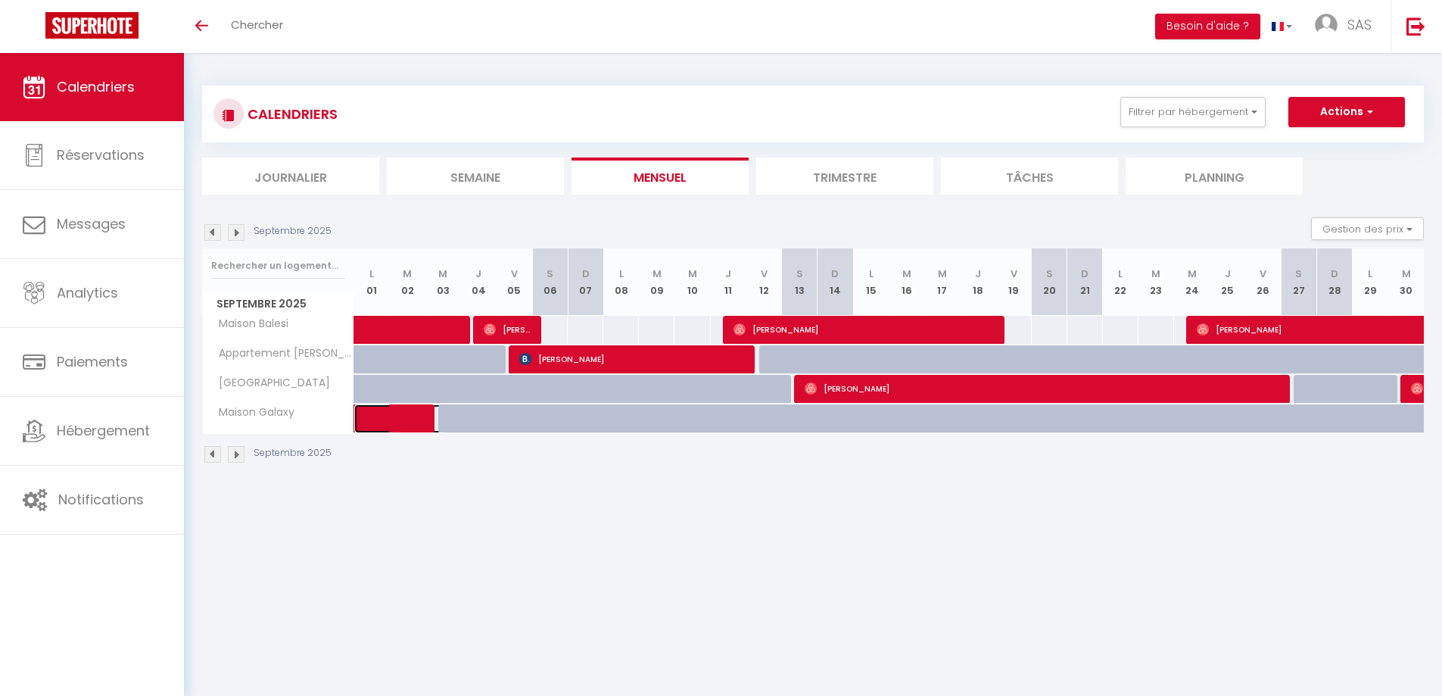
click at [401, 418] on span at bounding box center [412, 418] width 70 height 29
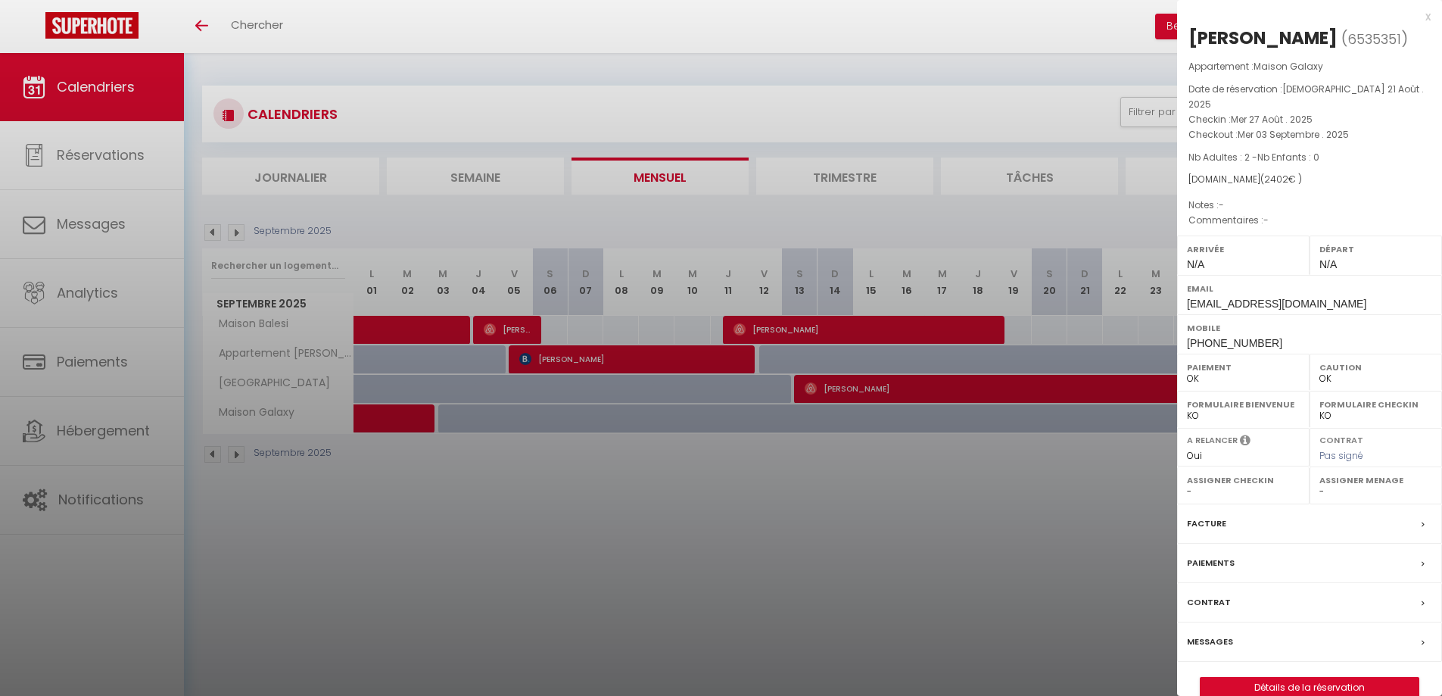
click at [910, 567] on div at bounding box center [721, 348] width 1442 height 696
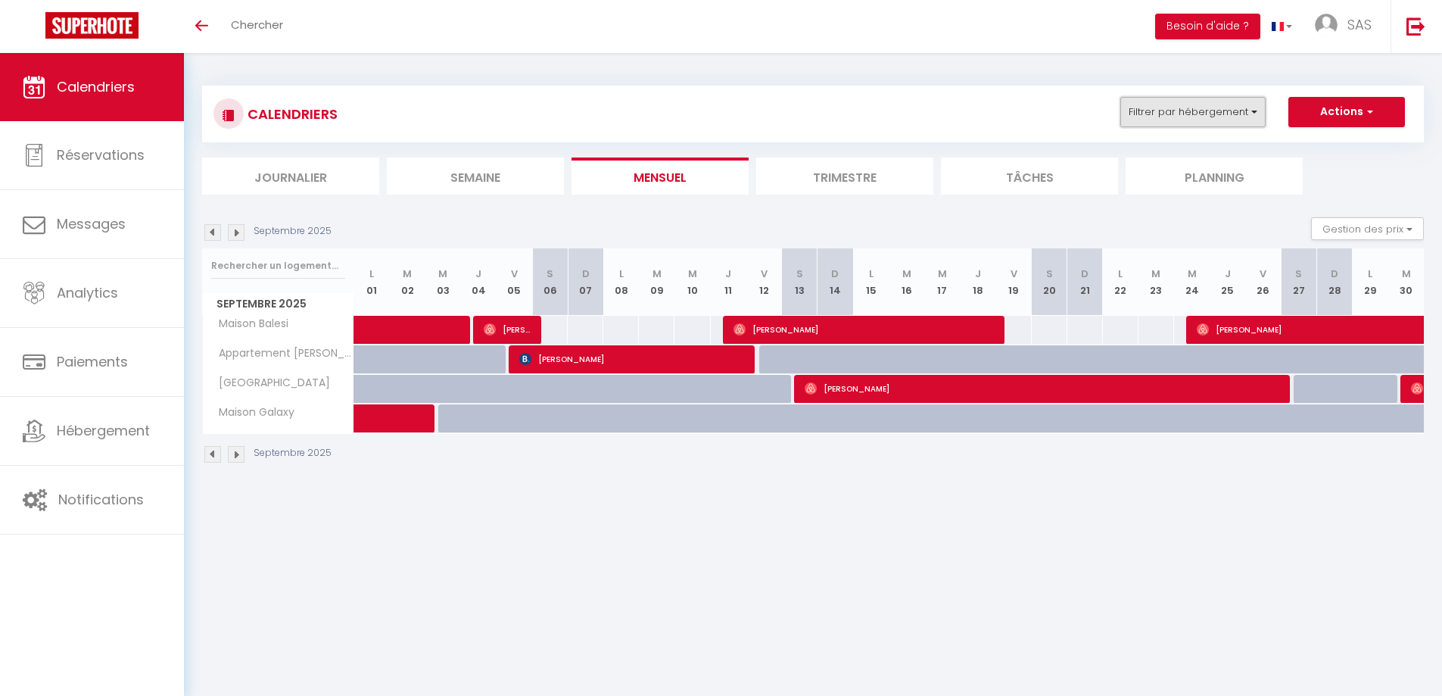
click at [1256, 117] on button "Filtrer par hébergement" at bounding box center [1193, 112] width 145 height 30
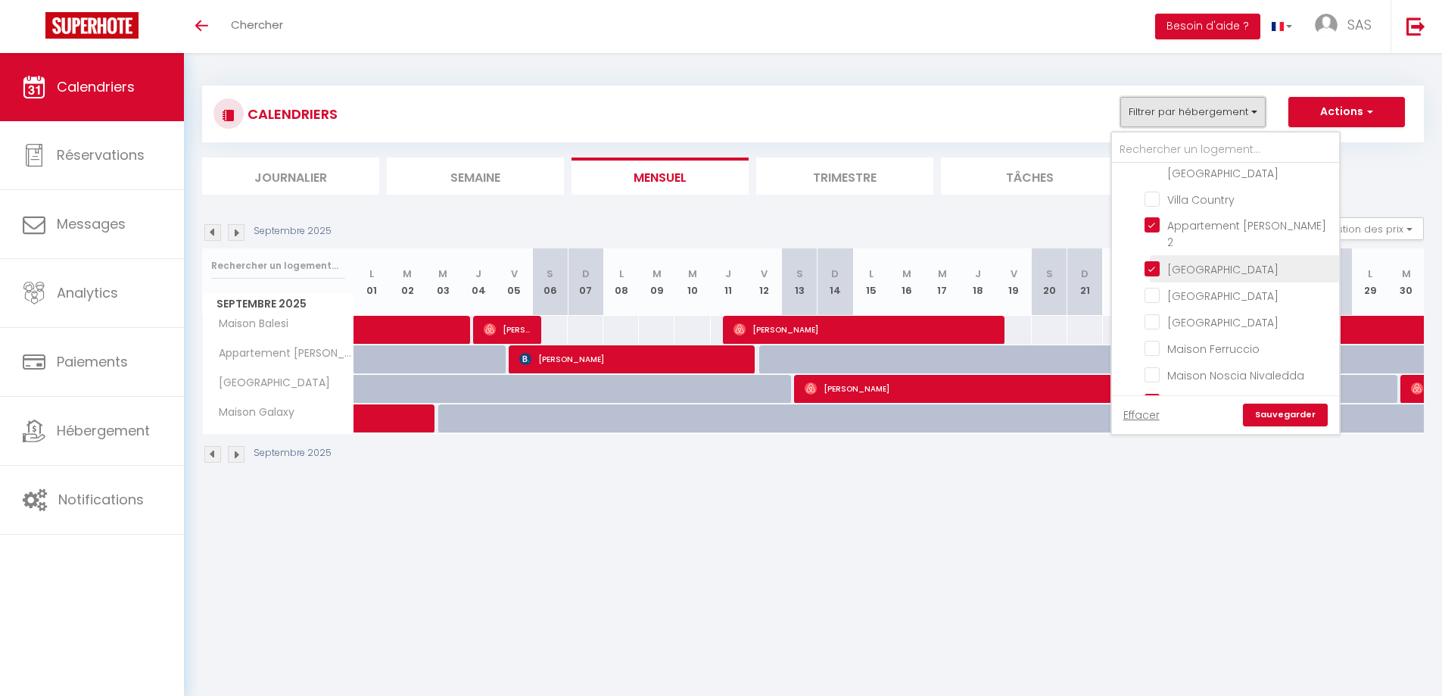
scroll to position [323, 0]
click at [1147, 386] on input "Maison Galaxy" at bounding box center [1239, 393] width 189 height 15
checkbox input "false"
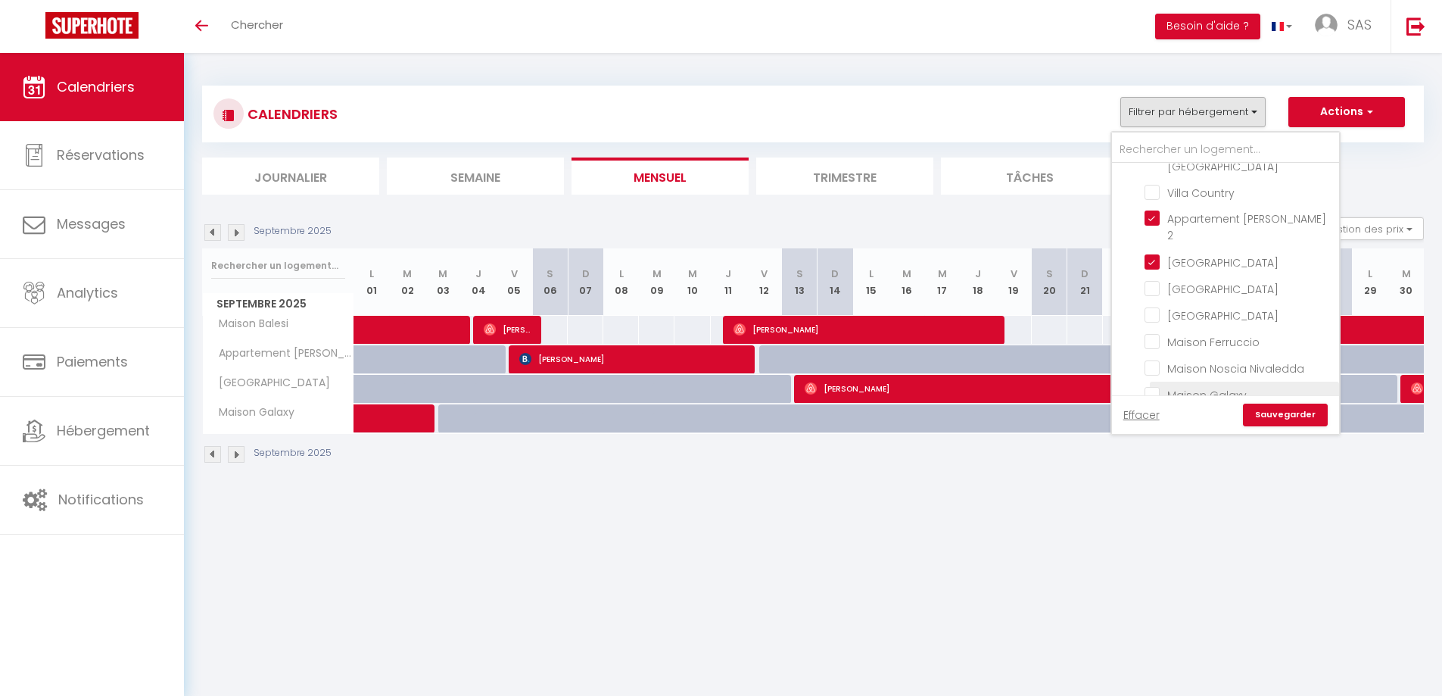
checkbox input "false"
click at [1303, 412] on link "Sauvegarder" at bounding box center [1285, 415] width 85 height 23
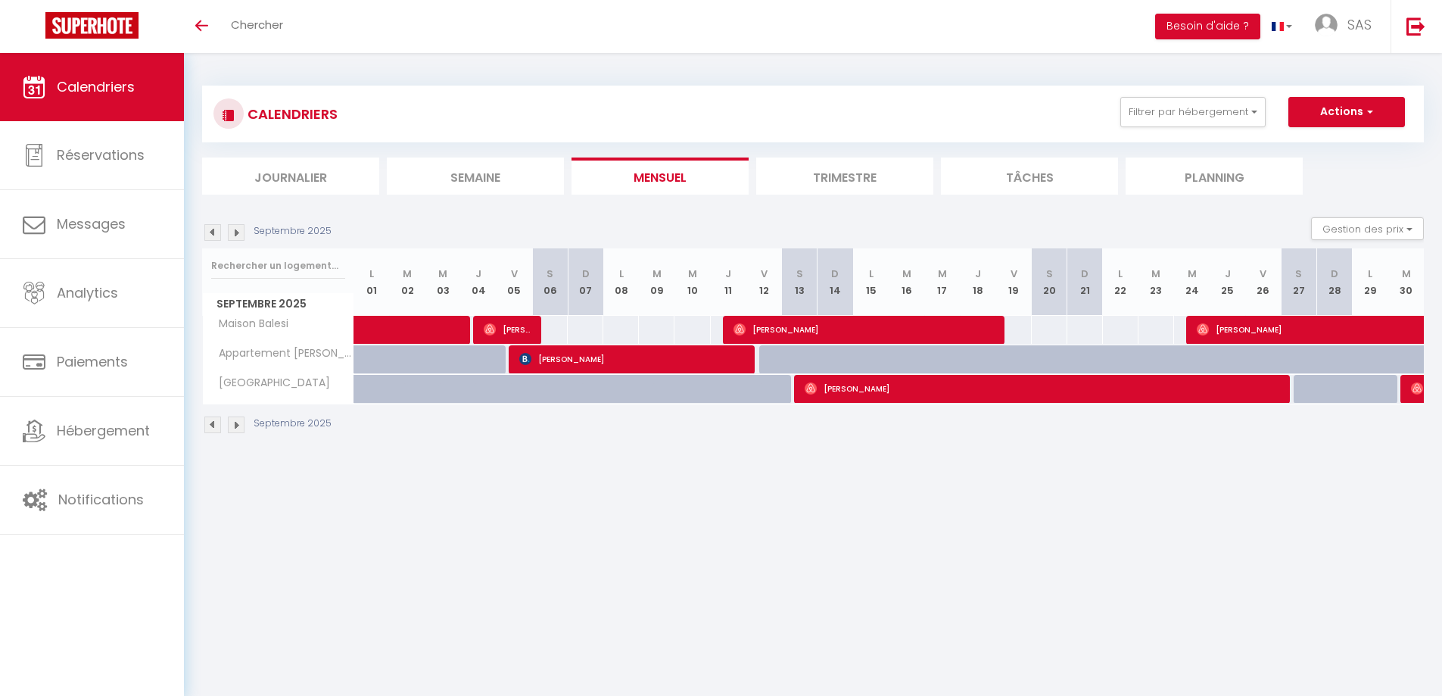
click at [214, 423] on img at bounding box center [212, 424] width 17 height 17
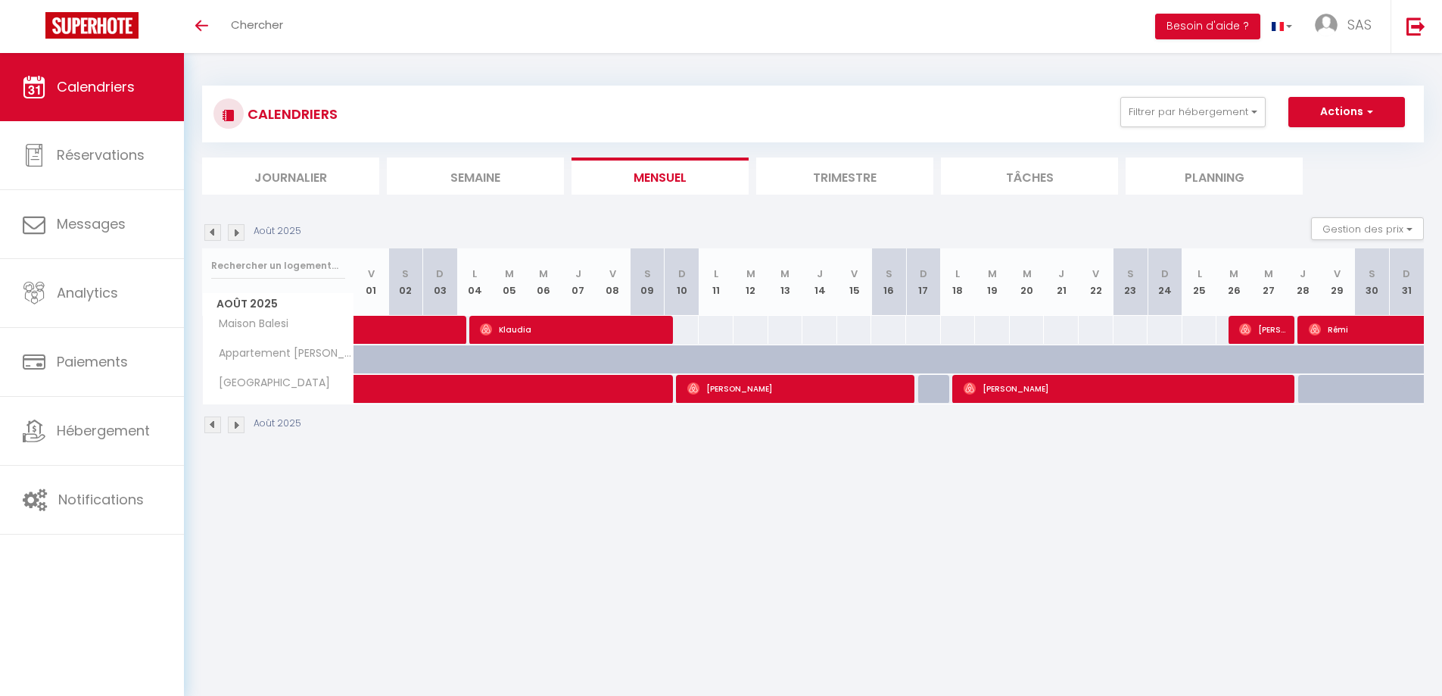
click at [214, 423] on img at bounding box center [212, 424] width 17 height 17
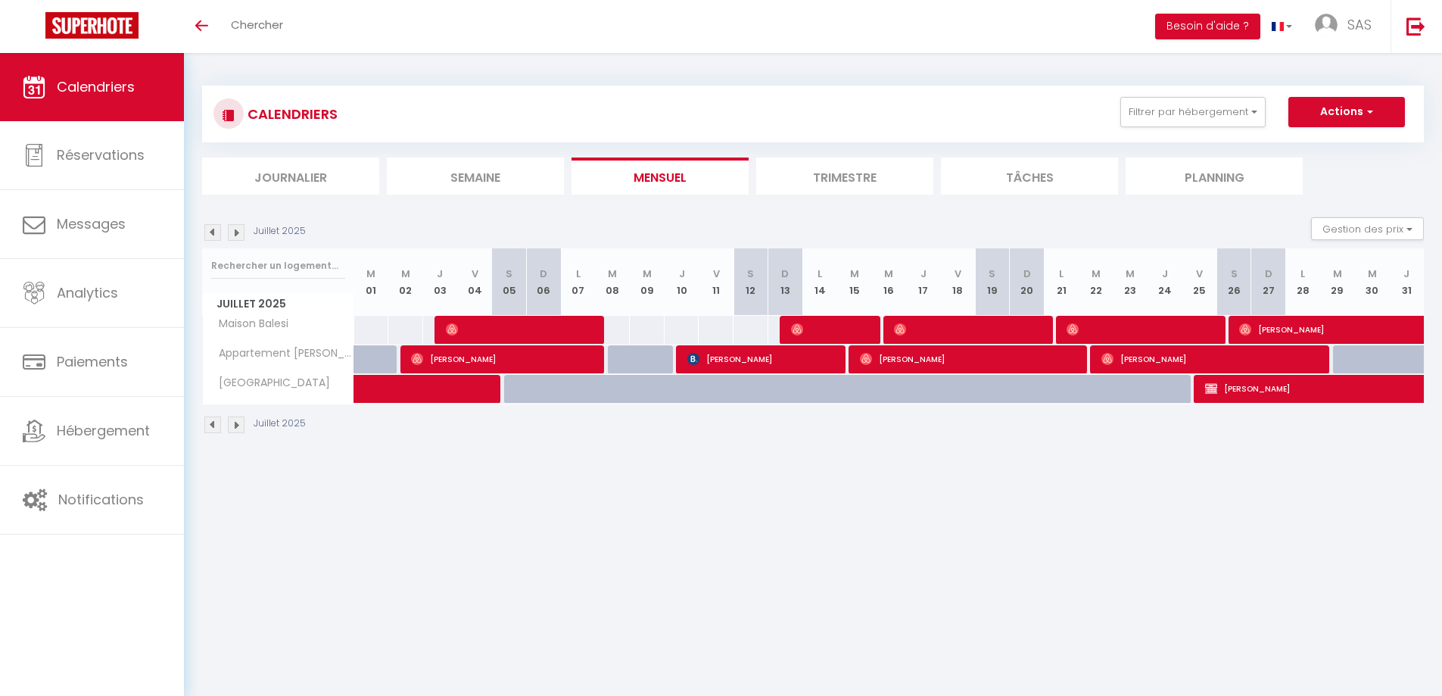
click at [208, 428] on img at bounding box center [212, 424] width 17 height 17
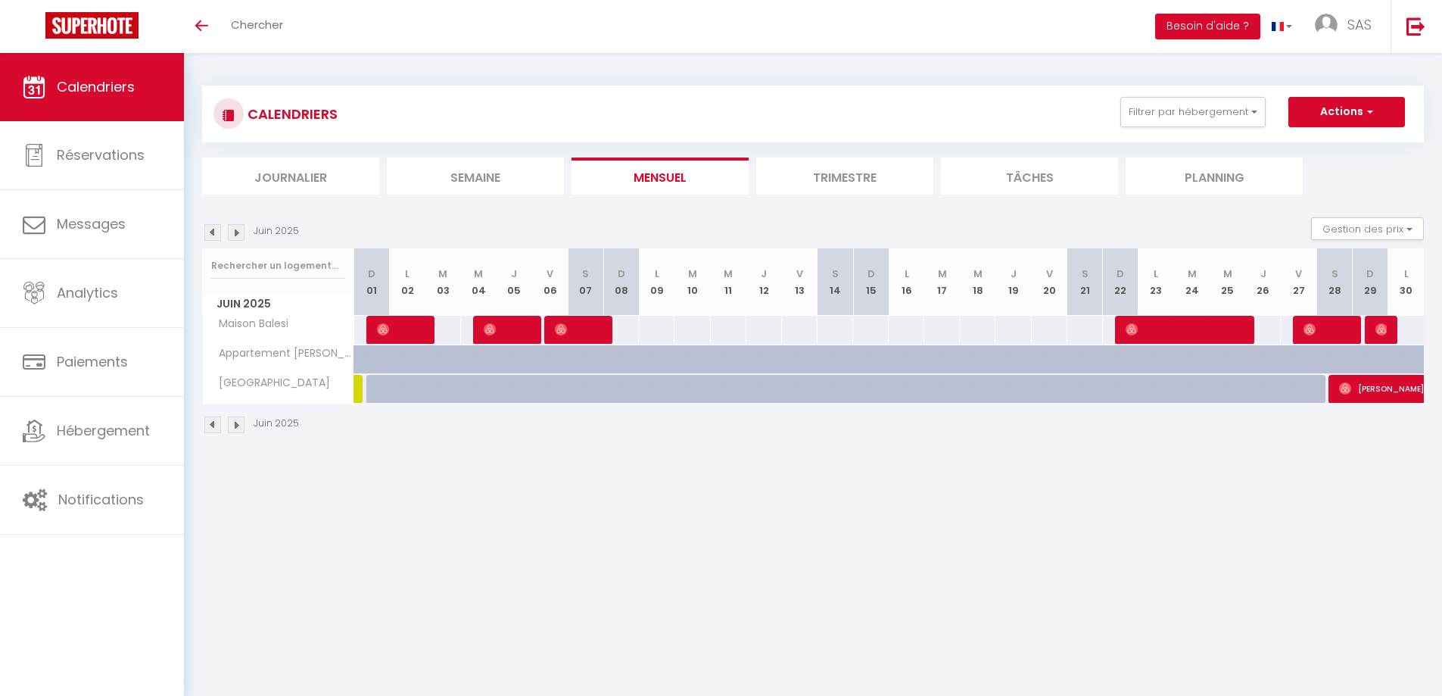
click at [209, 427] on img at bounding box center [212, 424] width 17 height 17
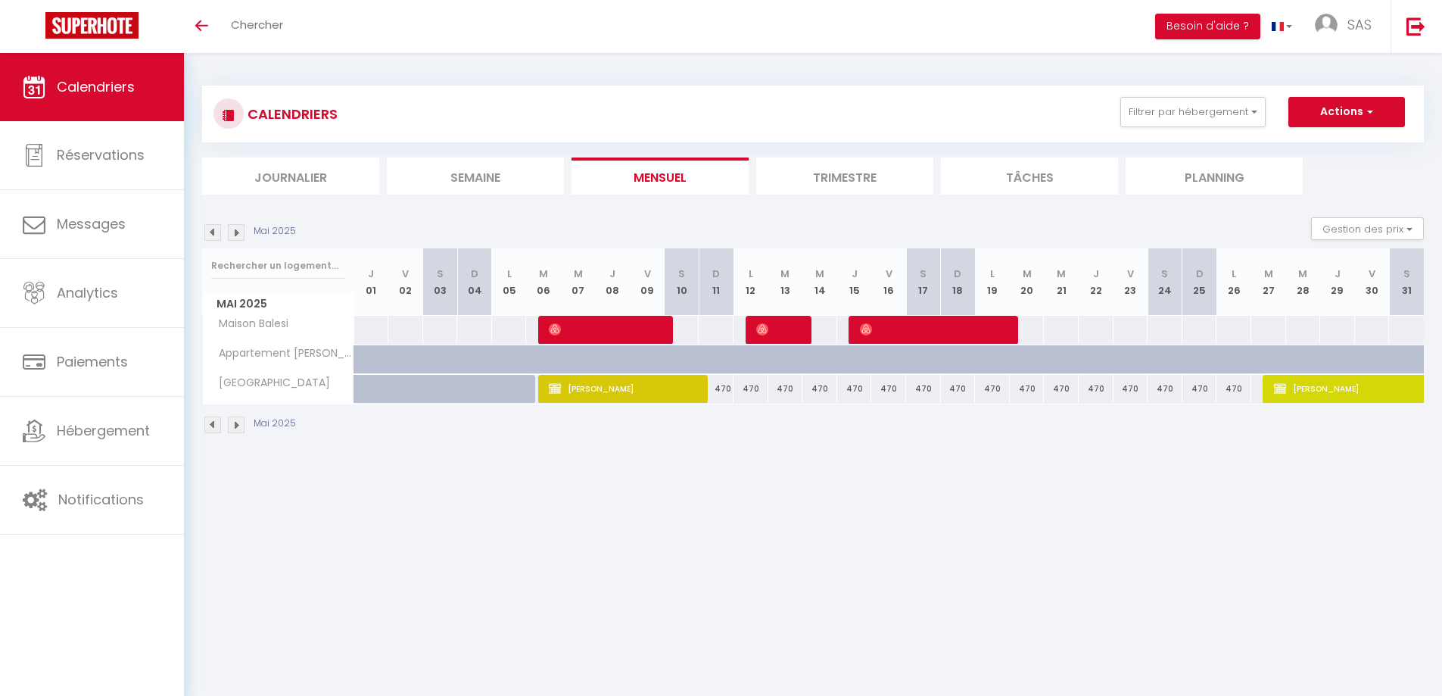
click at [240, 423] on img at bounding box center [236, 424] width 17 height 17
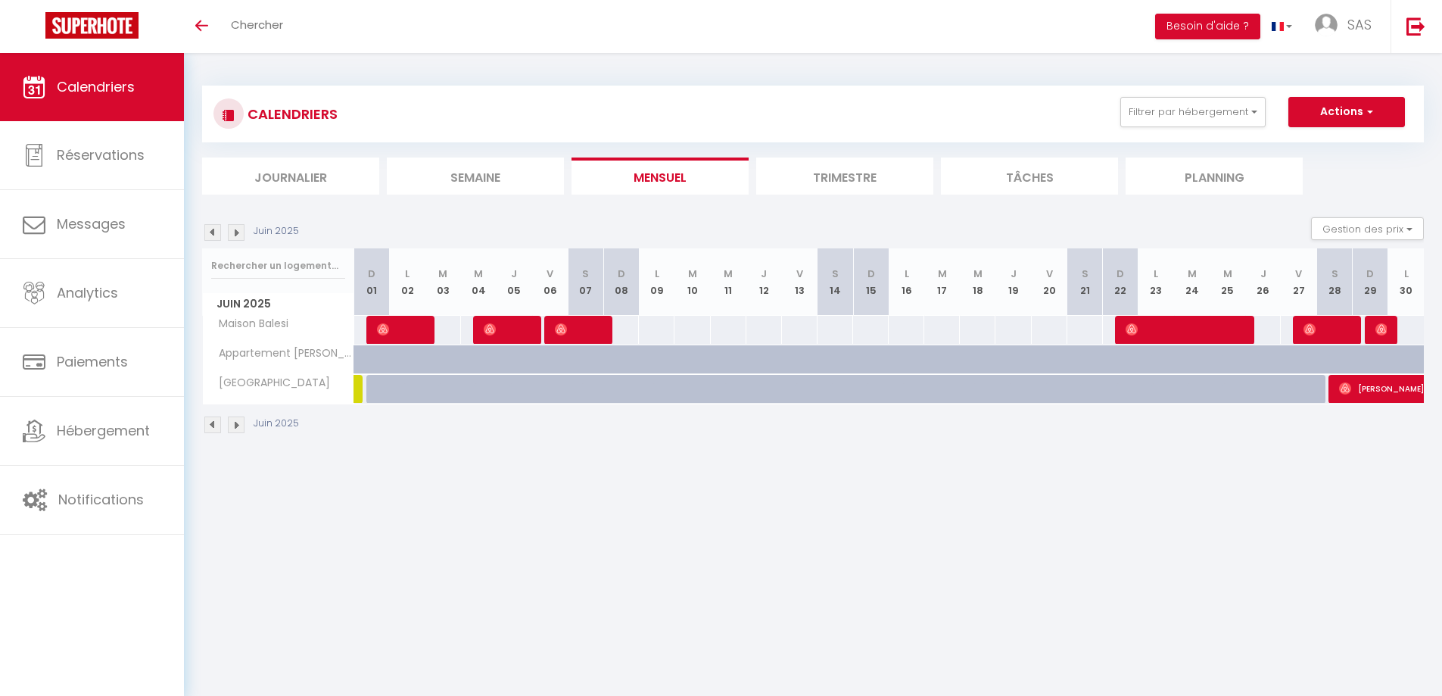
click at [240, 423] on img at bounding box center [236, 424] width 17 height 17
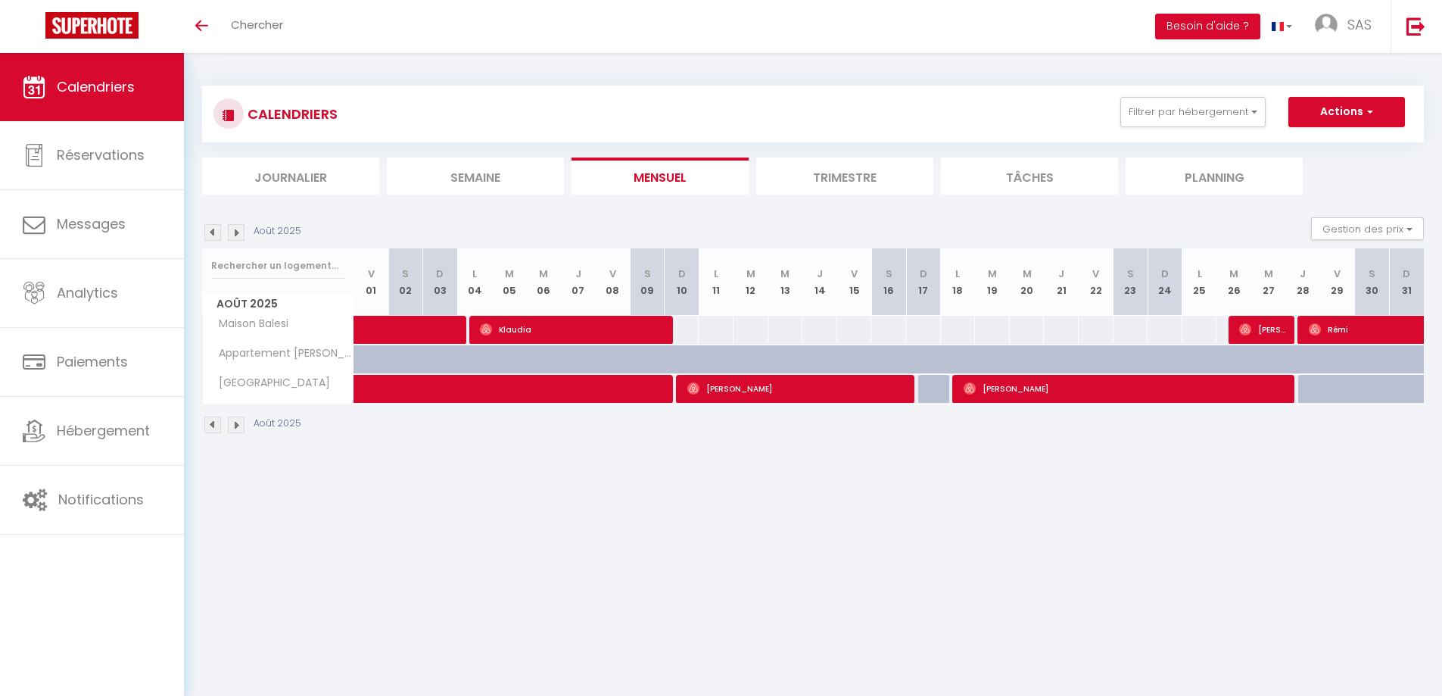
click at [240, 423] on img at bounding box center [236, 424] width 17 height 17
